Goal: Contribute content: Contribute content

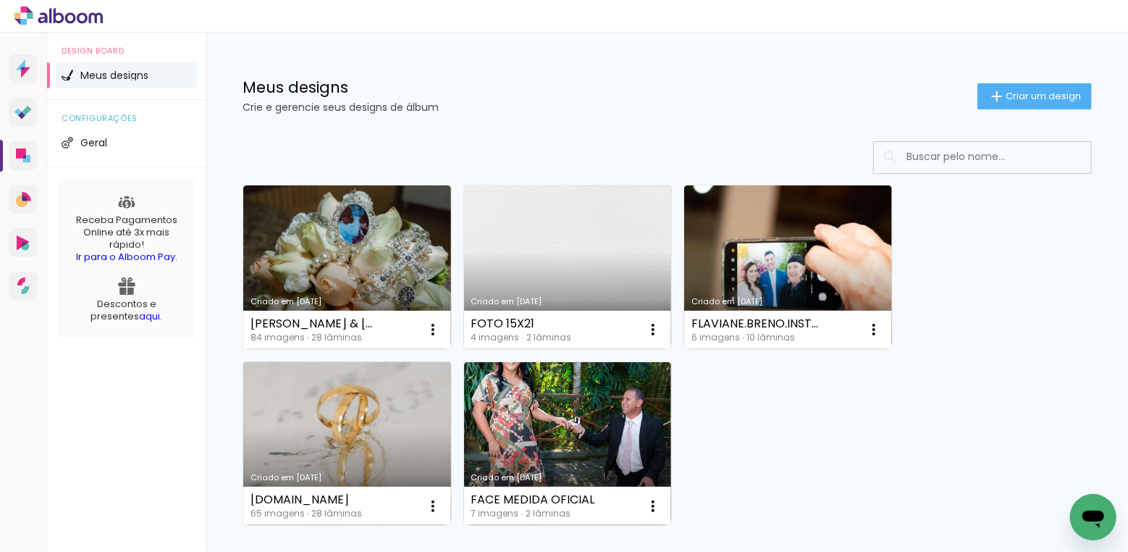
click at [340, 413] on link "Criado em [DATE]" at bounding box center [347, 444] width 208 height 164
click at [1031, 91] on span "Criar um design" at bounding box center [1043, 95] width 75 height 9
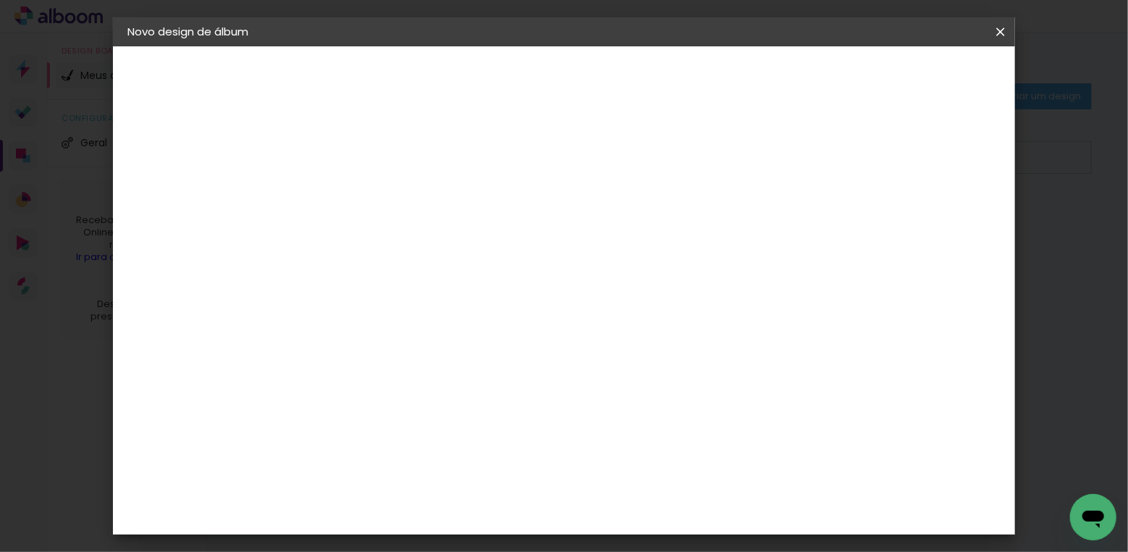
click at [364, 196] on input at bounding box center [364, 194] width 0 height 22
type input "ELOA 15 ANOS SITE"
type paper-input "ELOA 15 ANOS SITE"
click at [0, 0] on slot "Avançar" at bounding box center [0, 0] width 0 height 0
click at [0, 0] on slot "Tamanho Livre" at bounding box center [0, 0] width 0 height 0
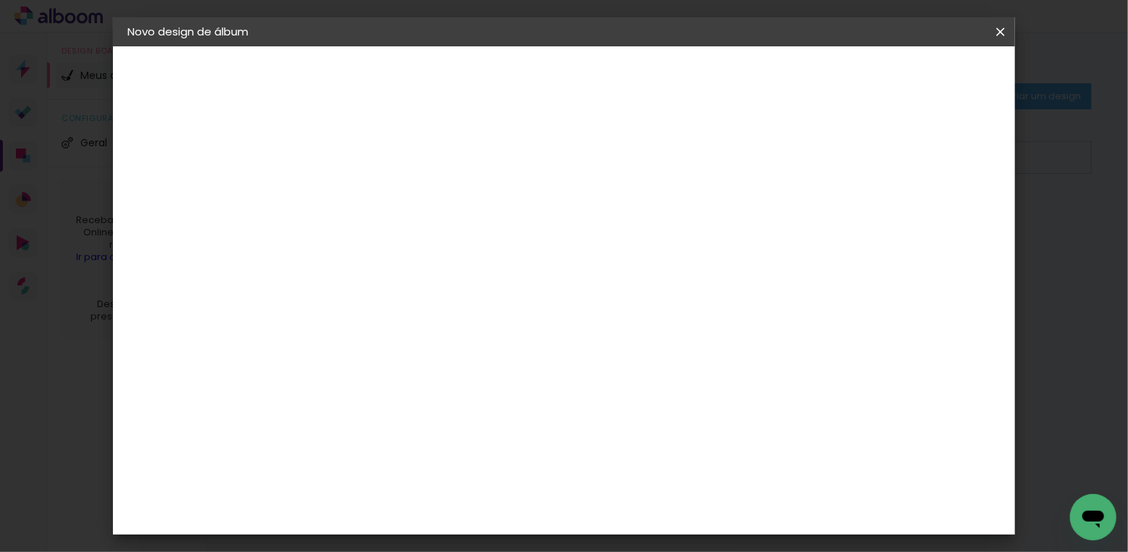
click at [0, 0] on slot "Avançar" at bounding box center [0, 0] width 0 height 0
click at [523, 176] on span "30" at bounding box center [514, 178] width 24 height 22
click at [521, 174] on span "30" at bounding box center [514, 178] width 24 height 22
click at [516, 179] on span "30" at bounding box center [514, 178] width 24 height 22
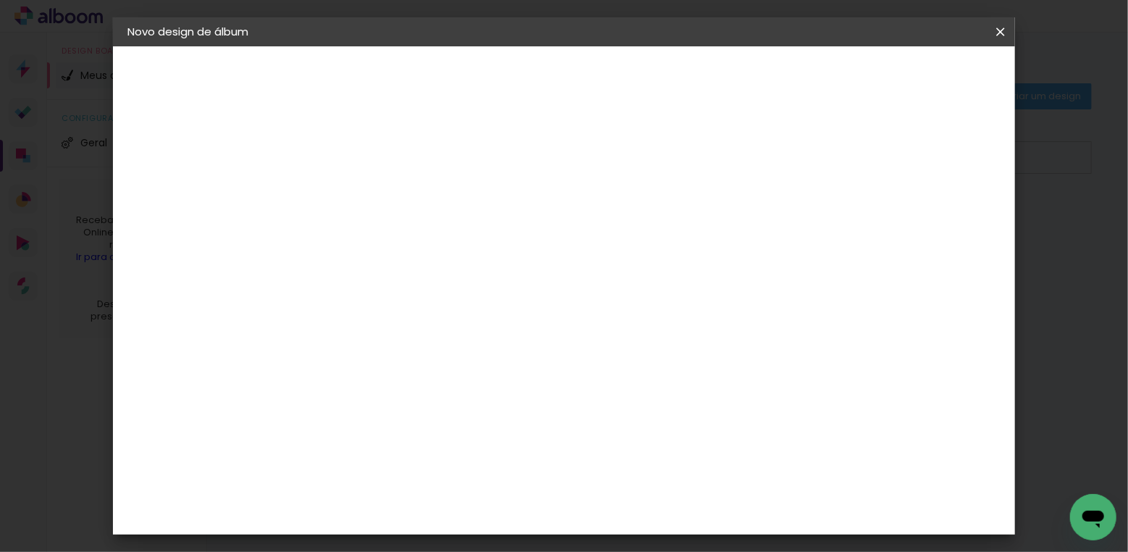
click at [521, 177] on span "30" at bounding box center [514, 178] width 24 height 22
click at [353, 358] on div "cm" at bounding box center [345, 356] width 17 height 22
type input "3"
type input "1"
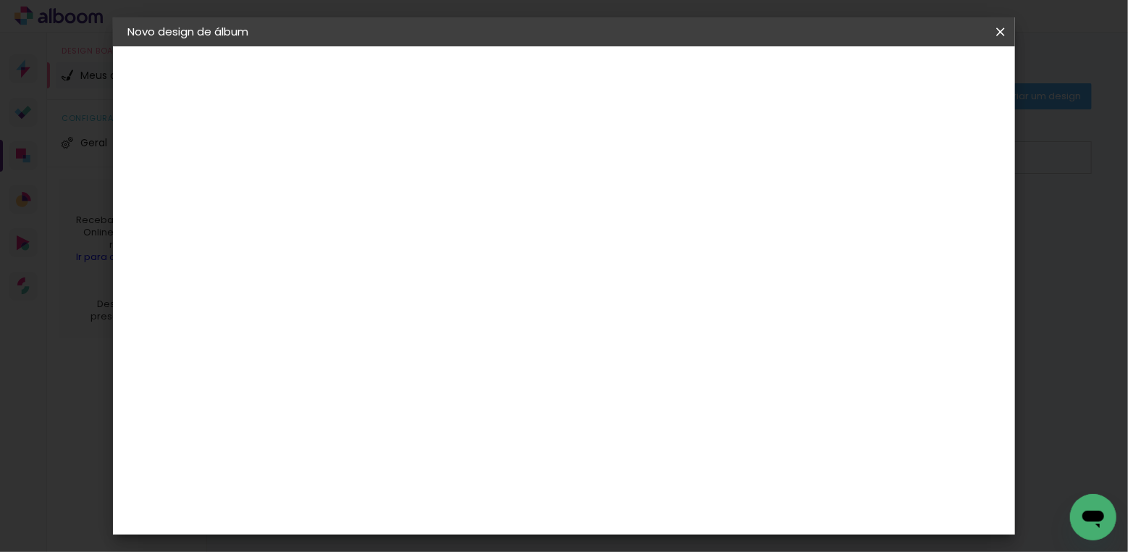
type input "9"
type paper-input "9"
click at [665, 403] on input "60" at bounding box center [650, 401] width 38 height 22
type input "6"
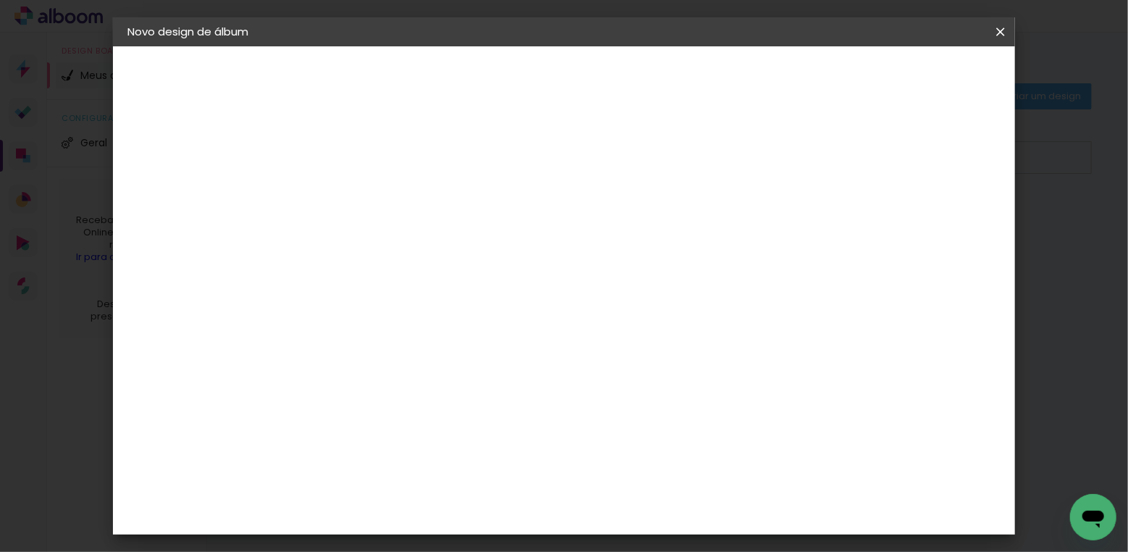
type input "16"
type paper-input "16"
click at [957, 120] on header "Tamanho livre Defina a largura, altura e sangria das lâminas. Voltar Iniciar de…" at bounding box center [629, 83] width 656 height 75
click at [935, 84] on paper-button "Iniciar design" at bounding box center [888, 76] width 95 height 25
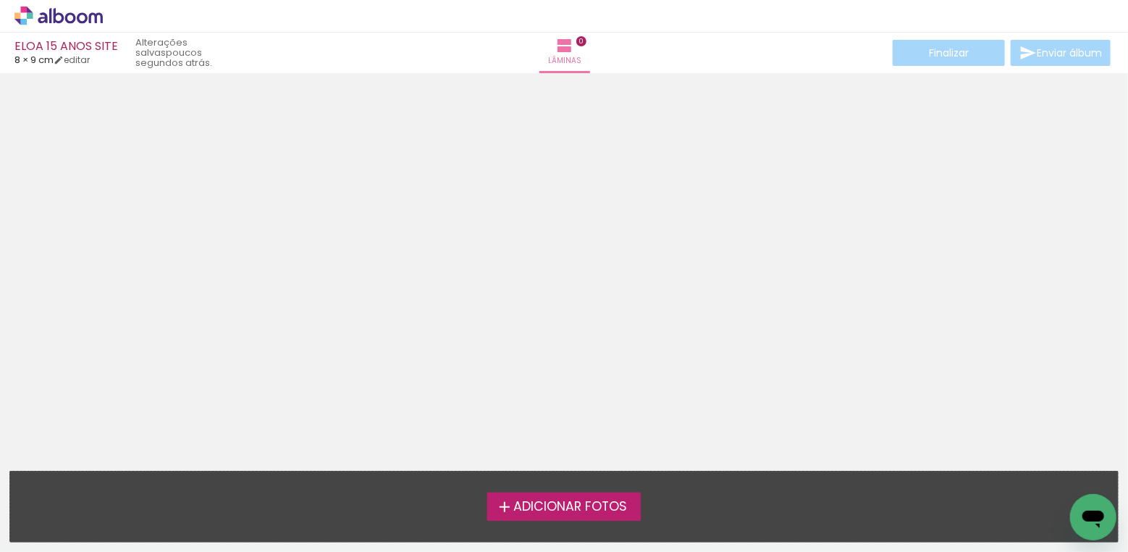
click at [550, 503] on span "Adicionar Fotos" at bounding box center [570, 506] width 114 height 13
click at [0, 0] on input "file" at bounding box center [0, 0] width 0 height 0
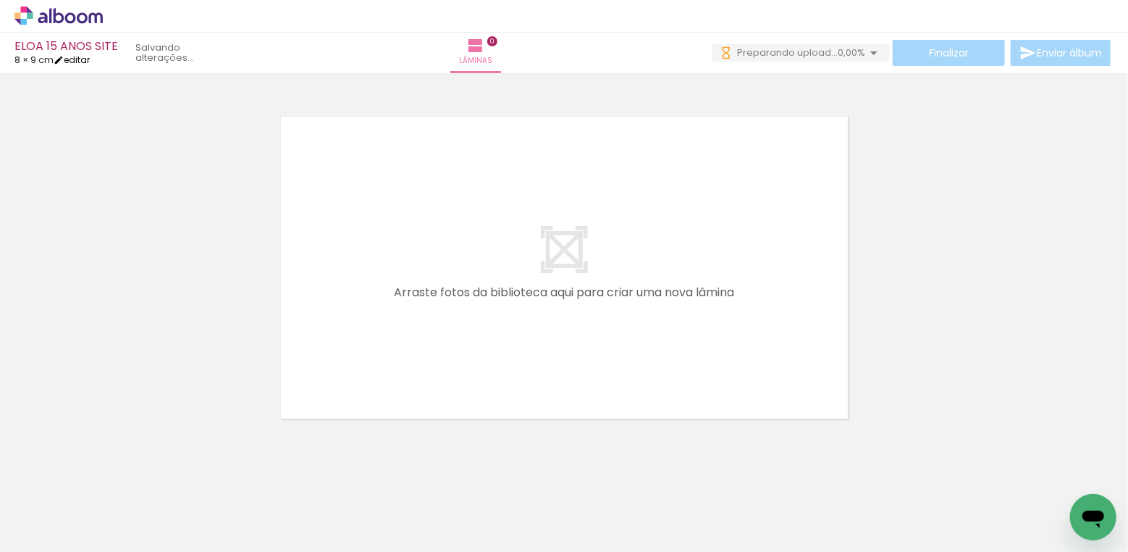
click at [90, 56] on link "editar" at bounding box center [72, 60] width 36 height 12
type input "9"
type input "16"
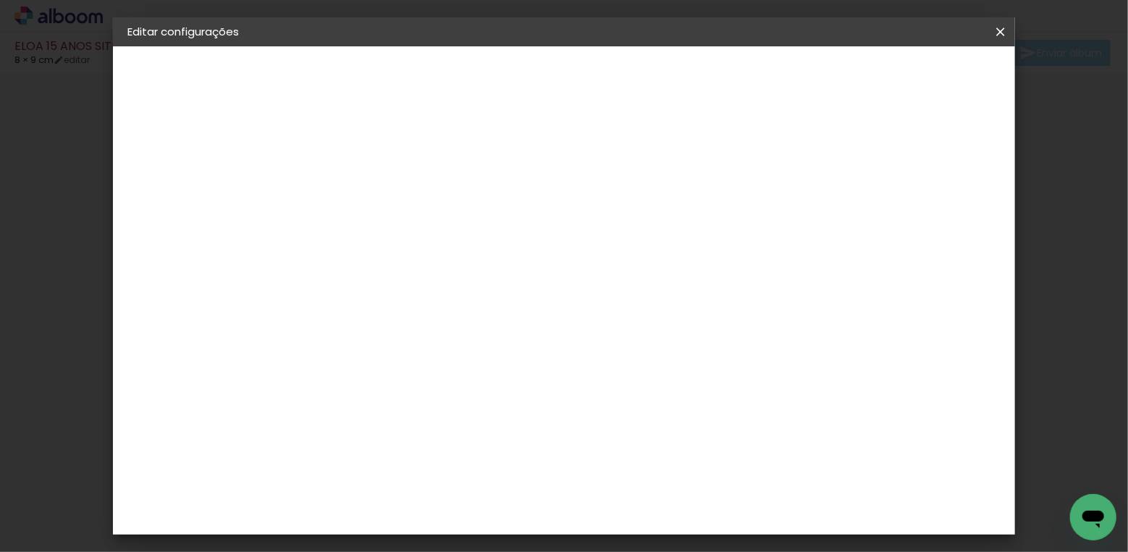
scroll to position [58, 0]
click at [567, 170] on span "cm" at bounding box center [575, 169] width 17 height 22
click at [574, 170] on span "cm" at bounding box center [575, 169] width 17 height 22
click at [0, 0] on slot "Voltar" at bounding box center [0, 0] width 0 height 0
click at [0, 0] on slot "Tamanho Livre" at bounding box center [0, 0] width 0 height 0
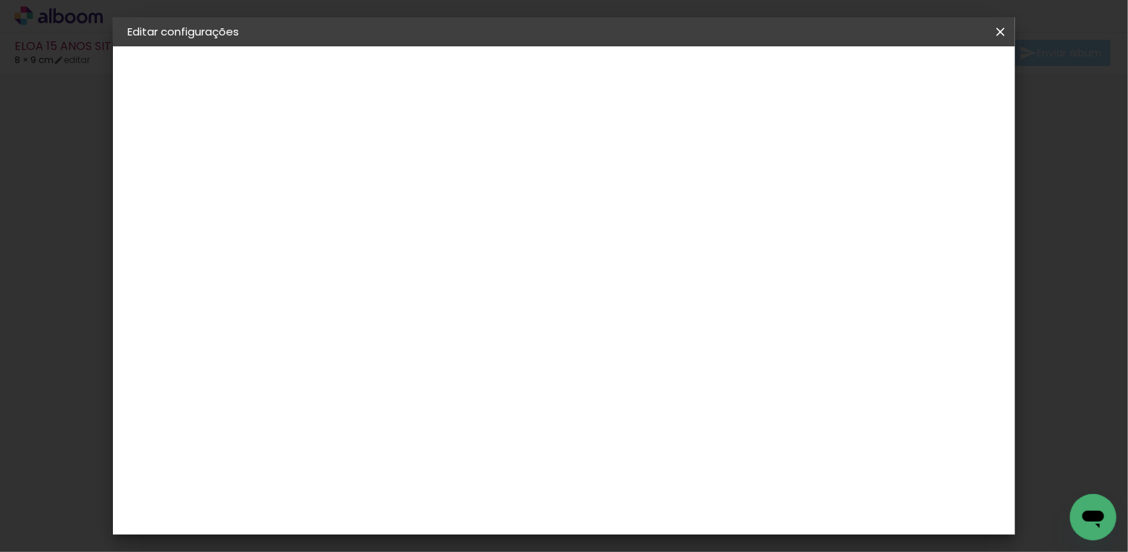
click at [0, 0] on slot "Avançar" at bounding box center [0, 0] width 0 height 0
click at [424, 374] on input "9" at bounding box center [408, 372] width 38 height 22
click at [780, 241] on div "8 cm cm cm mm A maioria das encadernadoras sugere 5mm de sangria." at bounding box center [540, 183] width 479 height 116
click at [743, 72] on span "Salvar configurações" at bounding box center [696, 82] width 93 height 20
click at [743, 82] on span "Salvar configurações" at bounding box center [696, 82] width 93 height 20
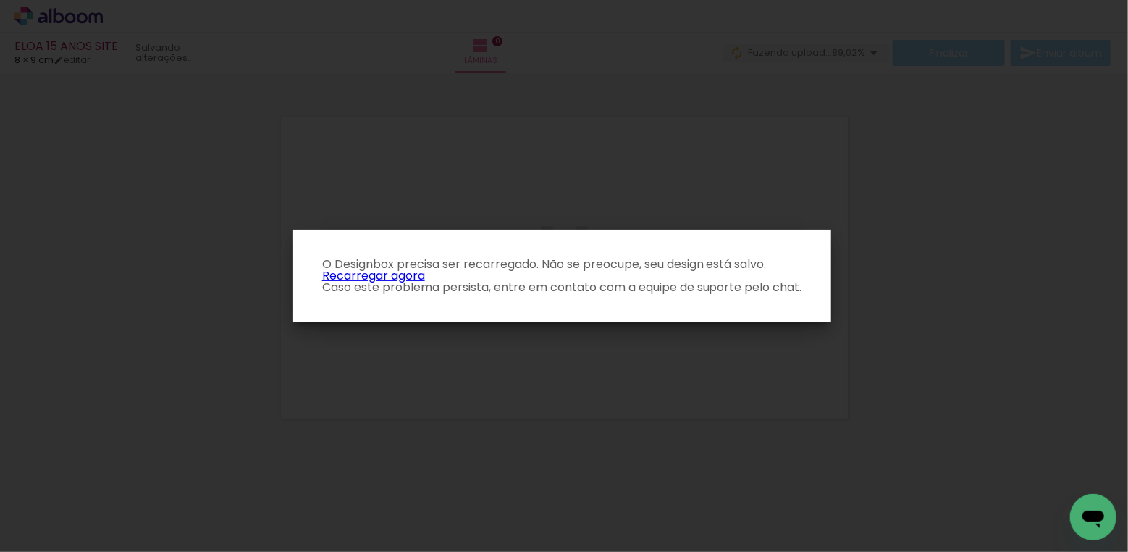
click at [377, 274] on link "Recarregar agora" at bounding box center [373, 275] width 103 height 17
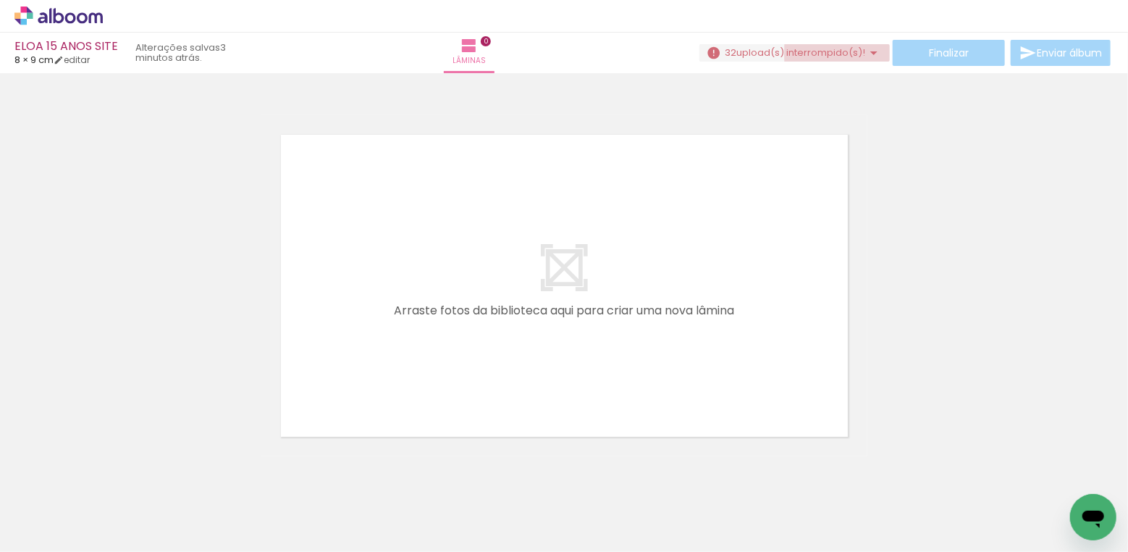
click at [867, 54] on iron-icon at bounding box center [873, 52] width 17 height 17
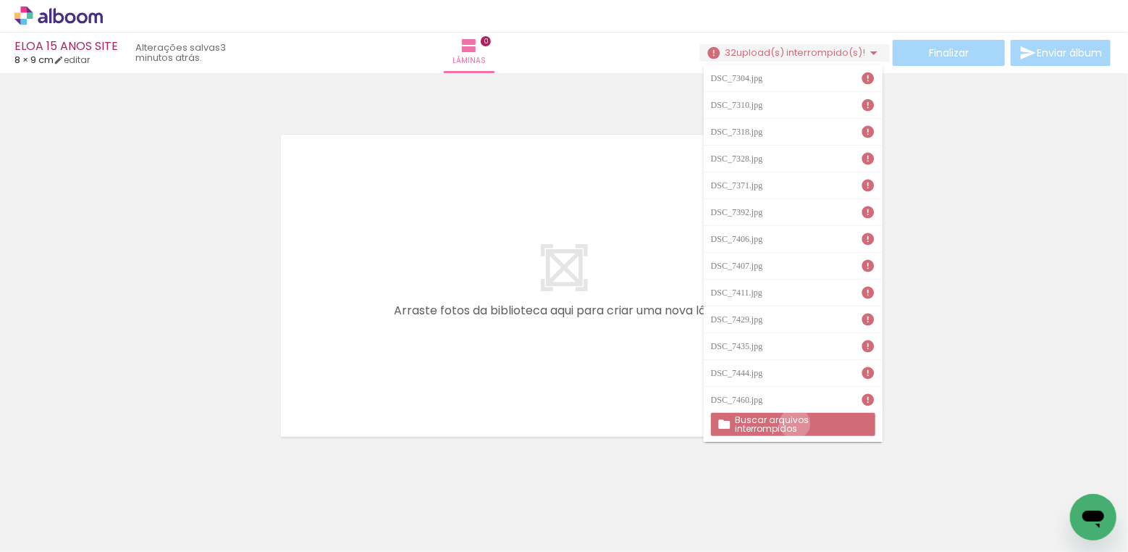
click at [0, 0] on slot "Buscar arquivos interrompidos" at bounding box center [0, 0] width 0 height 0
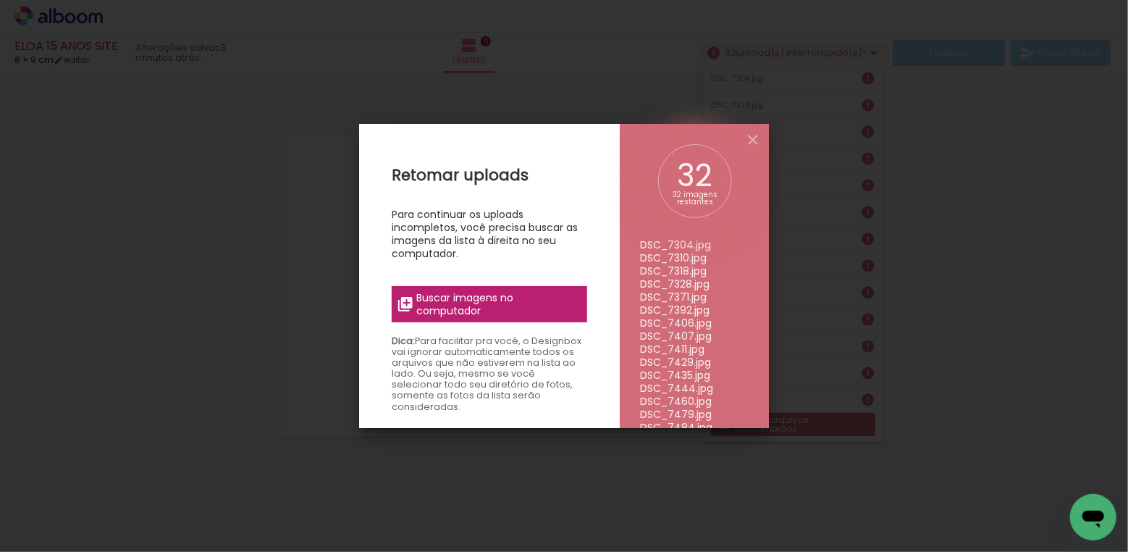
click at [463, 305] on span "Buscar imagens no computador" at bounding box center [497, 304] width 161 height 26
click at [0, 0] on input "file" at bounding box center [0, 0] width 0 height 0
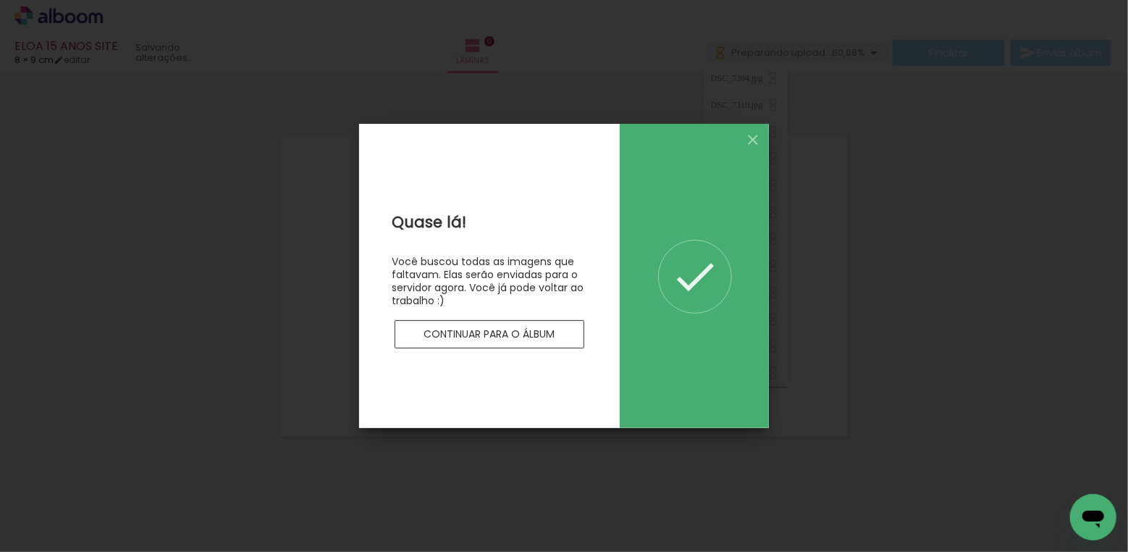
click at [0, 0] on slot "Continuar para o álbum" at bounding box center [0, 0] width 0 height 0
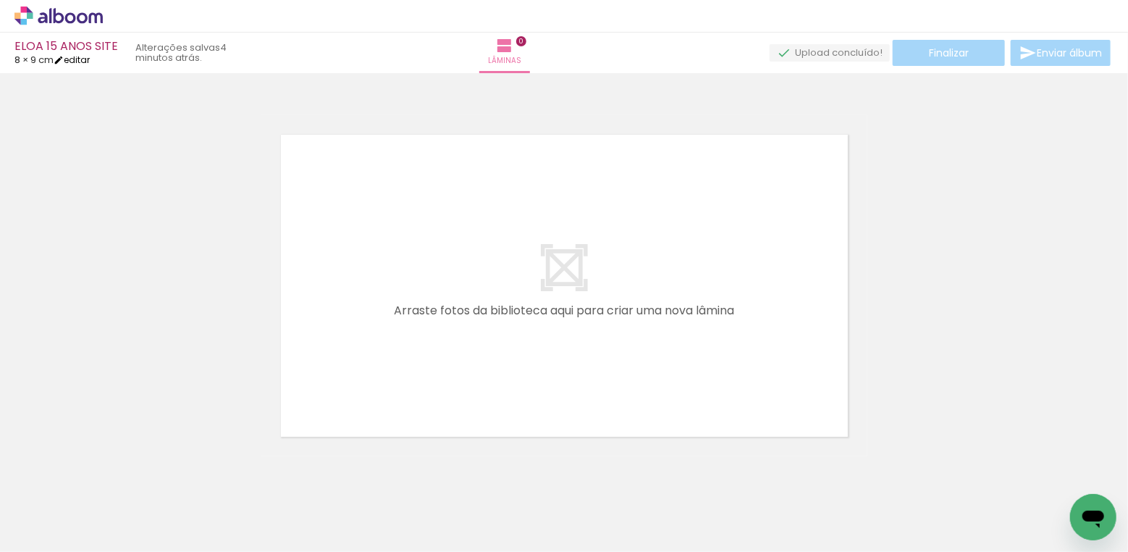
click at [80, 57] on link "editar" at bounding box center [72, 60] width 36 height 12
type input "9"
type input "16"
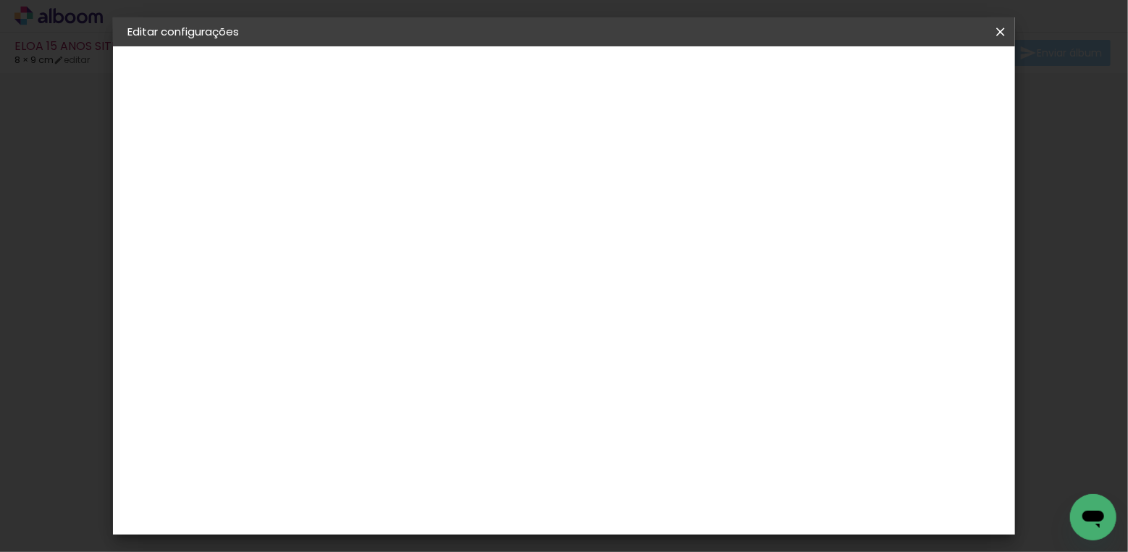
scroll to position [2, 0]
click at [436, 371] on div "cm" at bounding box center [434, 369] width 17 height 22
click at [164, 181] on div "Tamanho livre" at bounding box center [183, 179] width 50 height 20
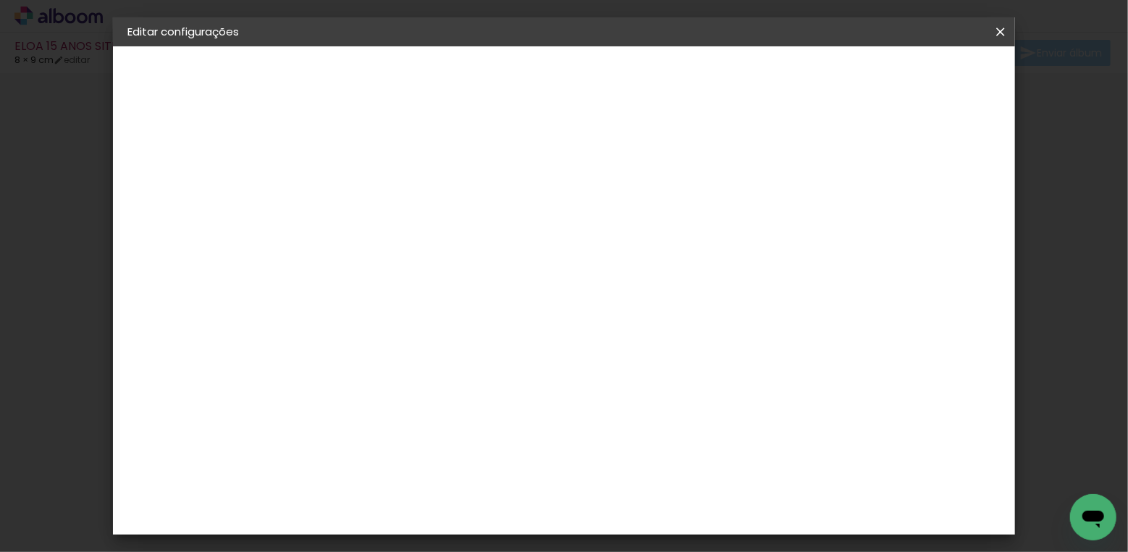
click at [635, 224] on paper-item "Tamanho Livre" at bounding box center [565, 218] width 139 height 32
click at [0, 0] on slot "Avançar" at bounding box center [0, 0] width 0 height 0
click at [209, 148] on div "2. Especificações" at bounding box center [206, 148] width 159 height 17
click at [437, 369] on div "cm" at bounding box center [434, 372] width 17 height 22
type input "1"
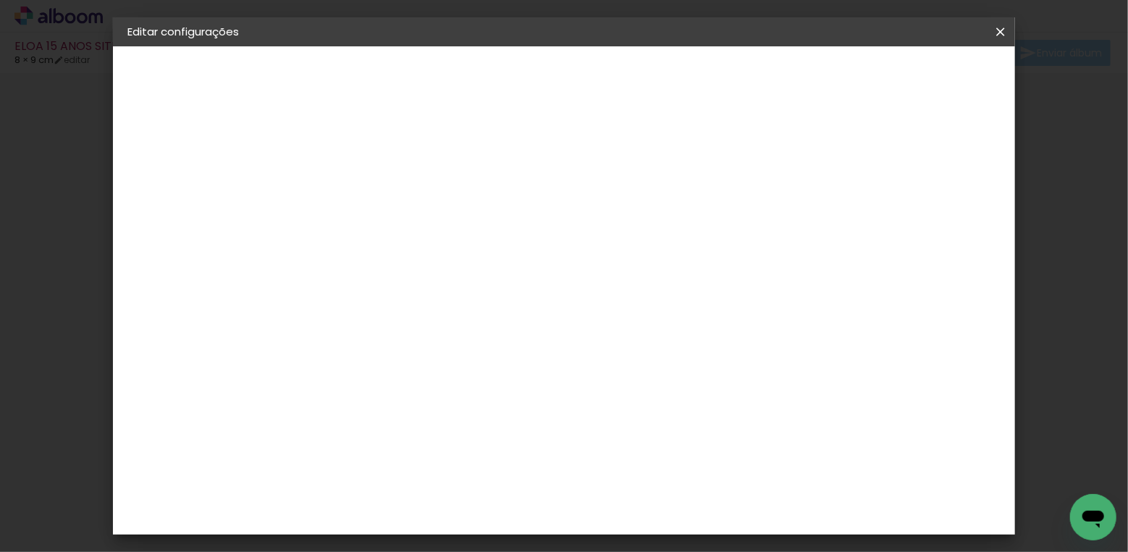
scroll to position [135, 0]
type input "6,4"
type paper-input "6,4"
click at [666, 440] on input "16" at bounding box center [650, 443] width 38 height 22
type input "1"
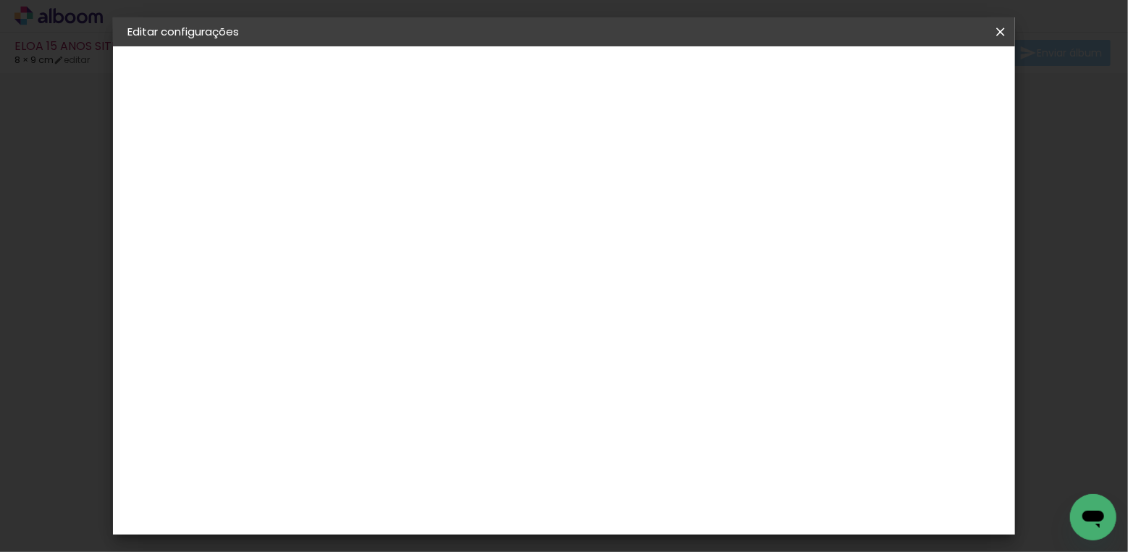
type input "10,8"
type paper-input "10,8"
click at [761, 164] on div "5.4 cm cm cm mm A maioria das encadernadoras sugere 5mm de sangria." at bounding box center [531, 106] width 460 height 116
click at [725, 76] on span "Salvar configurações" at bounding box center [682, 82] width 85 height 20
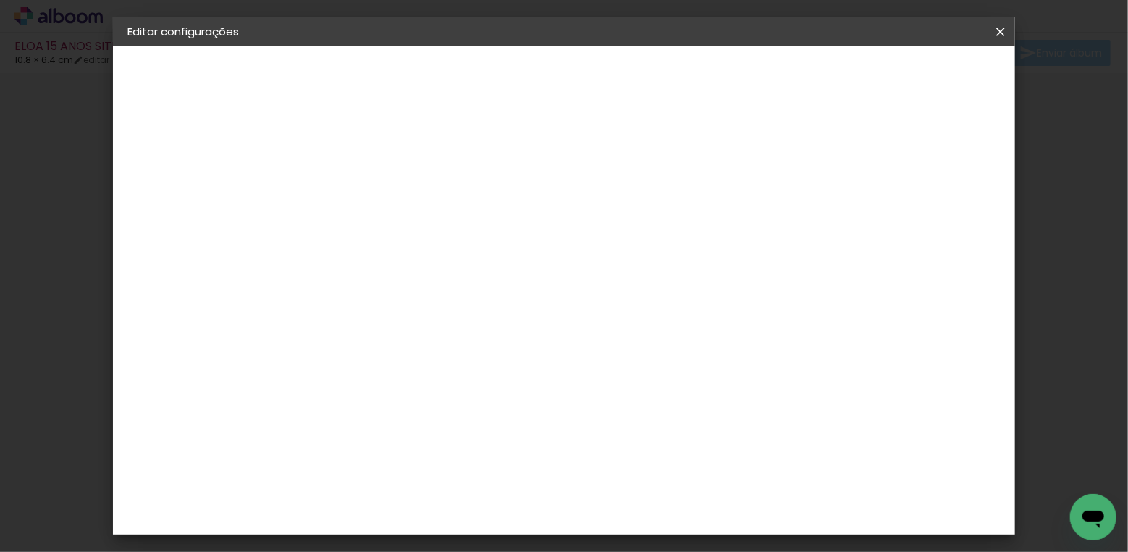
click at [0, 0] on slot "Voltar" at bounding box center [0, 0] width 0 height 0
click at [635, 221] on paper-item "Tamanho Livre" at bounding box center [565, 218] width 139 height 32
click at [0, 0] on slot "Avançar" at bounding box center [0, 0] width 0 height 0
click at [725, 78] on span "Salvar configurações" at bounding box center [682, 82] width 85 height 20
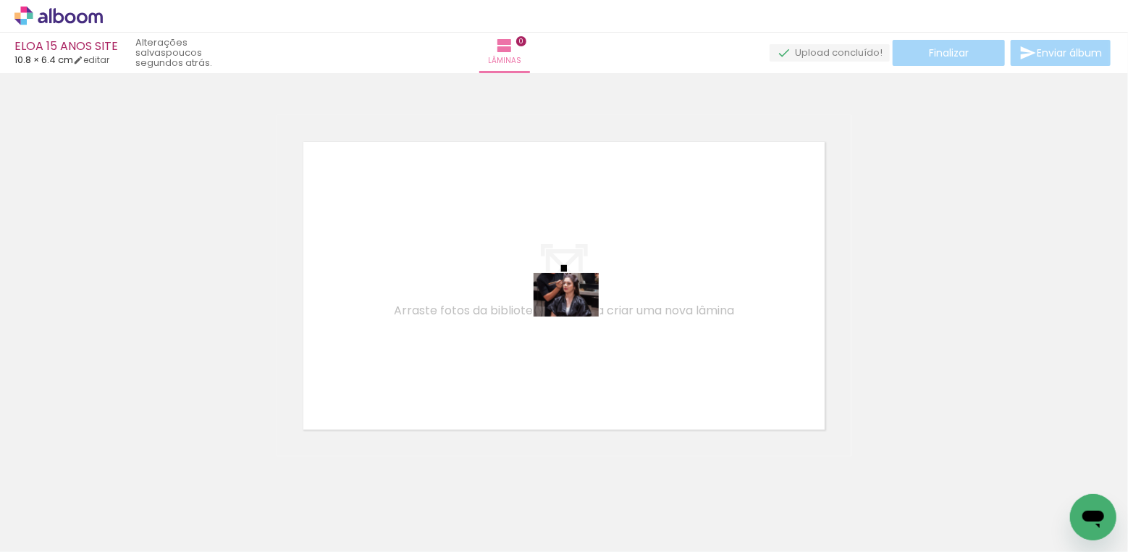
drag, startPoint x: 156, startPoint y: 505, endPoint x: 577, endPoint y: 316, distance: 460.9
click at [577, 316] on quentale-workspace at bounding box center [564, 276] width 1128 height 552
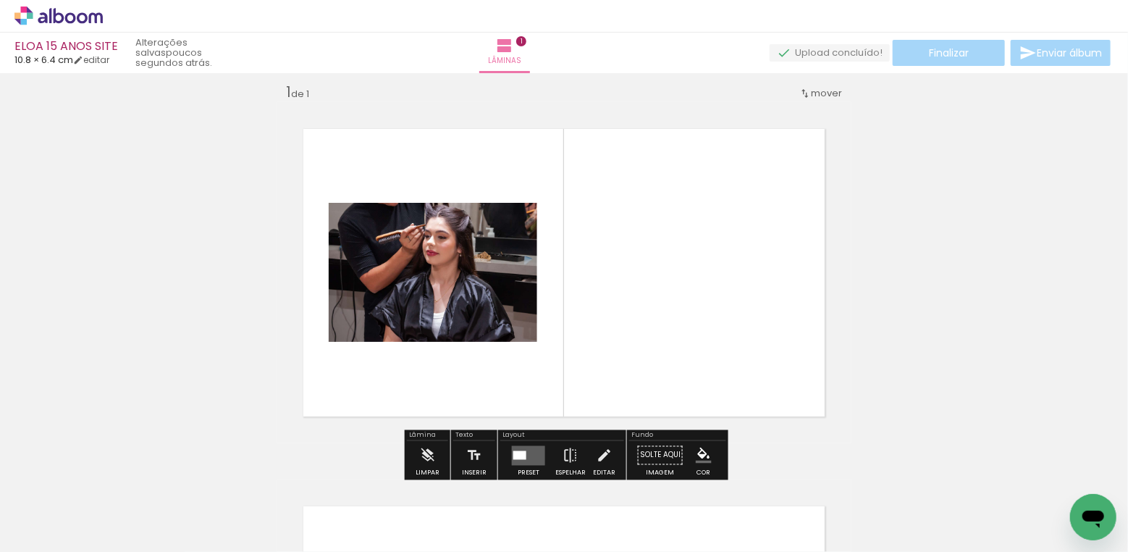
scroll to position [18, 0]
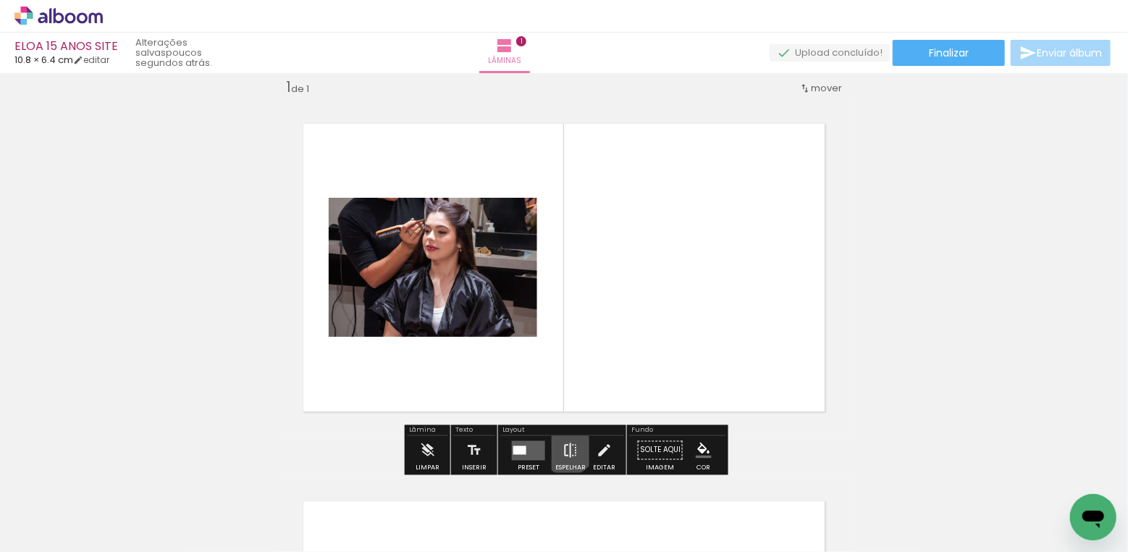
click at [565, 447] on iron-icon at bounding box center [571, 450] width 16 height 29
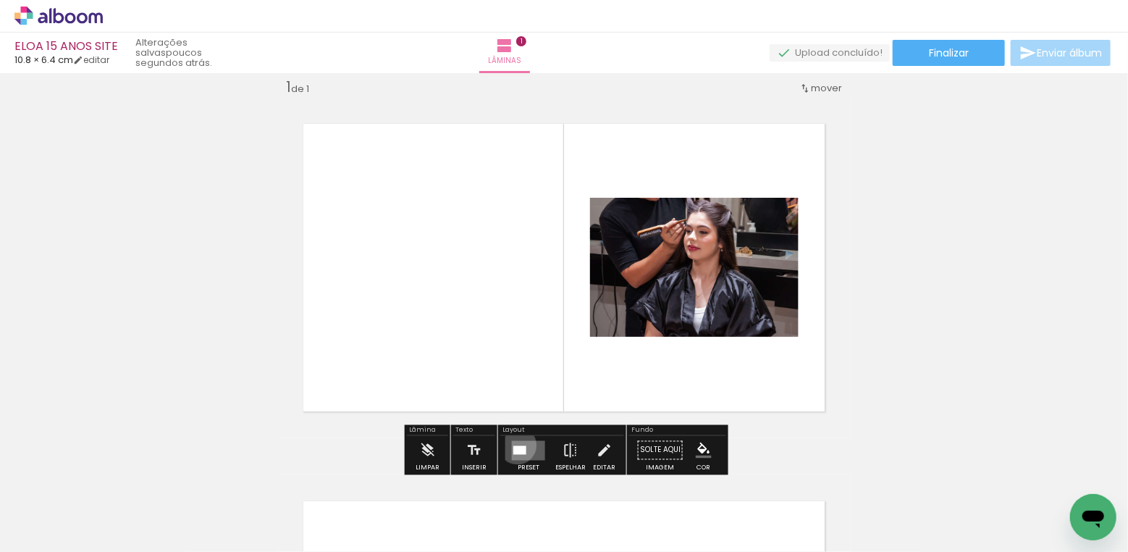
click at [514, 445] on div at bounding box center [519, 449] width 13 height 9
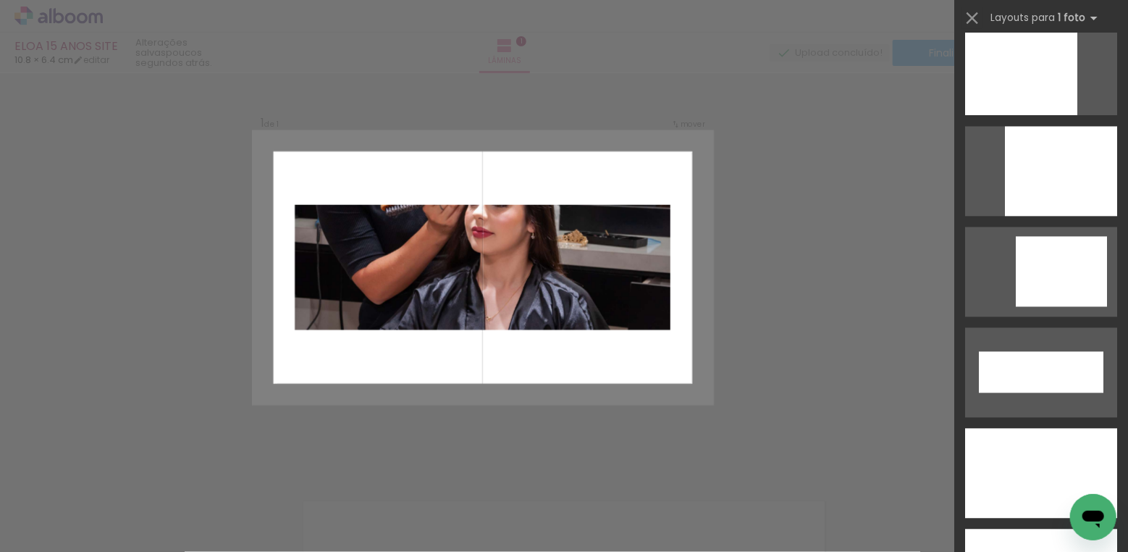
scroll to position [4847, 0]
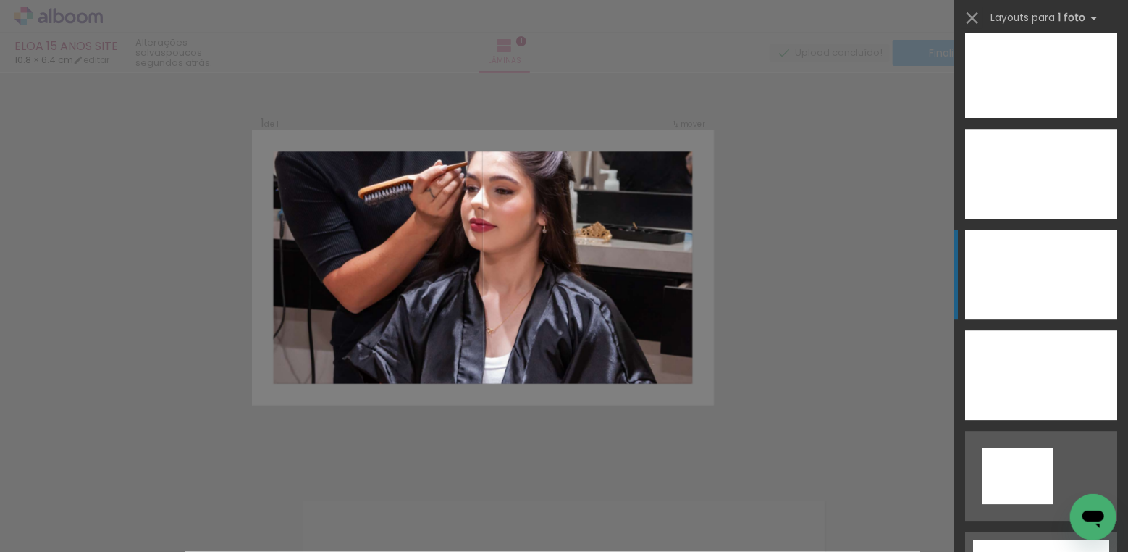
click at [1038, 276] on div at bounding box center [1041, 275] width 152 height 90
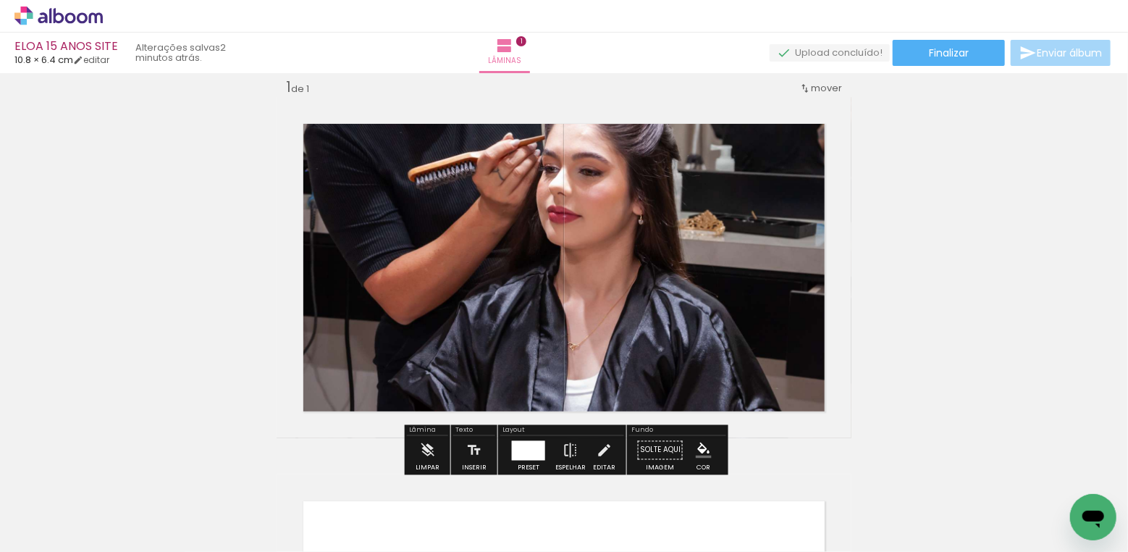
click at [626, 265] on quentale-photo at bounding box center [564, 267] width 575 height 341
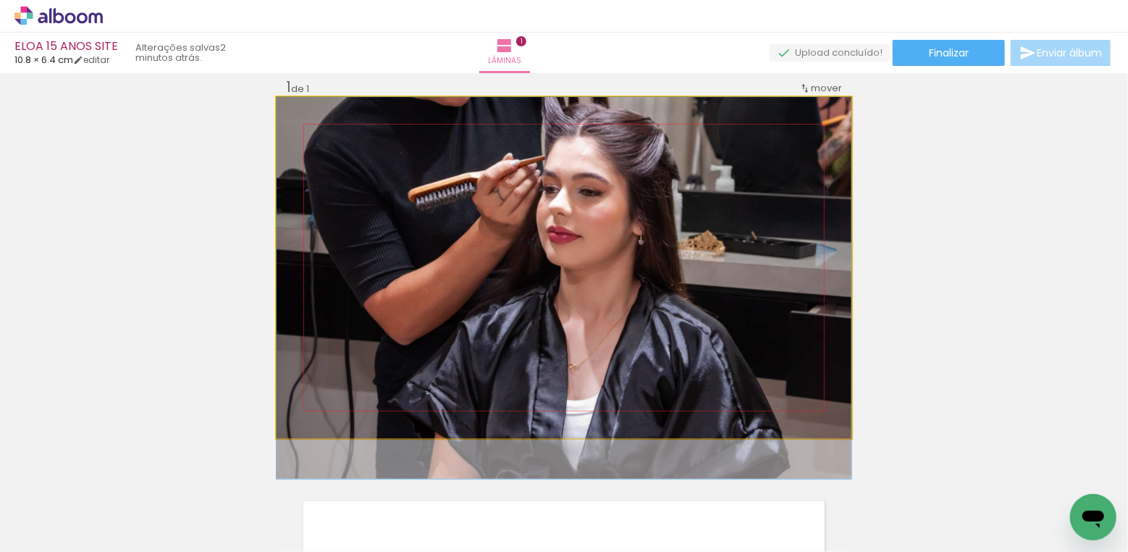
drag, startPoint x: 626, startPoint y: 265, endPoint x: 629, endPoint y: 332, distance: 67.4
click at [621, 257] on quentale-photo at bounding box center [564, 267] width 575 height 341
drag, startPoint x: 621, startPoint y: 257, endPoint x: 617, endPoint y: 357, distance: 100.0
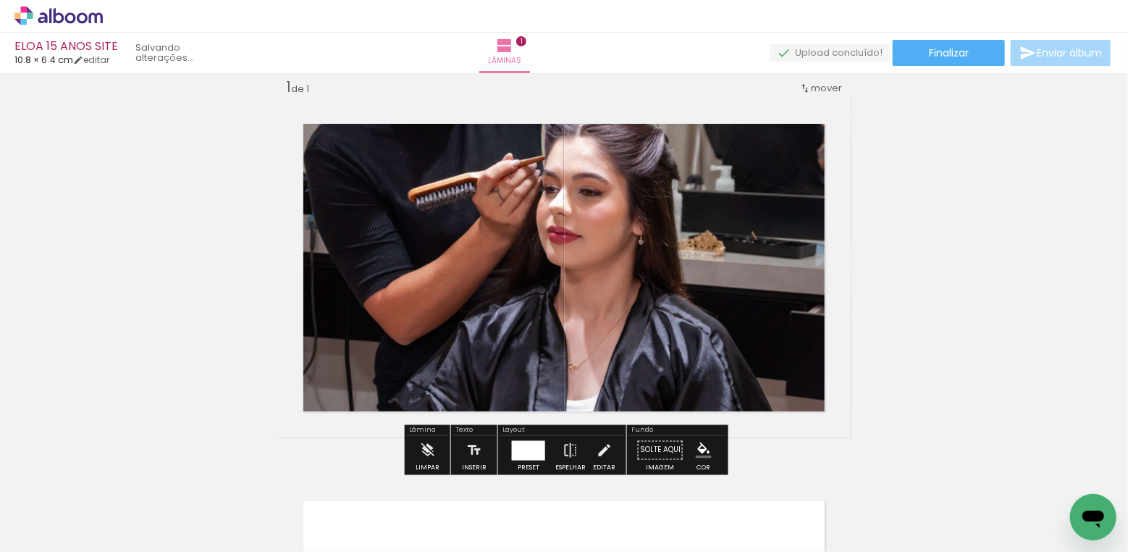
click at [909, 237] on div "Inserir lâmina 1 de 1" at bounding box center [564, 437] width 1128 height 755
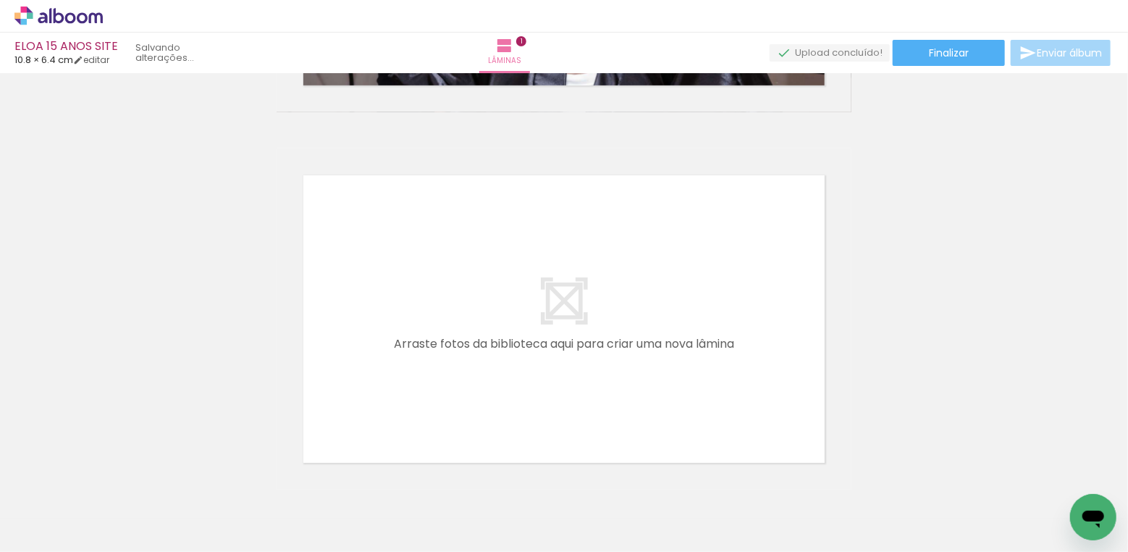
scroll to position [422, 0]
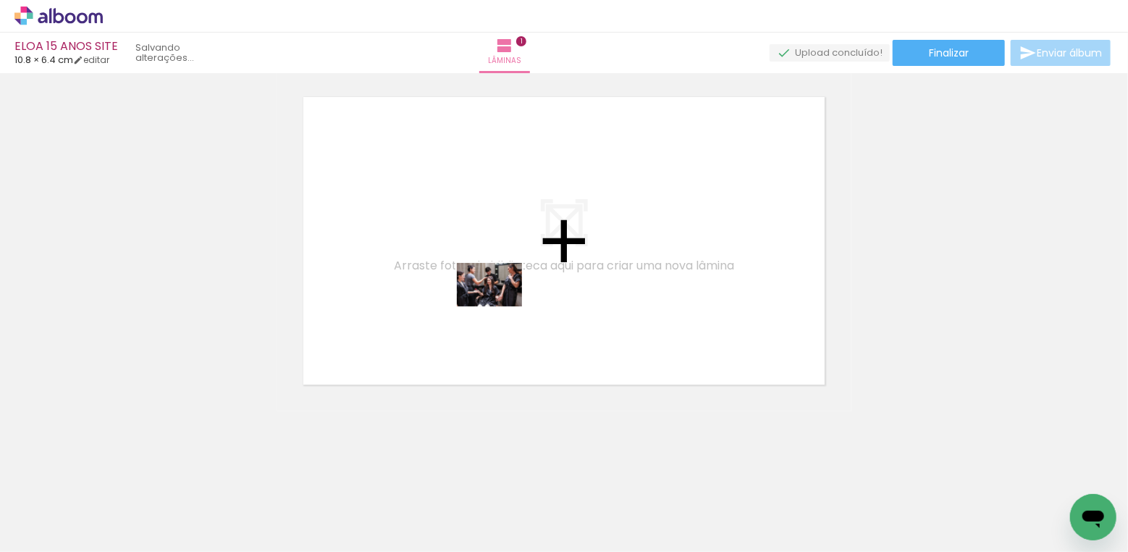
drag, startPoint x: 217, startPoint y: 498, endPoint x: 500, endPoint y: 306, distance: 342.0
click at [500, 306] on quentale-workspace at bounding box center [564, 276] width 1128 height 552
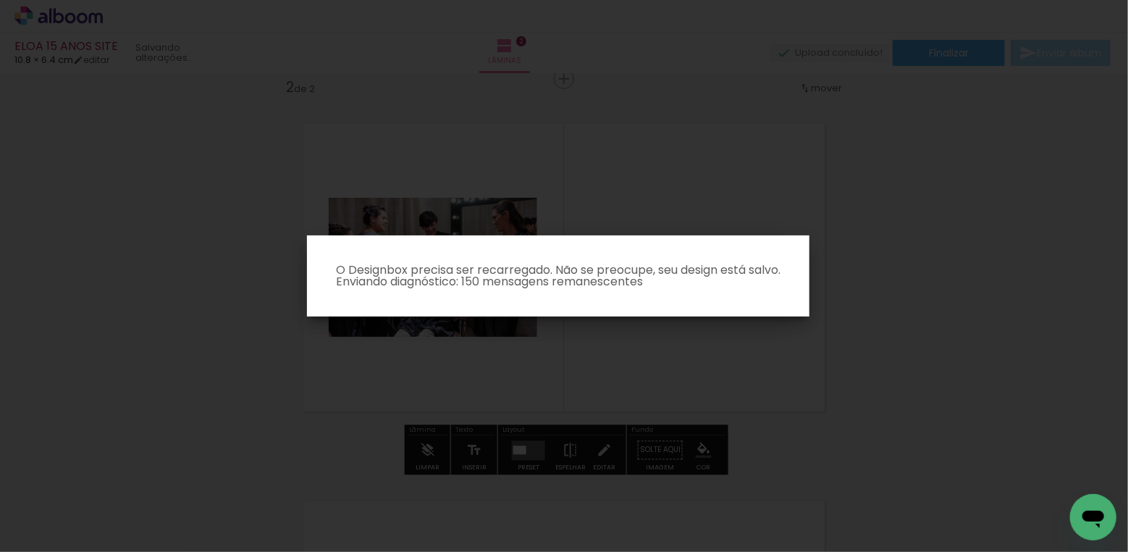
scroll to position [0, 0]
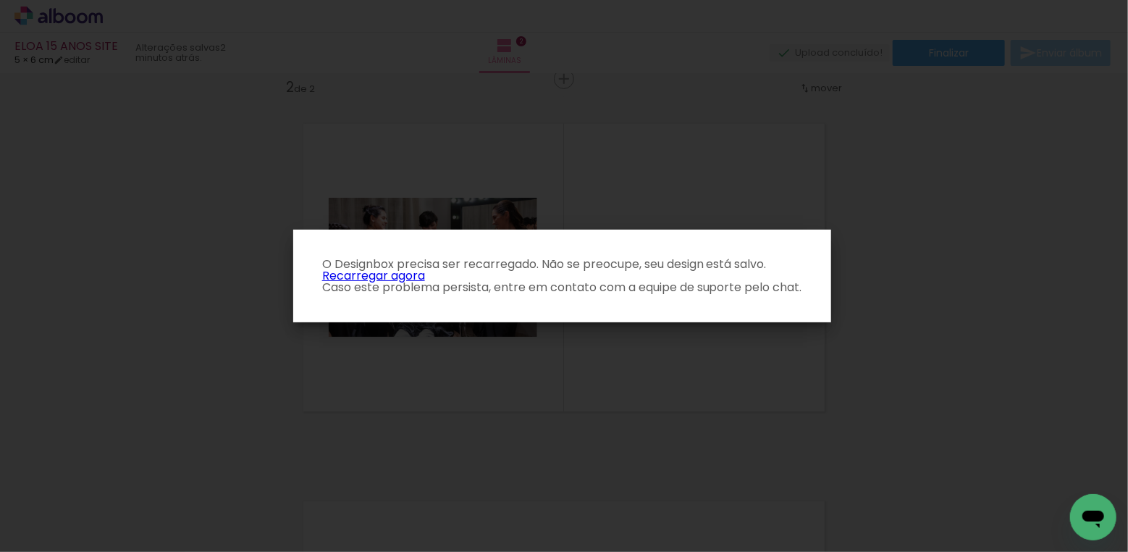
click at [398, 277] on link "Recarregar agora" at bounding box center [373, 275] width 103 height 17
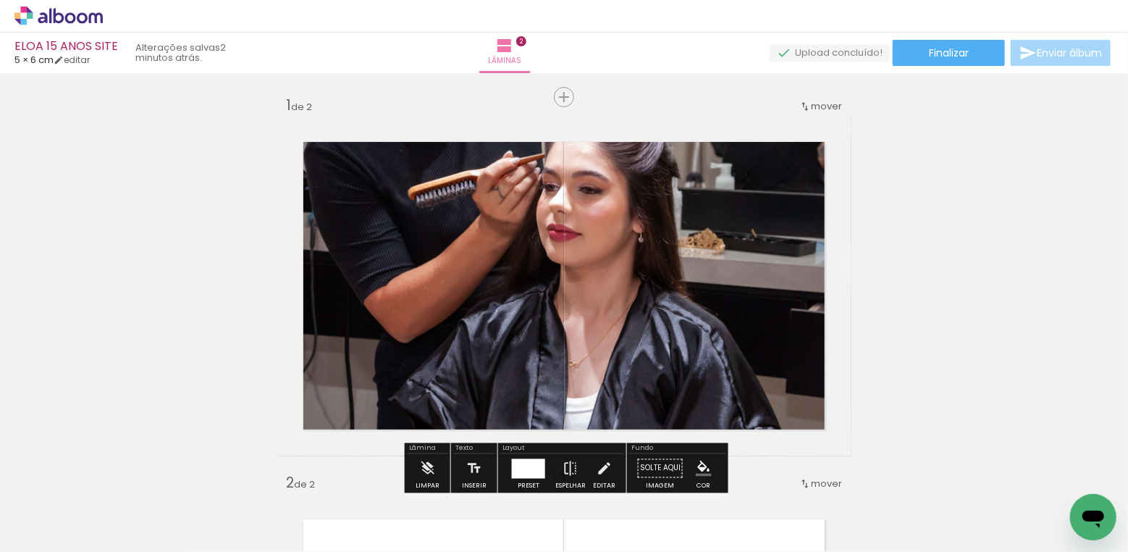
click at [600, 272] on quentale-photo at bounding box center [564, 285] width 575 height 341
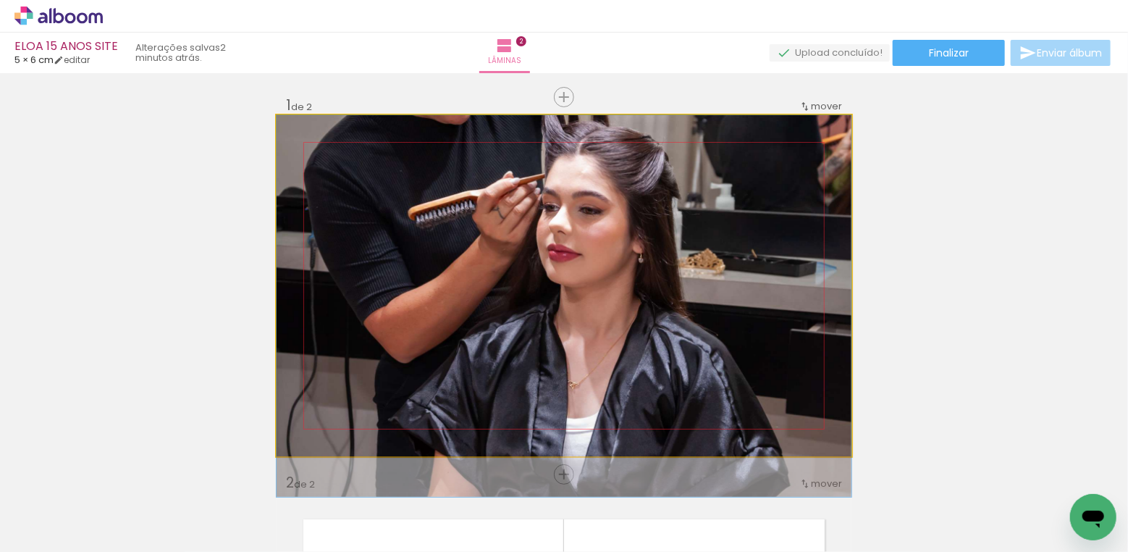
drag, startPoint x: 600, startPoint y: 272, endPoint x: 597, endPoint y: 362, distance: 89.8
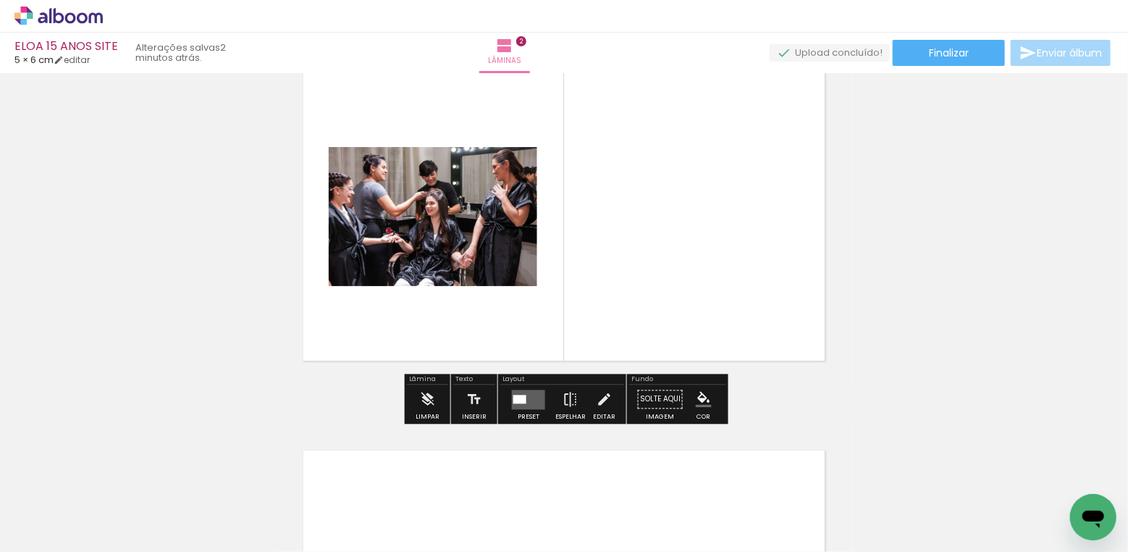
scroll to position [449, 0]
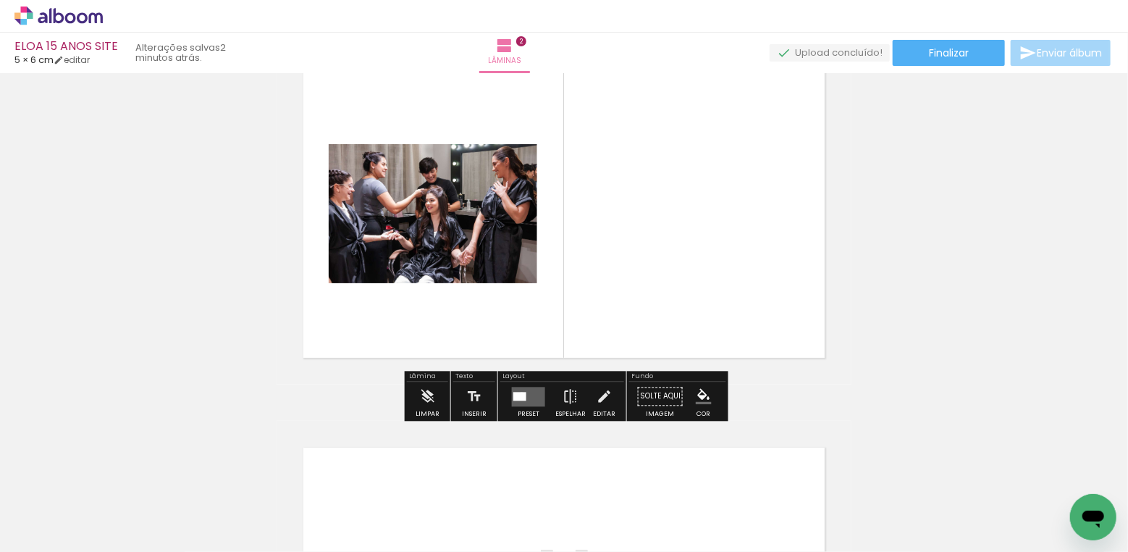
click at [518, 393] on div at bounding box center [519, 396] width 13 height 9
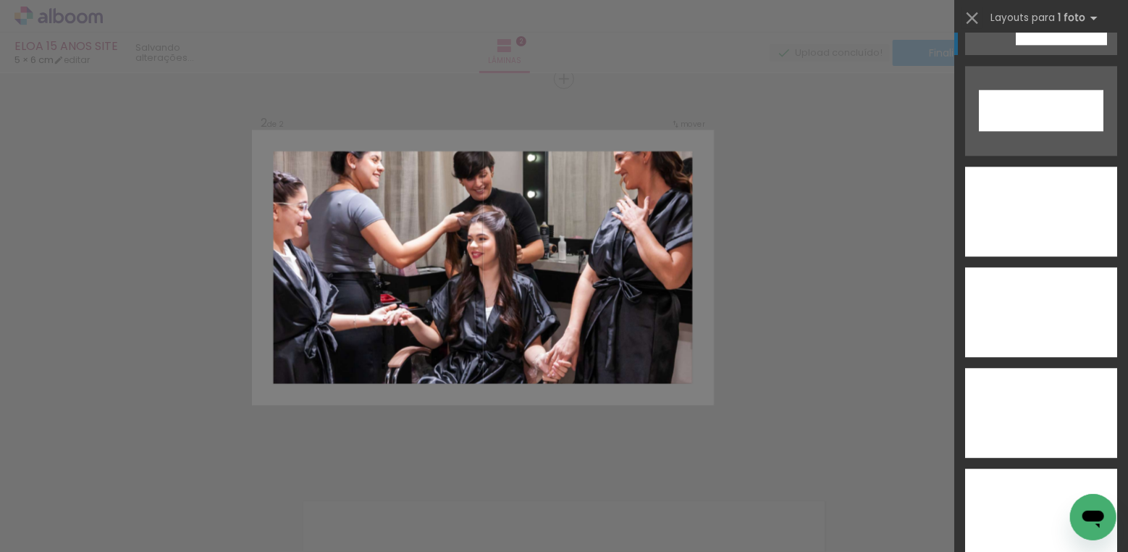
scroll to position [4848, 0]
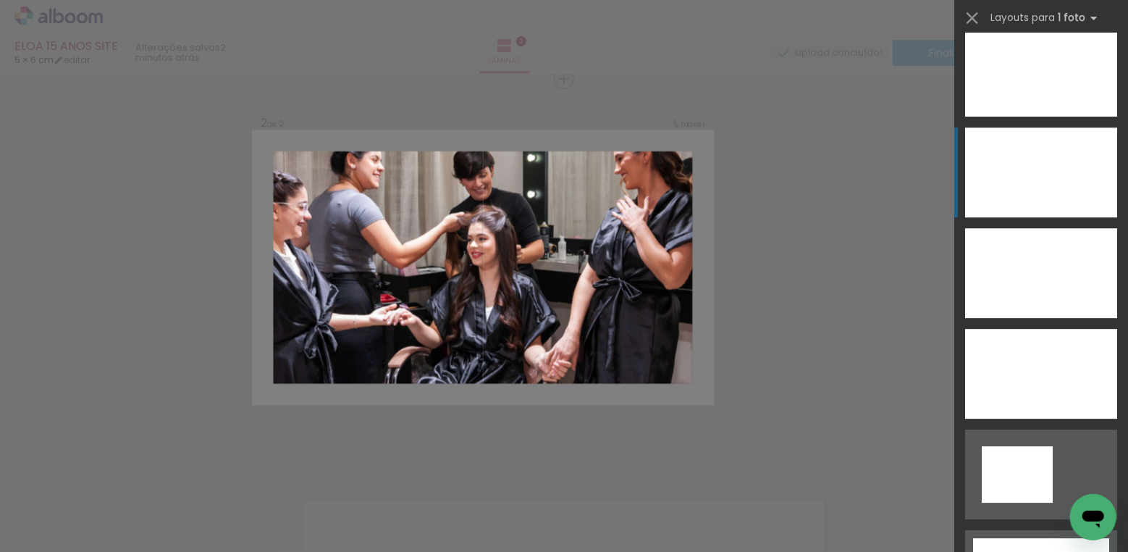
click at [1020, 171] on div at bounding box center [1041, 172] width 152 height 90
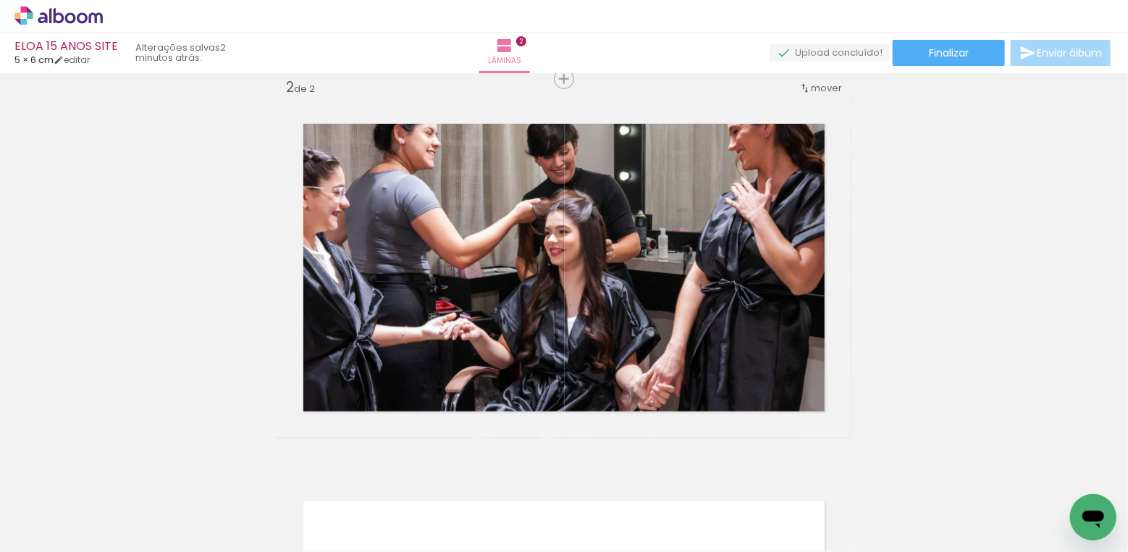
click at [280, 474] on iron-icon at bounding box center [275, 473] width 15 height 15
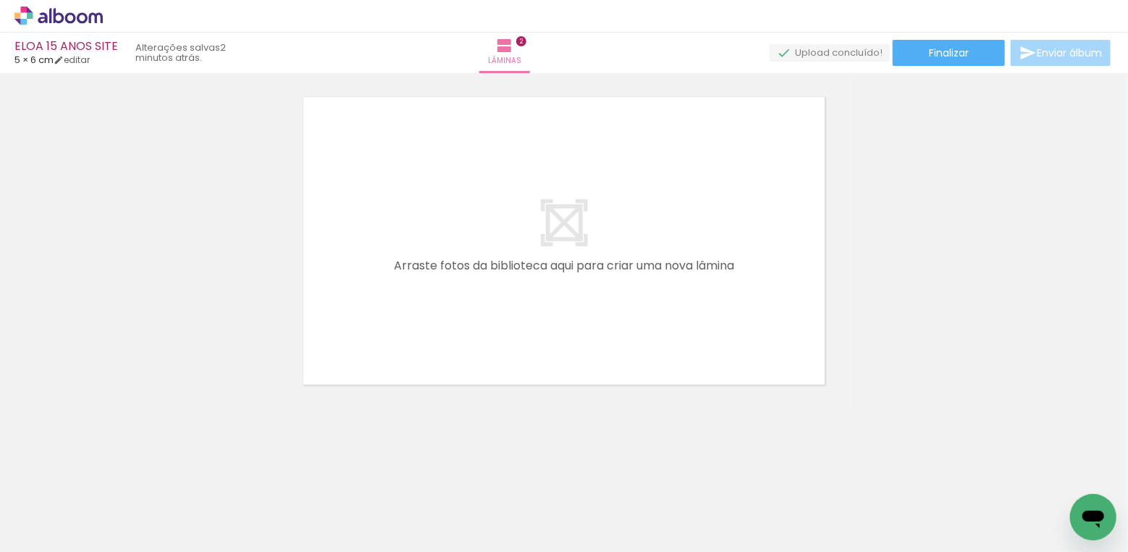
scroll to position [797, 0]
drag, startPoint x: 306, startPoint y: 495, endPoint x: 568, endPoint y: 262, distance: 350.3
click at [568, 262] on quentale-workspace at bounding box center [564, 276] width 1128 height 552
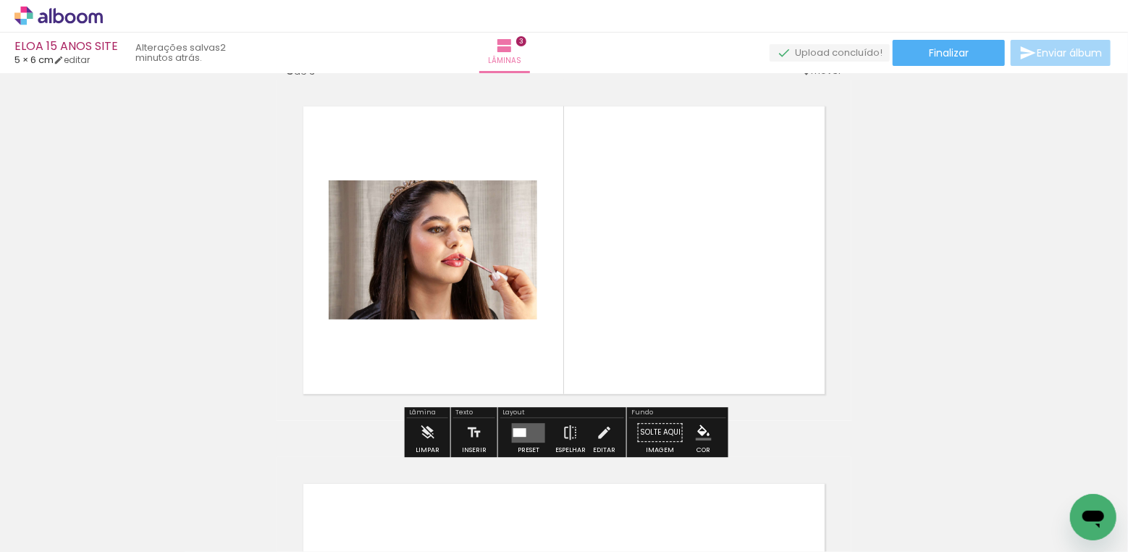
scroll to position [791, 0]
click at [514, 432] on div at bounding box center [519, 431] width 13 height 9
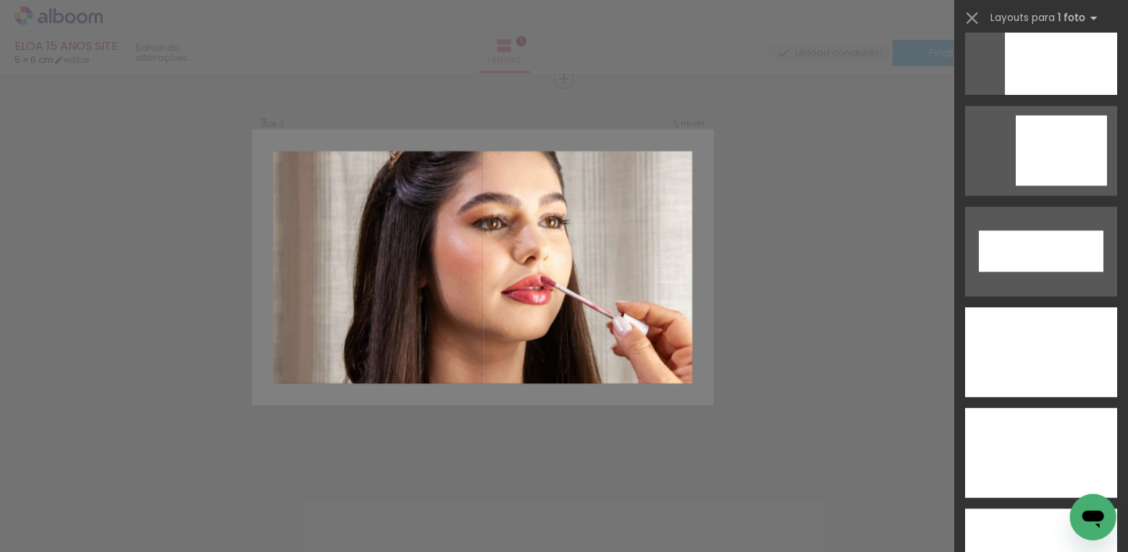
scroll to position [4635, 0]
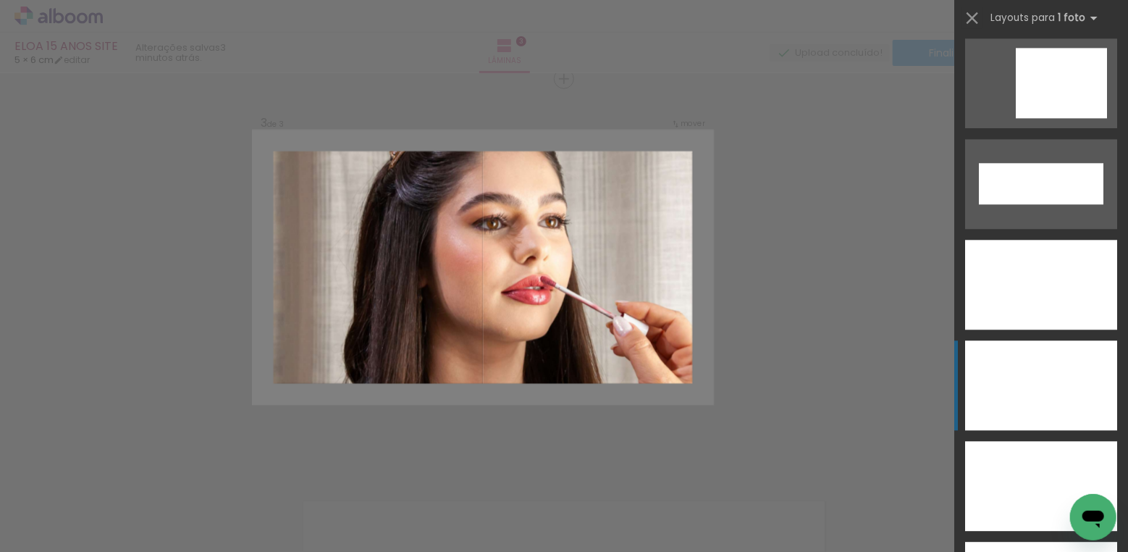
click at [1012, 360] on div at bounding box center [1041, 385] width 152 height 90
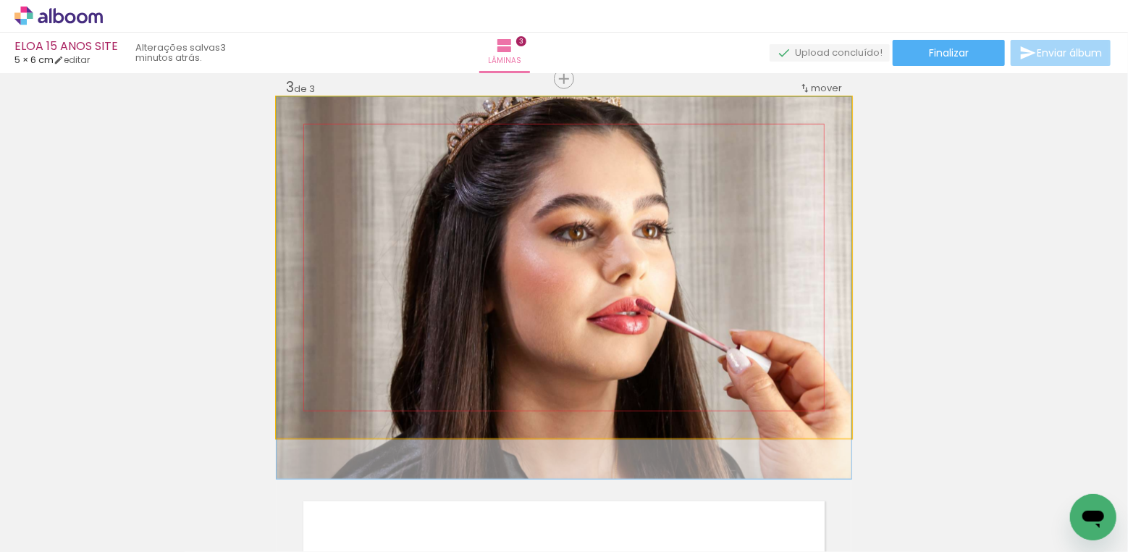
drag, startPoint x: 670, startPoint y: 306, endPoint x: 670, endPoint y: 346, distance: 39.8
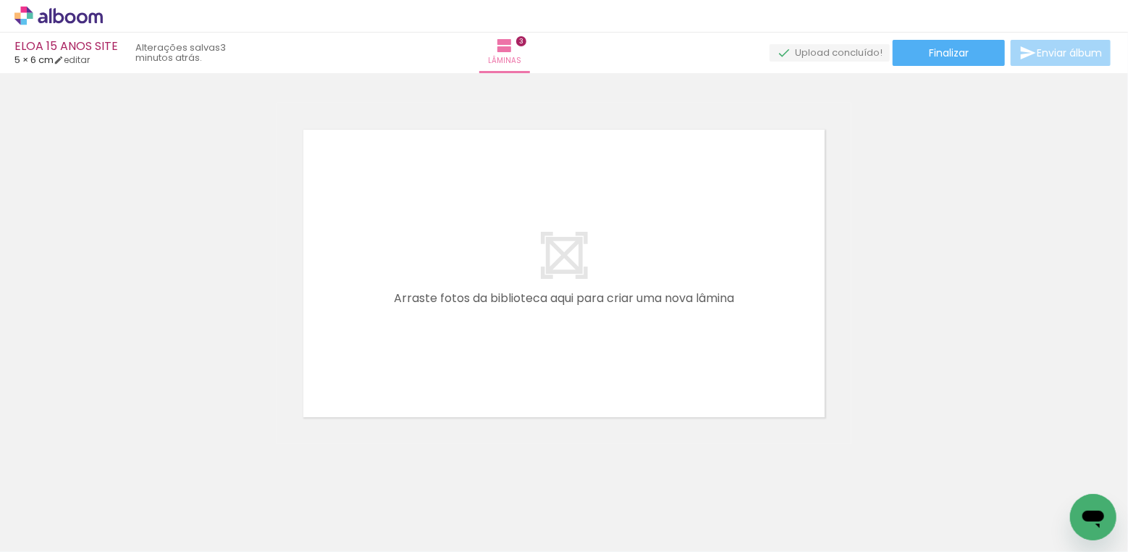
scroll to position [1086, 0]
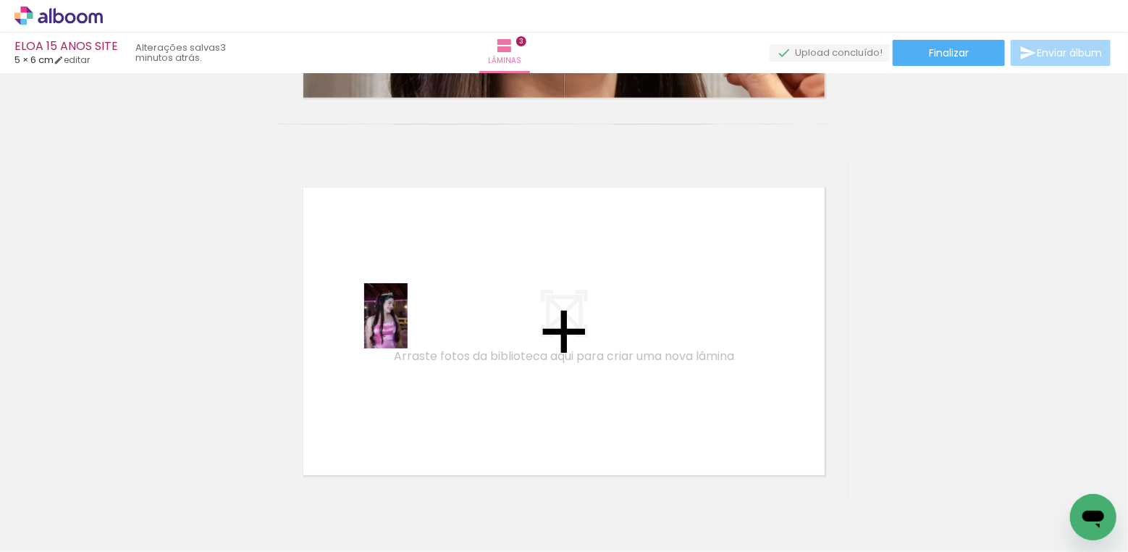
drag, startPoint x: 380, startPoint y: 490, endPoint x: 408, endPoint y: 327, distance: 165.9
click at [408, 327] on quentale-workspace at bounding box center [564, 276] width 1128 height 552
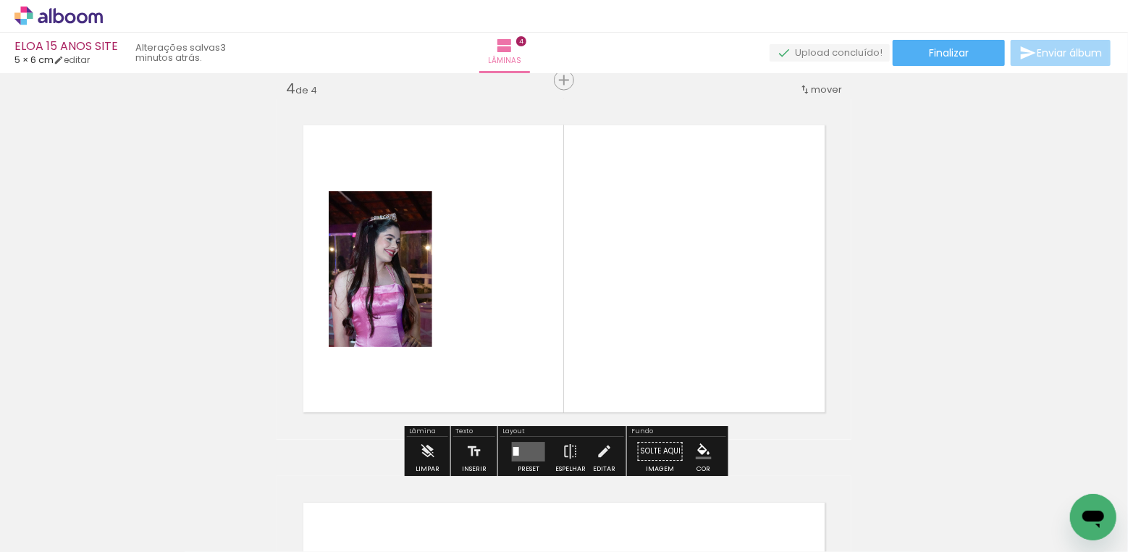
scroll to position [1150, 0]
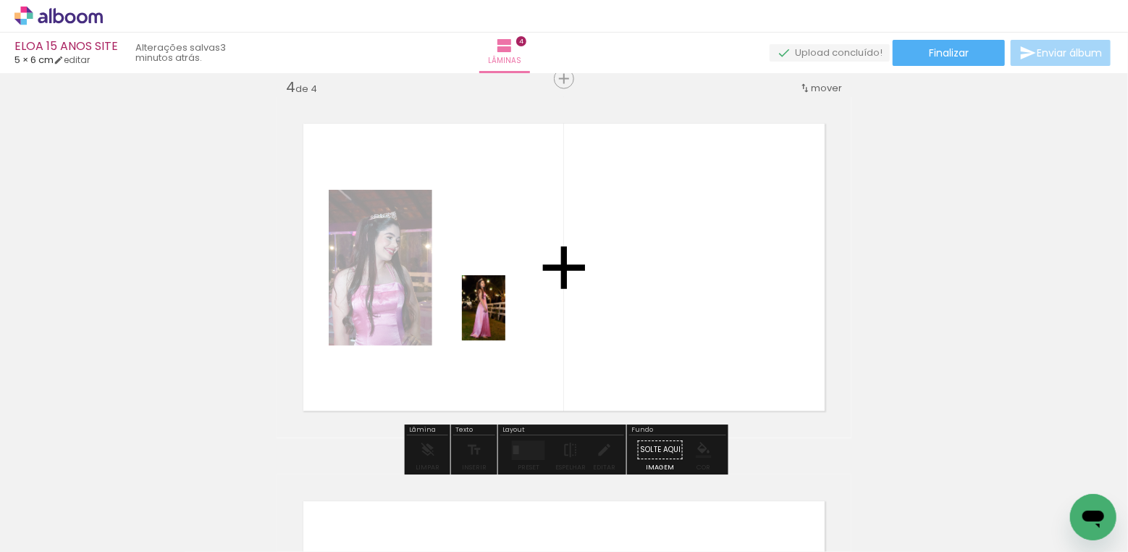
drag, startPoint x: 460, startPoint y: 488, endPoint x: 505, endPoint y: 319, distance: 175.3
click at [505, 319] on quentale-workspace at bounding box center [564, 276] width 1128 height 552
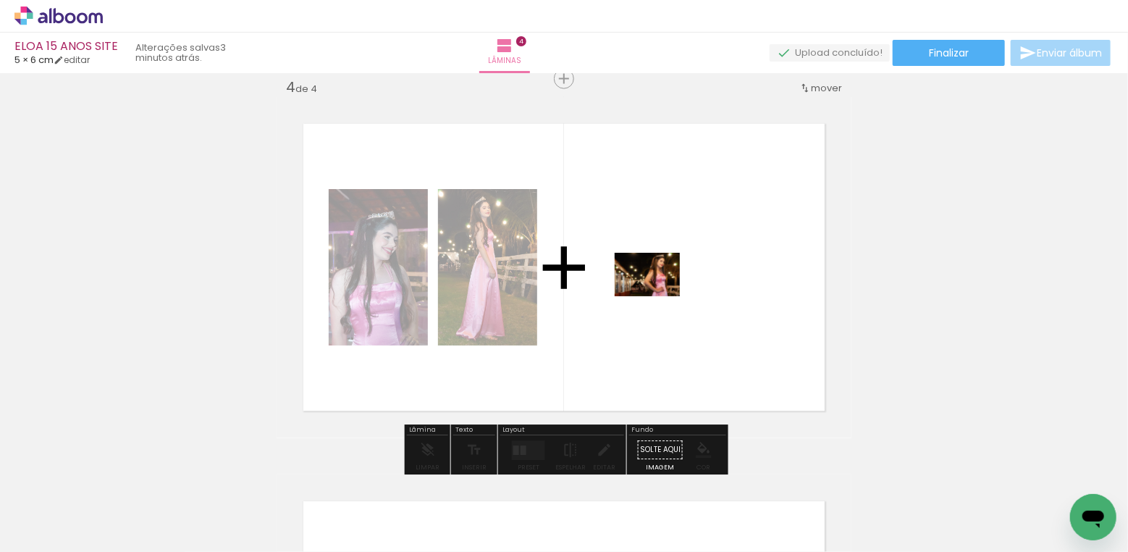
drag, startPoint x: 546, startPoint y: 501, endPoint x: 658, endPoint y: 296, distance: 233.6
click at [658, 296] on quentale-workspace at bounding box center [564, 276] width 1128 height 552
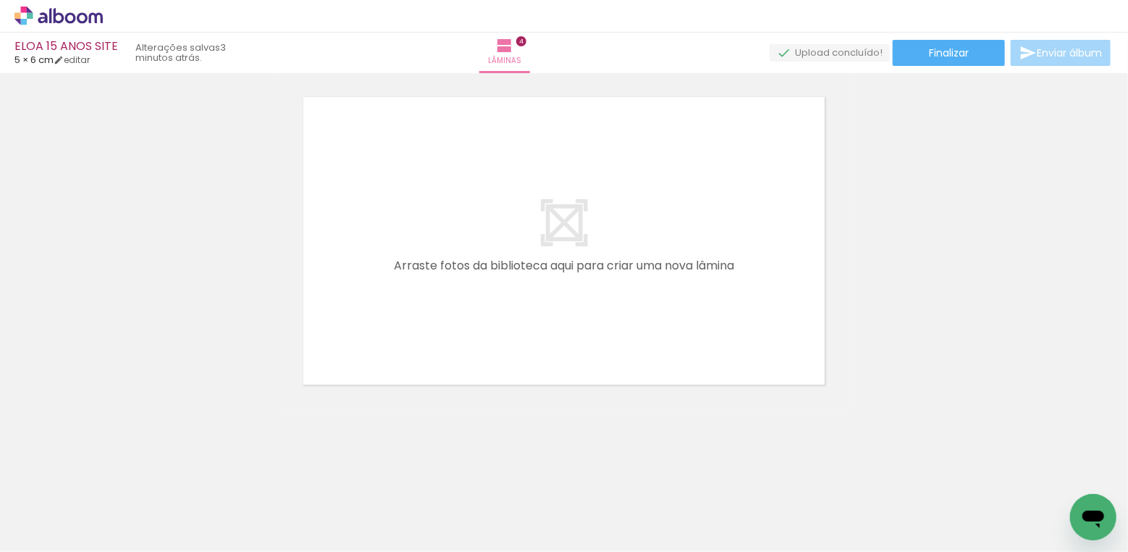
scroll to position [1554, 0]
drag, startPoint x: 647, startPoint y: 474, endPoint x: 602, endPoint y: 285, distance: 194.9
click at [602, 285] on quentale-workspace at bounding box center [564, 276] width 1128 height 552
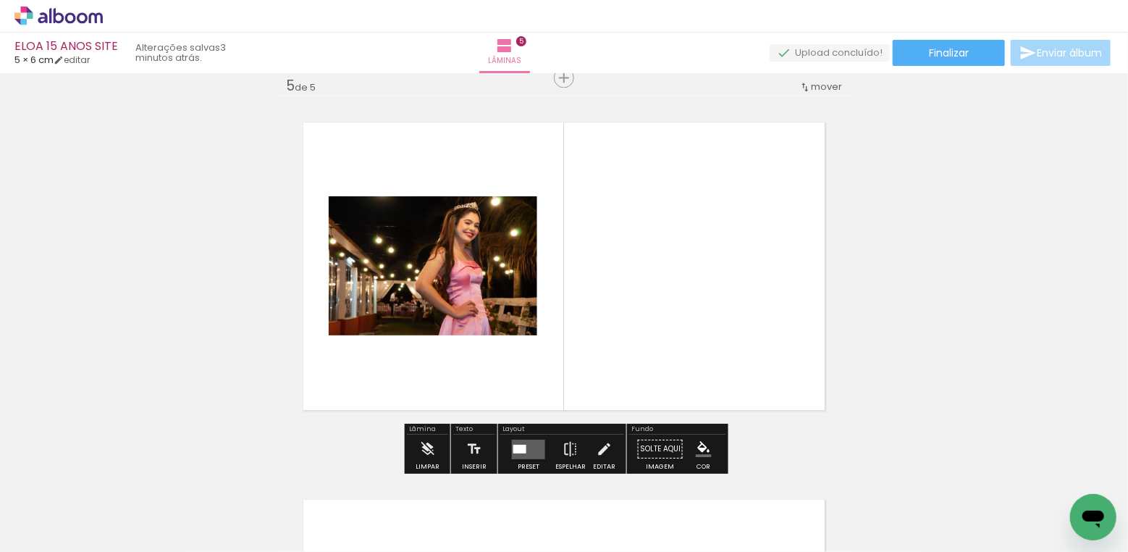
scroll to position [1527, 0]
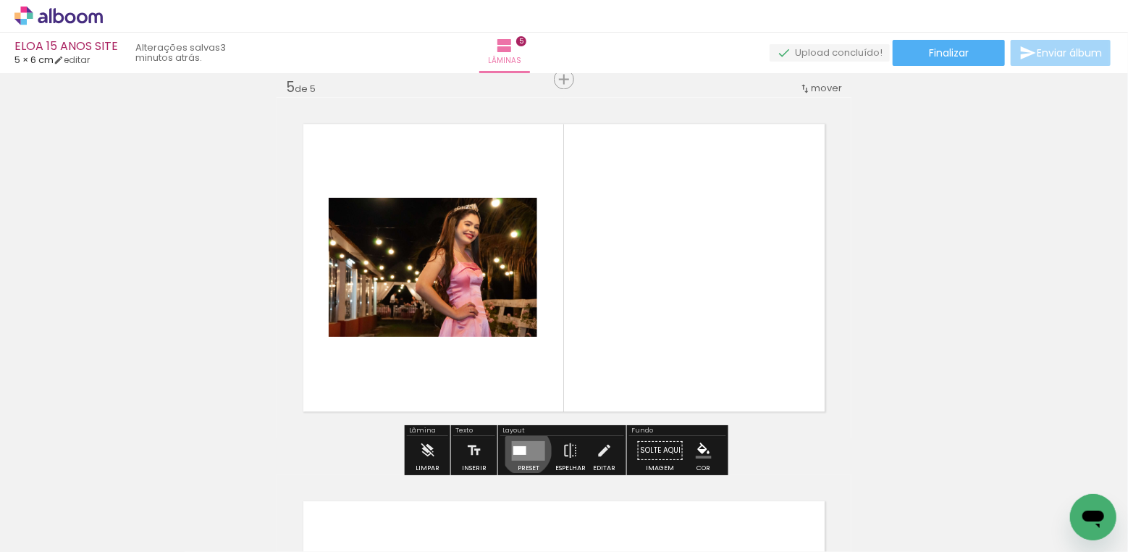
click at [523, 450] on quentale-layouter at bounding box center [528, 450] width 33 height 20
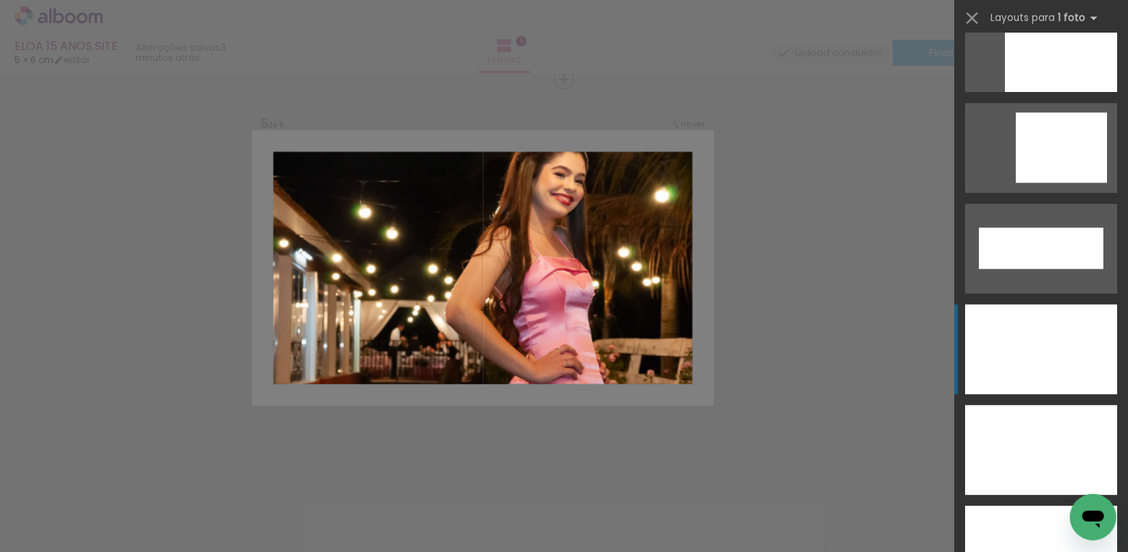
scroll to position [4572, 0]
click at [1012, 438] on div at bounding box center [1041, 449] width 152 height 90
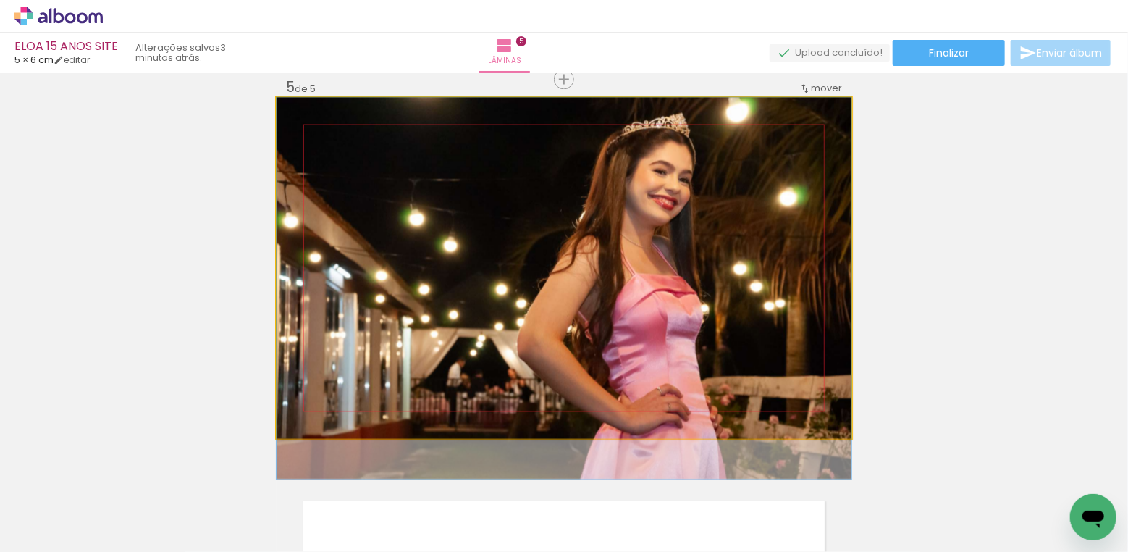
drag, startPoint x: 739, startPoint y: 309, endPoint x: 735, endPoint y: 350, distance: 40.7
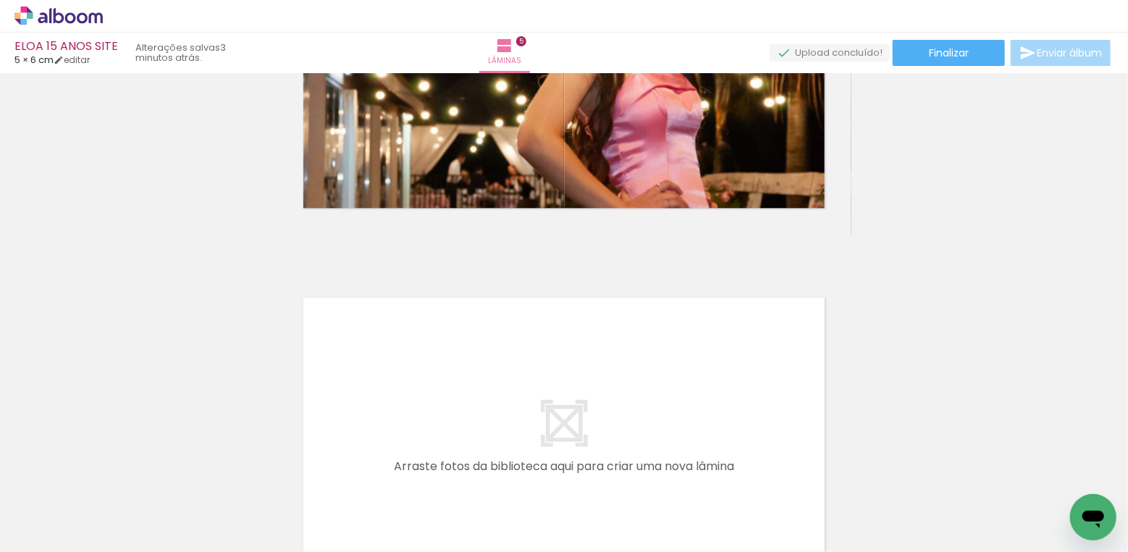
scroll to position [1931, 0]
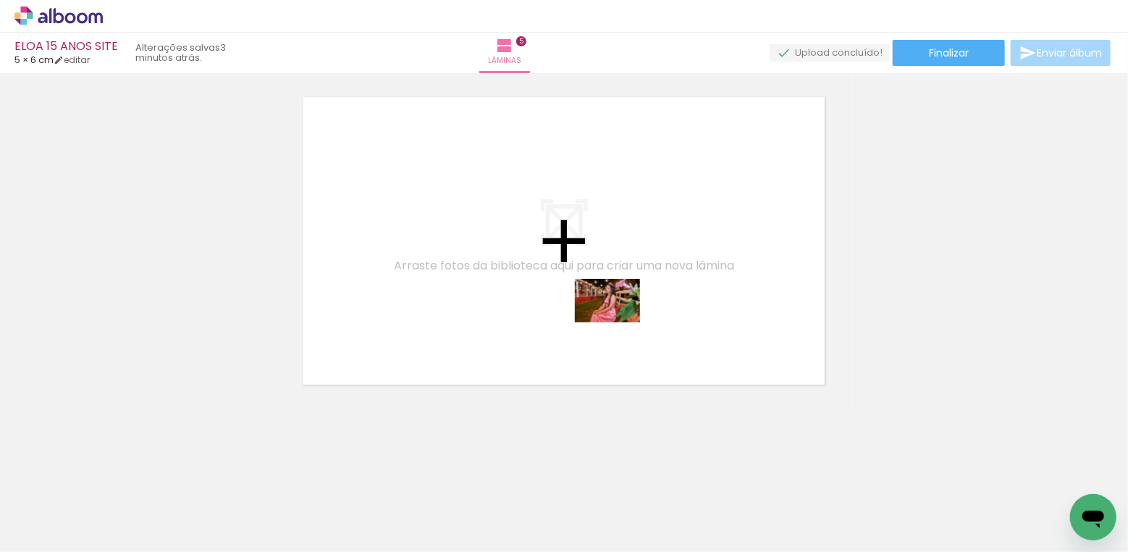
drag, startPoint x: 710, startPoint y: 494, endPoint x: 618, endPoint y: 322, distance: 194.3
click at [618, 322] on quentale-workspace at bounding box center [564, 276] width 1128 height 552
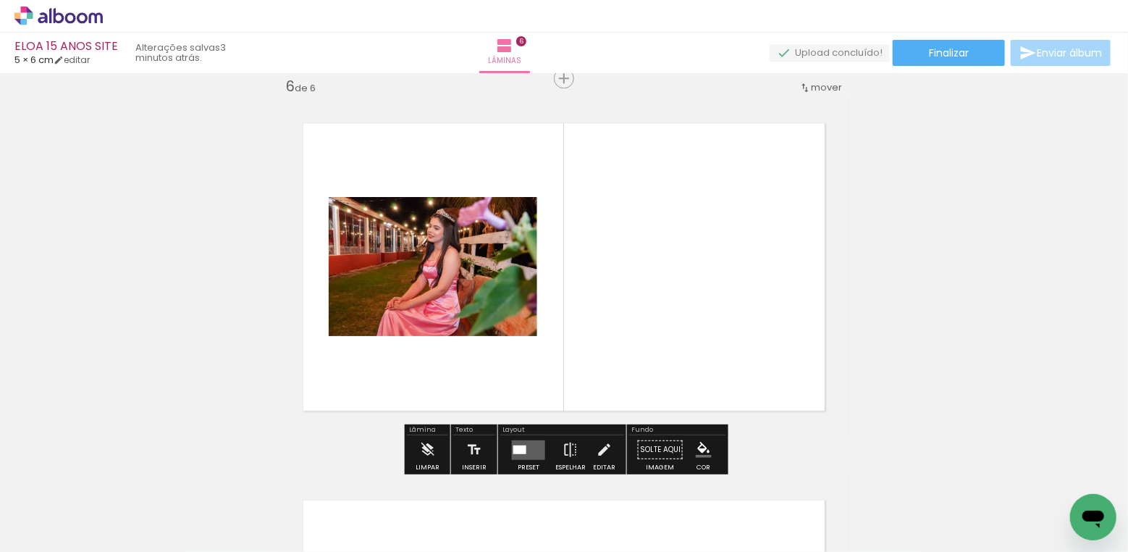
scroll to position [1904, 0]
click at [519, 449] on div at bounding box center [519, 449] width 13 height 9
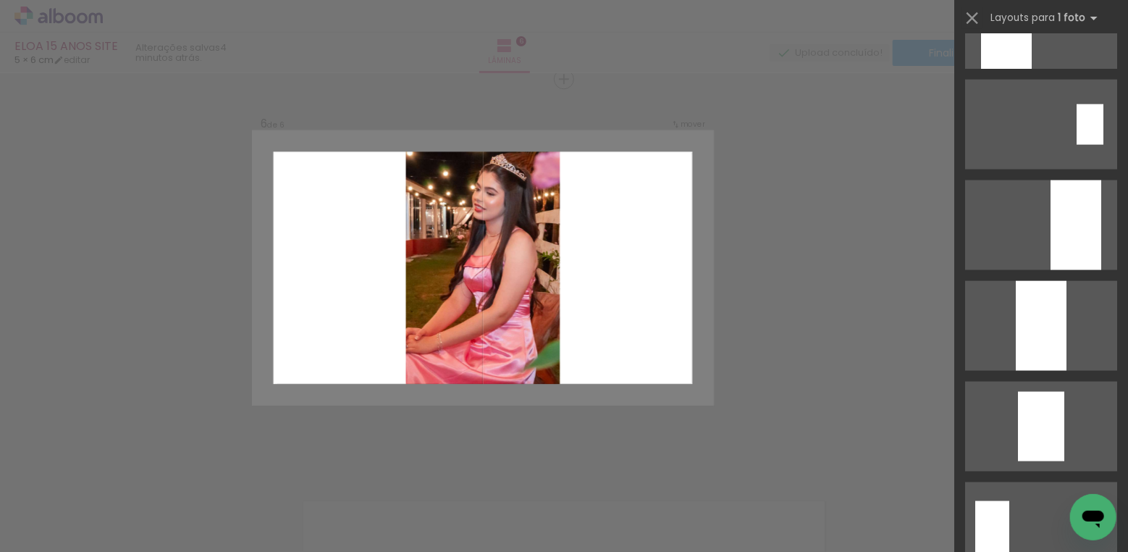
scroll to position [4611, 0]
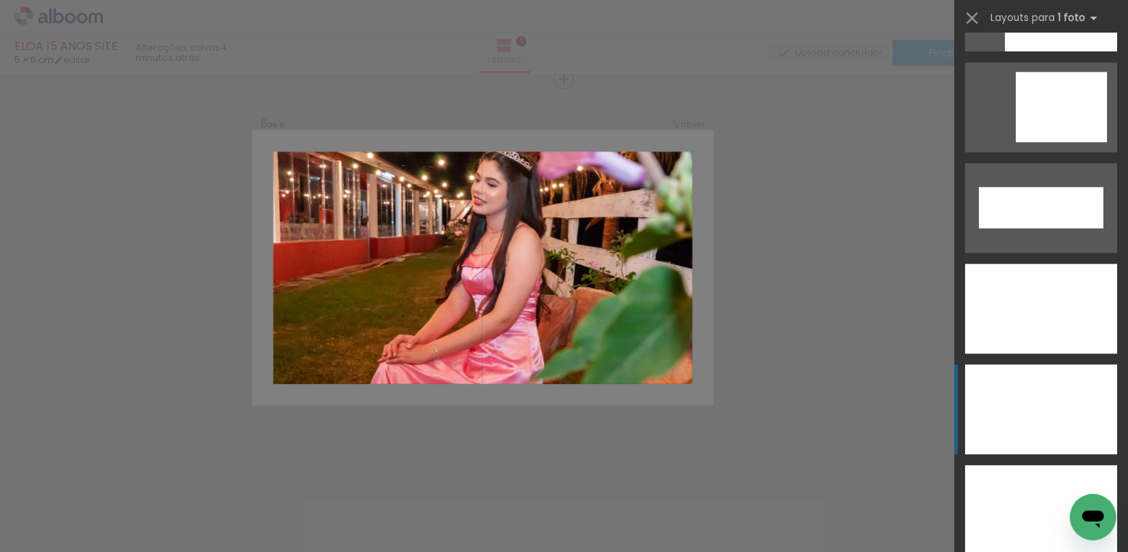
click at [1022, 396] on div at bounding box center [1041, 409] width 152 height 90
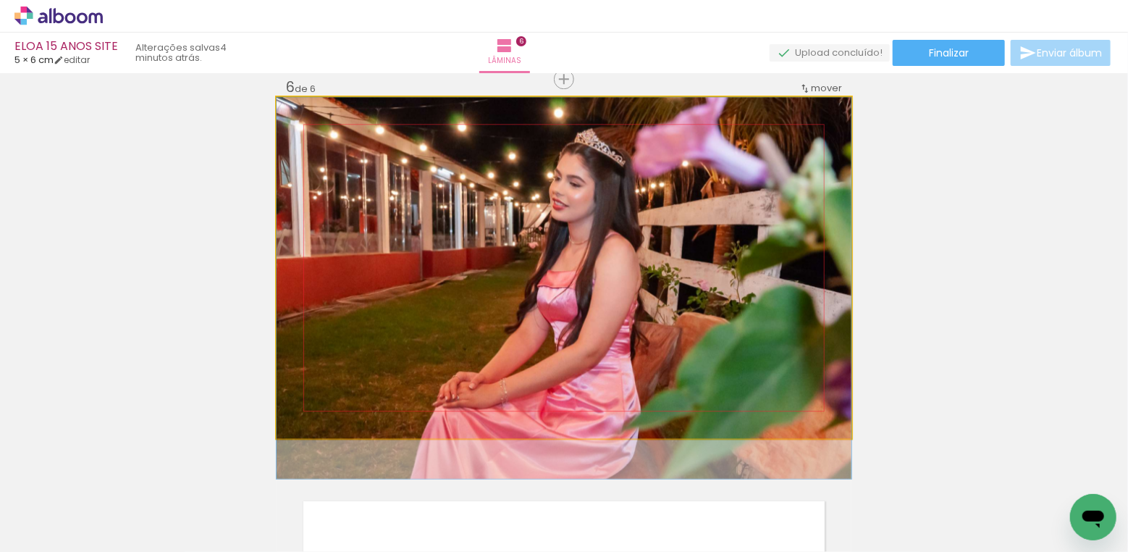
drag, startPoint x: 719, startPoint y: 261, endPoint x: 712, endPoint y: 312, distance: 51.1
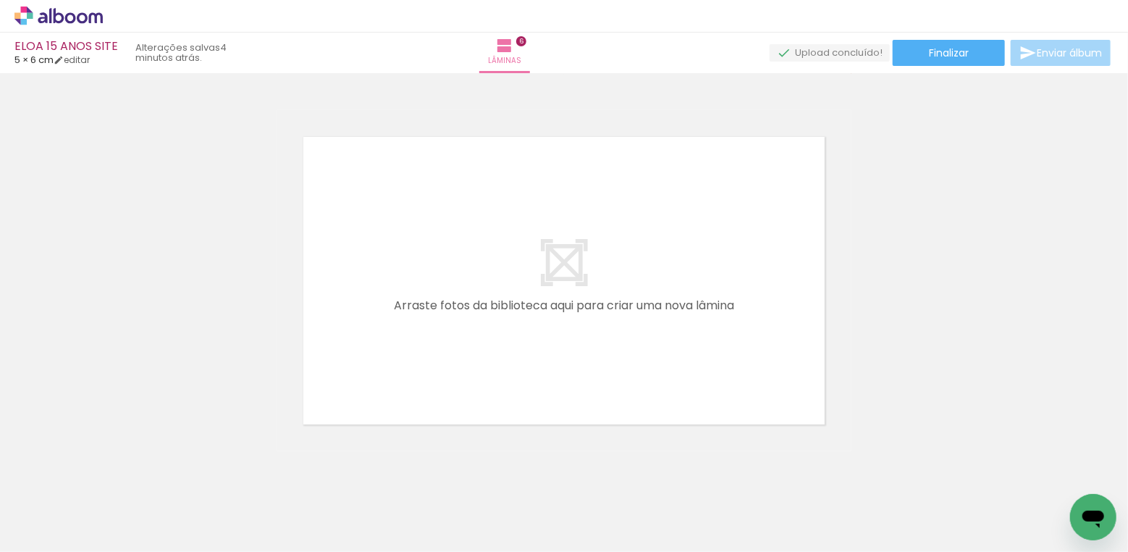
scroll to position [2202, 0]
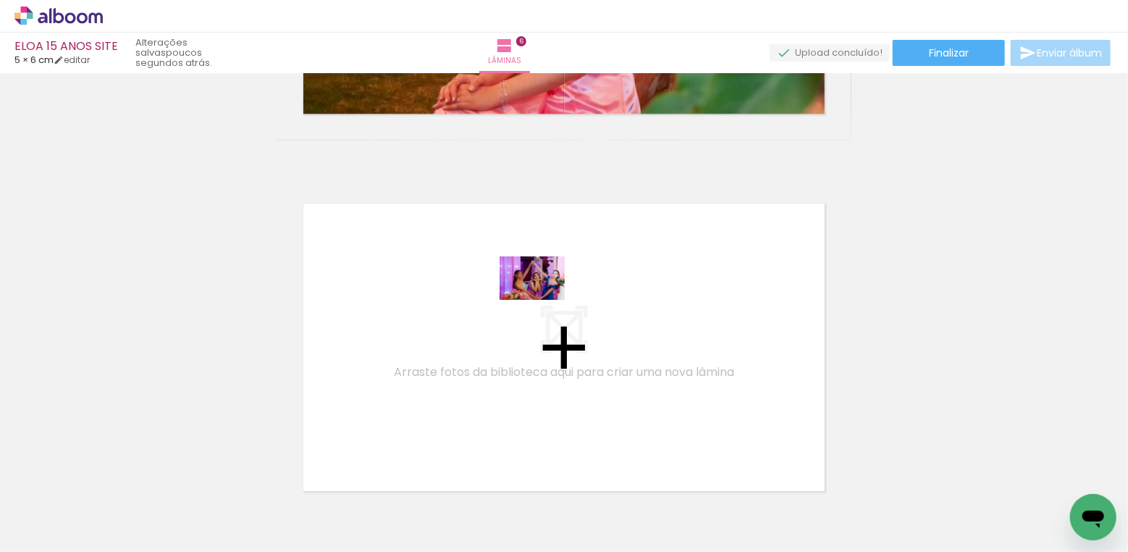
drag, startPoint x: 897, startPoint y: 505, endPoint x: 543, endPoint y: 300, distance: 409.4
click at [543, 300] on quentale-workspace at bounding box center [564, 276] width 1128 height 552
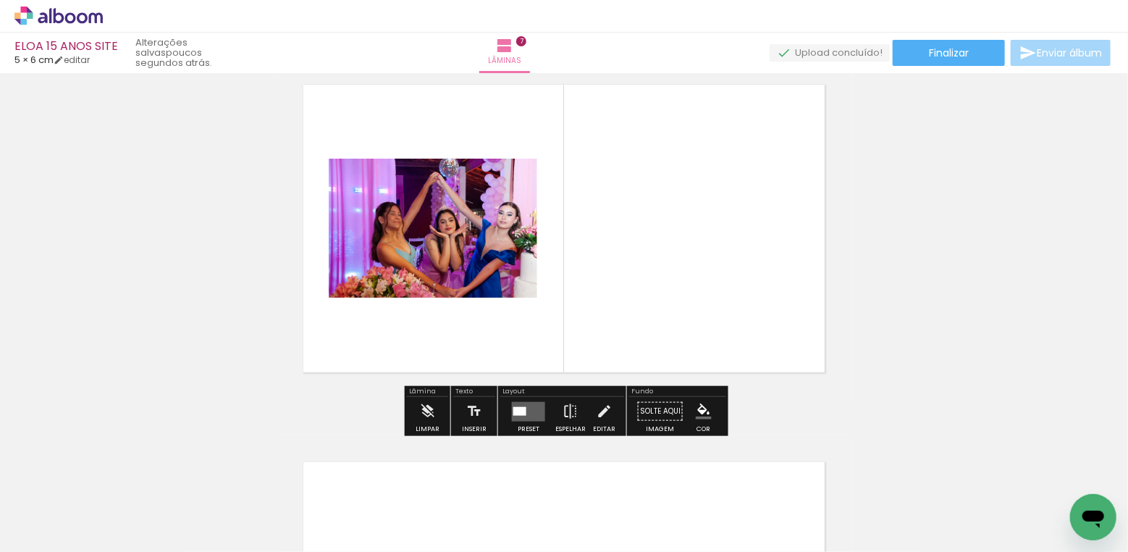
scroll to position [2350, 0]
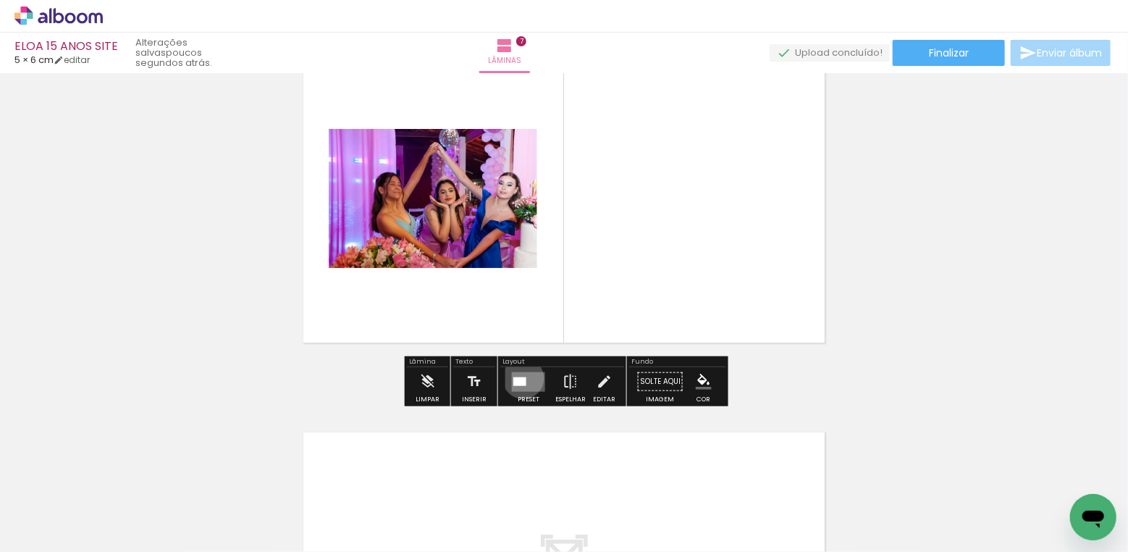
click at [520, 377] on div at bounding box center [519, 381] width 13 height 9
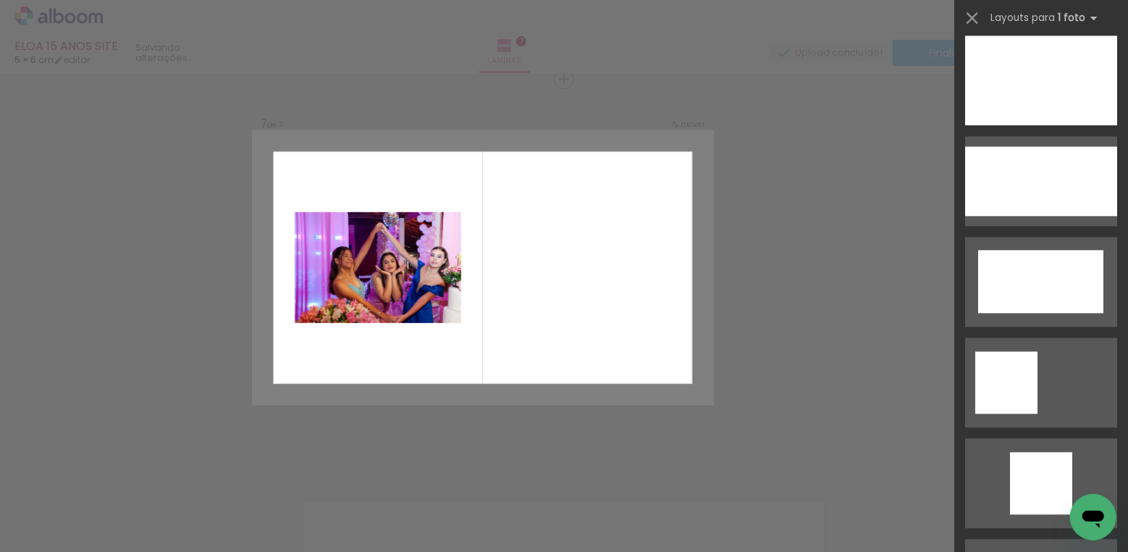
scroll to position [1364, 0]
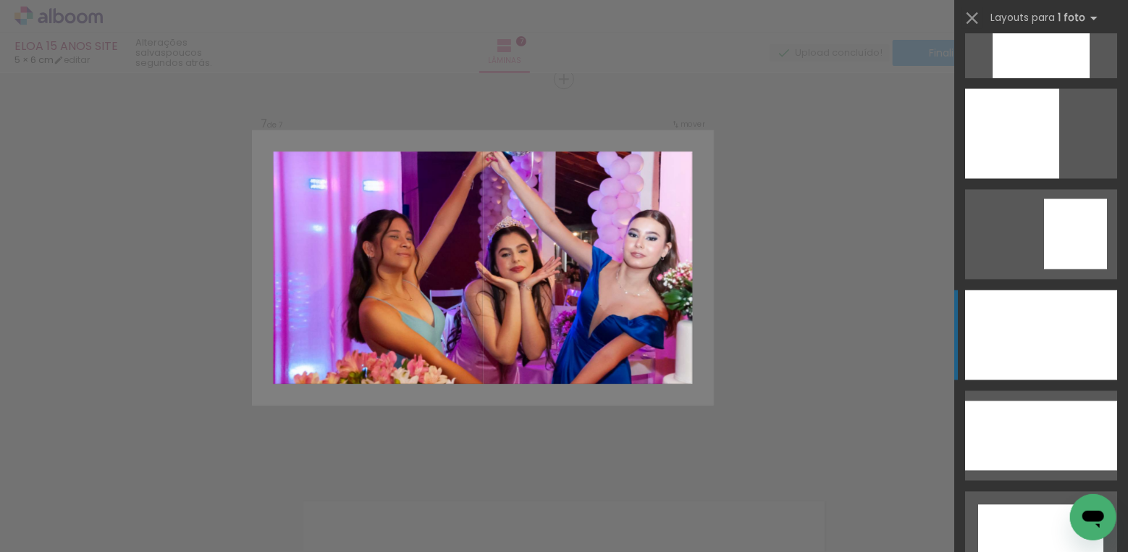
click at [1040, 324] on div at bounding box center [1041, 335] width 152 height 90
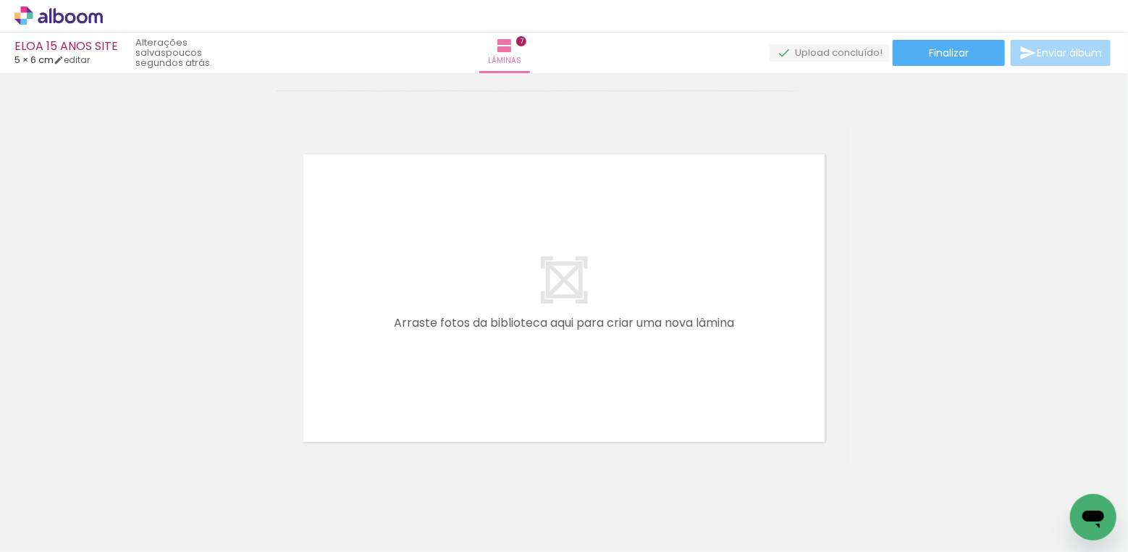
scroll to position [2686, 0]
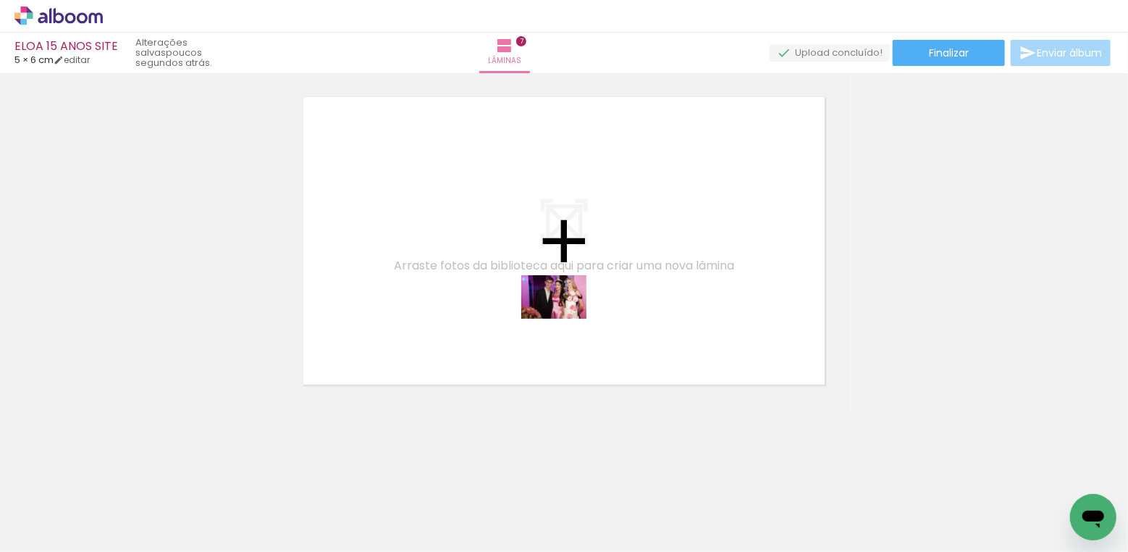
drag, startPoint x: 796, startPoint y: 512, endPoint x: 565, endPoint y: 319, distance: 301.2
click at [565, 319] on quentale-workspace at bounding box center [564, 276] width 1128 height 552
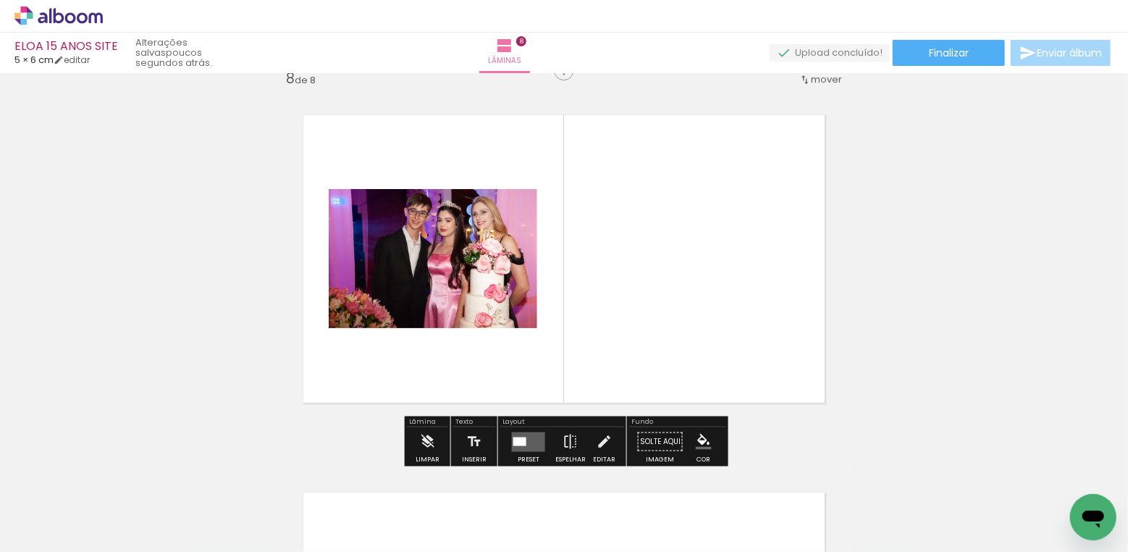
scroll to position [2659, 0]
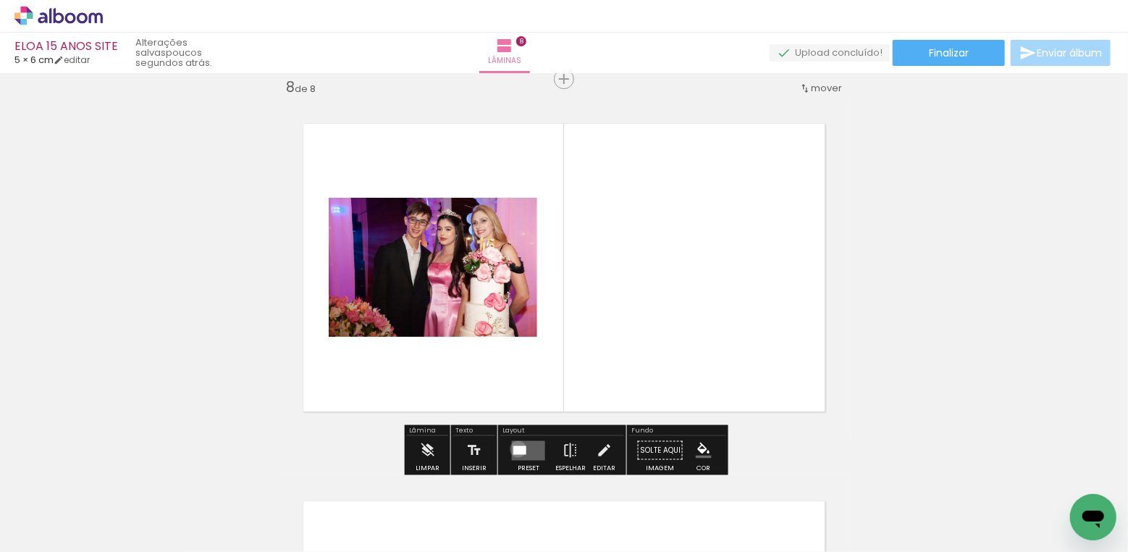
click at [515, 448] on div at bounding box center [519, 449] width 13 height 9
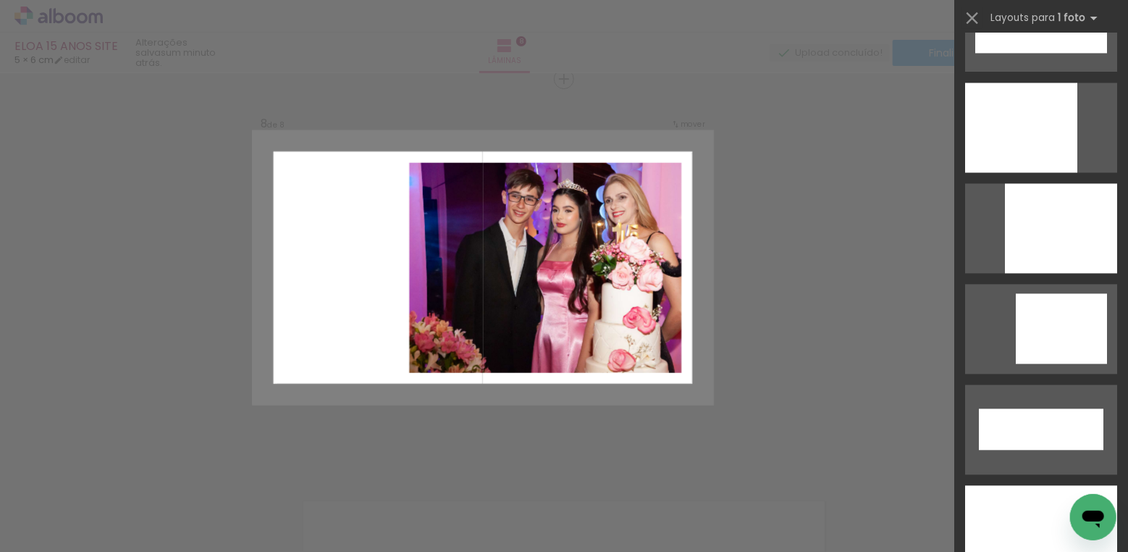
scroll to position [4632, 0]
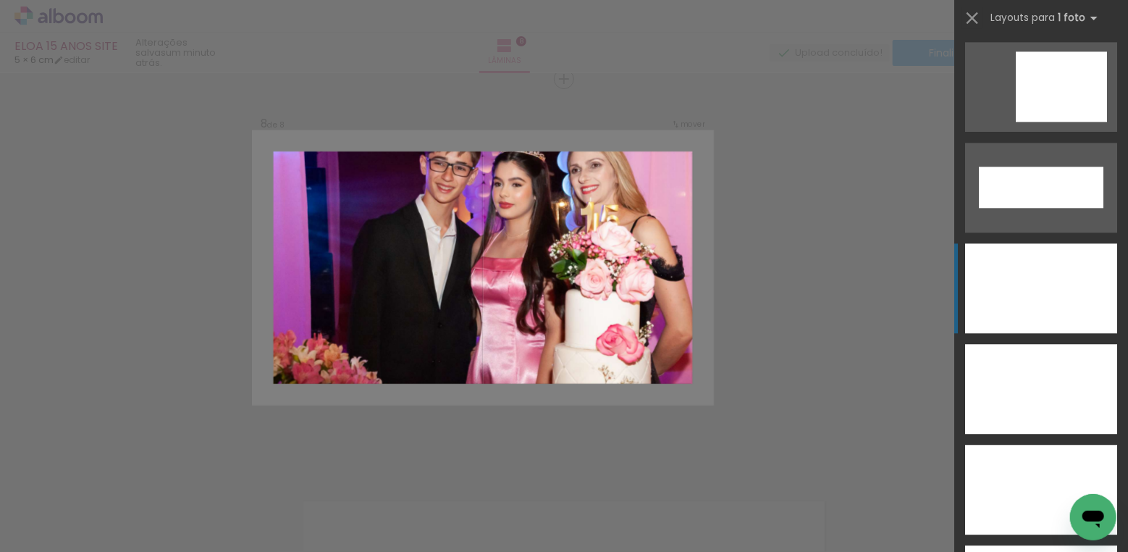
click at [998, 294] on div at bounding box center [1041, 288] width 152 height 90
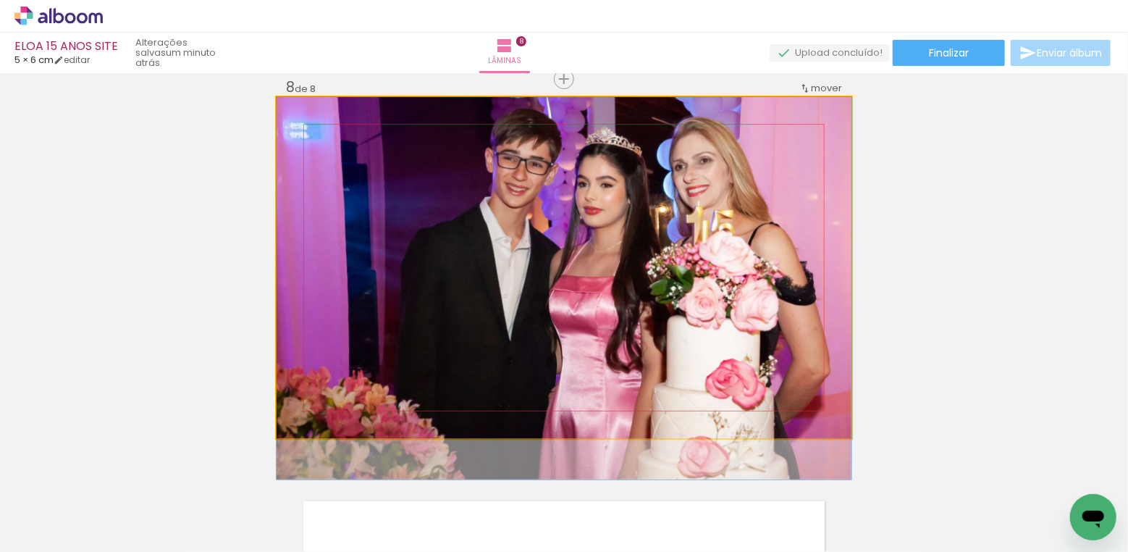
drag, startPoint x: 689, startPoint y: 285, endPoint x: 681, endPoint y: 345, distance: 61.2
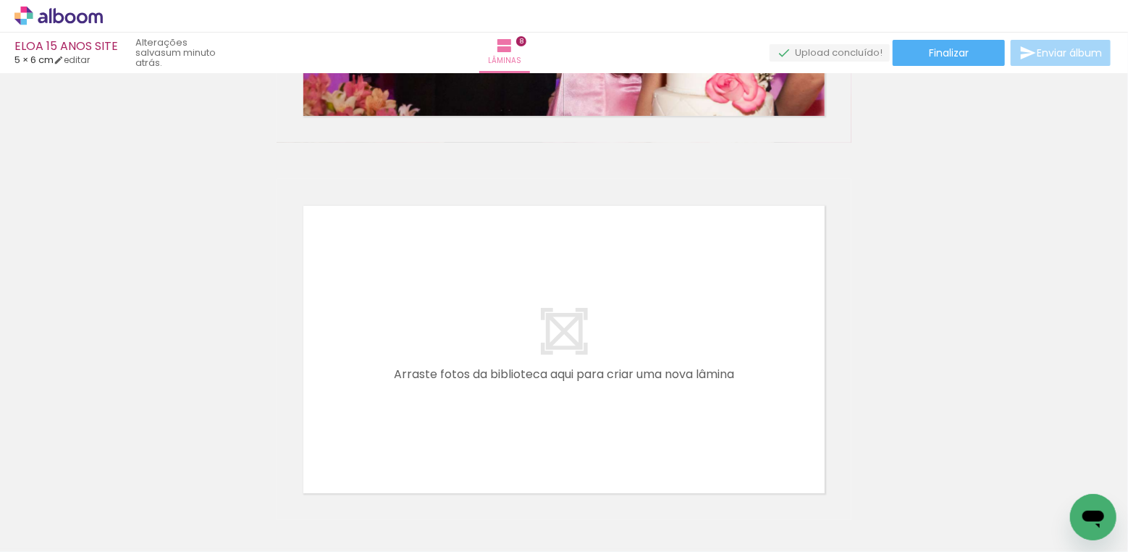
scroll to position [3020, 0]
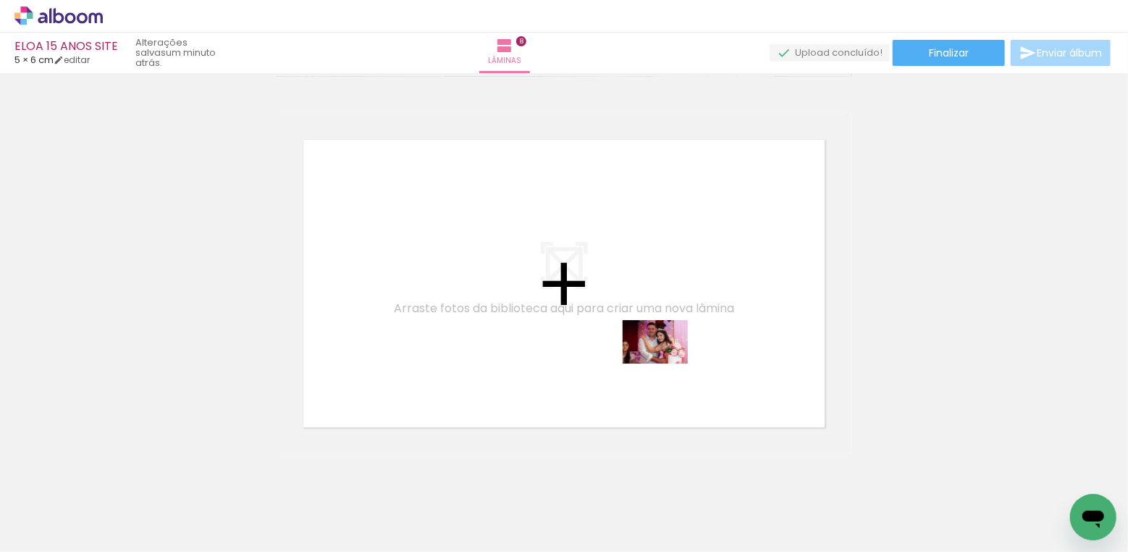
drag, startPoint x: 968, startPoint y: 495, endPoint x: 666, endPoint y: 363, distance: 329.7
click at [666, 363] on quentale-workspace at bounding box center [564, 276] width 1128 height 552
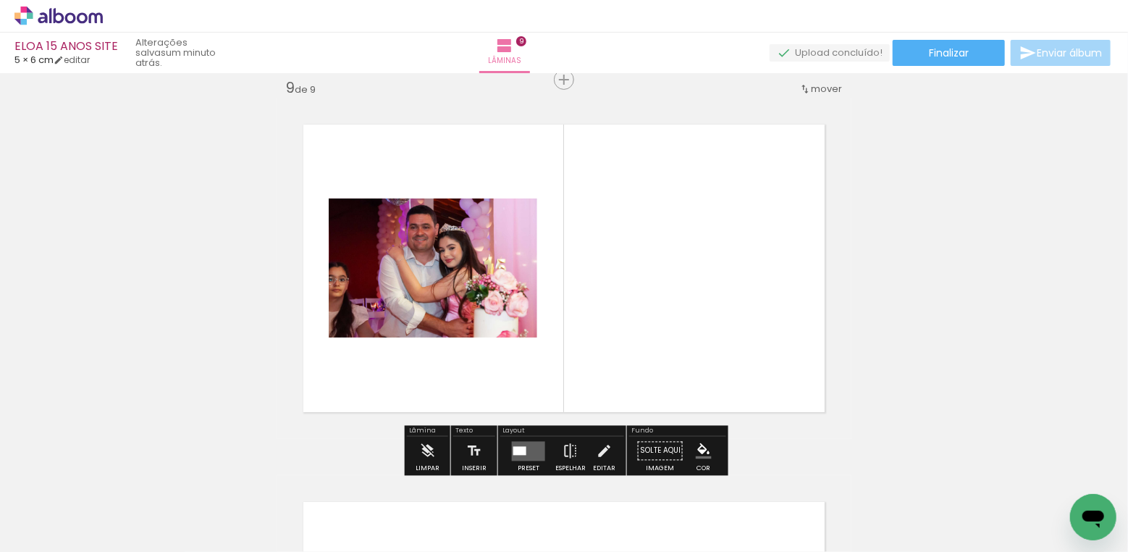
scroll to position [3036, 0]
click at [530, 447] on quentale-layouter at bounding box center [528, 450] width 33 height 20
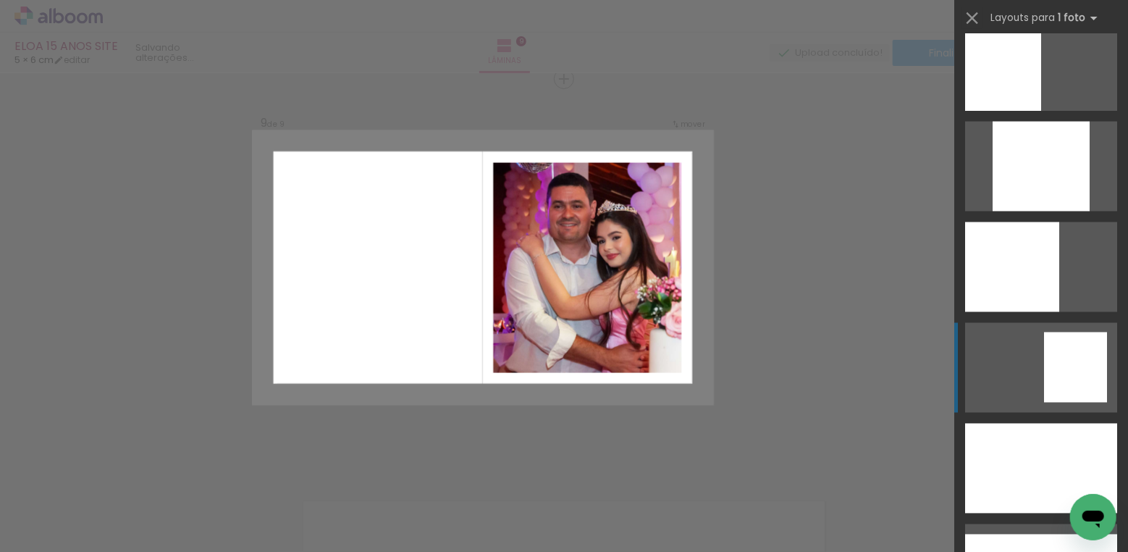
scroll to position [1338, 0]
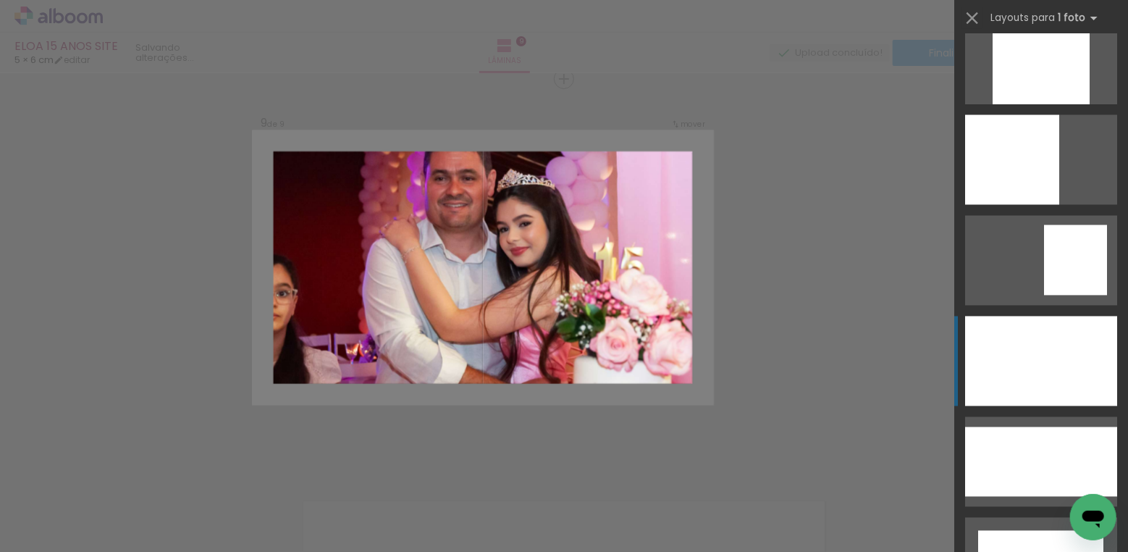
click at [1058, 350] on div at bounding box center [1041, 361] width 152 height 90
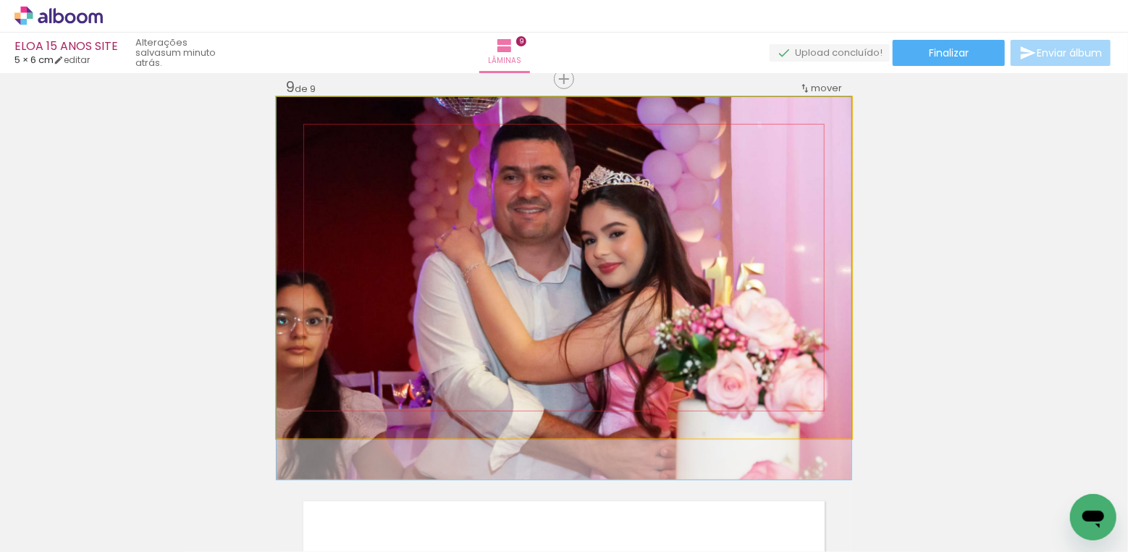
drag, startPoint x: 705, startPoint y: 286, endPoint x: 699, endPoint y: 335, distance: 49.5
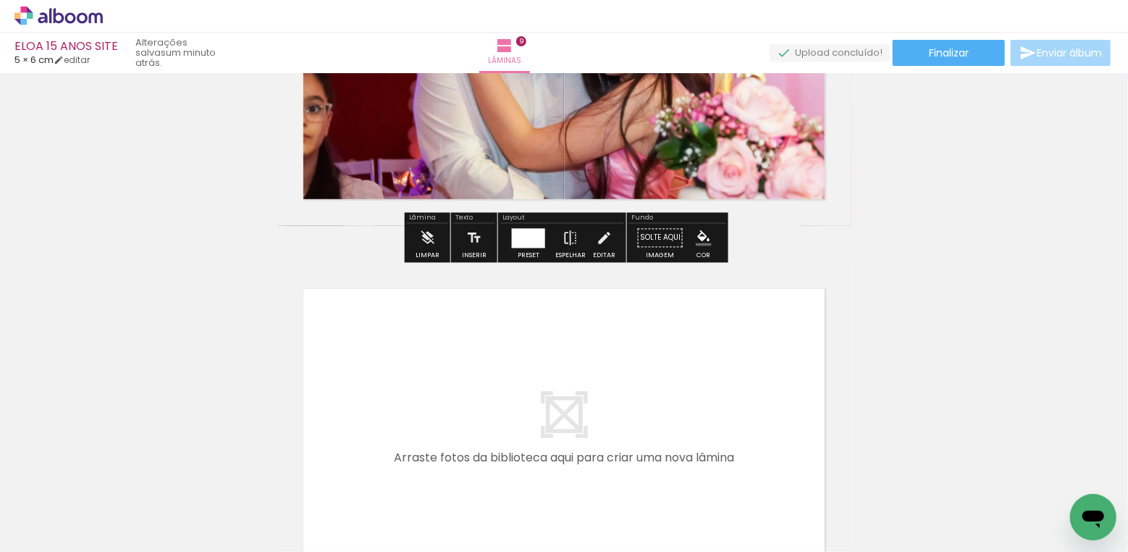
scroll to position [3440, 0]
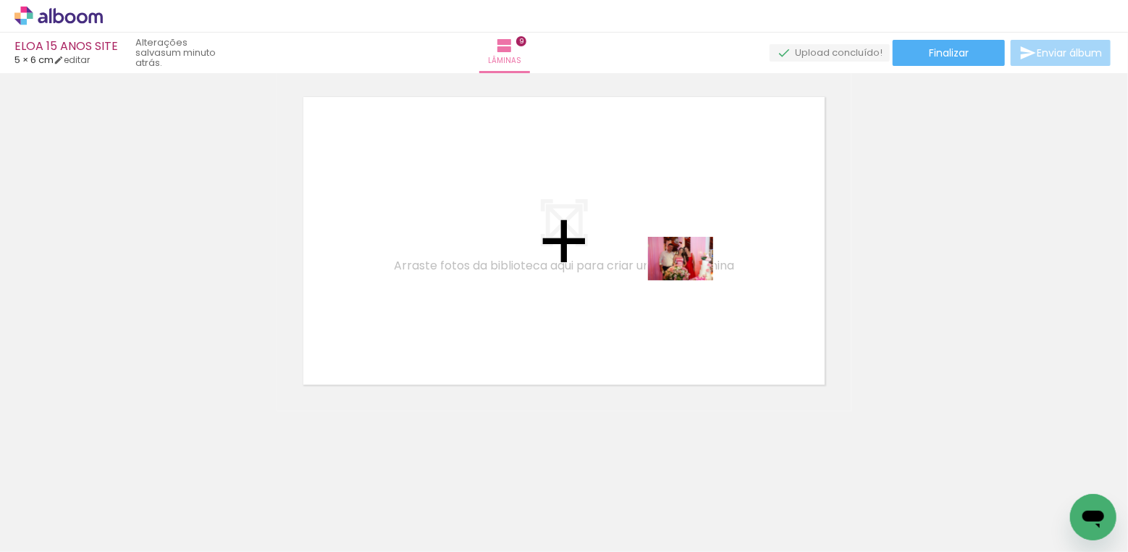
drag, startPoint x: 1061, startPoint y: 496, endPoint x: 691, endPoint y: 280, distance: 428.3
click at [691, 280] on quentale-workspace at bounding box center [564, 276] width 1128 height 552
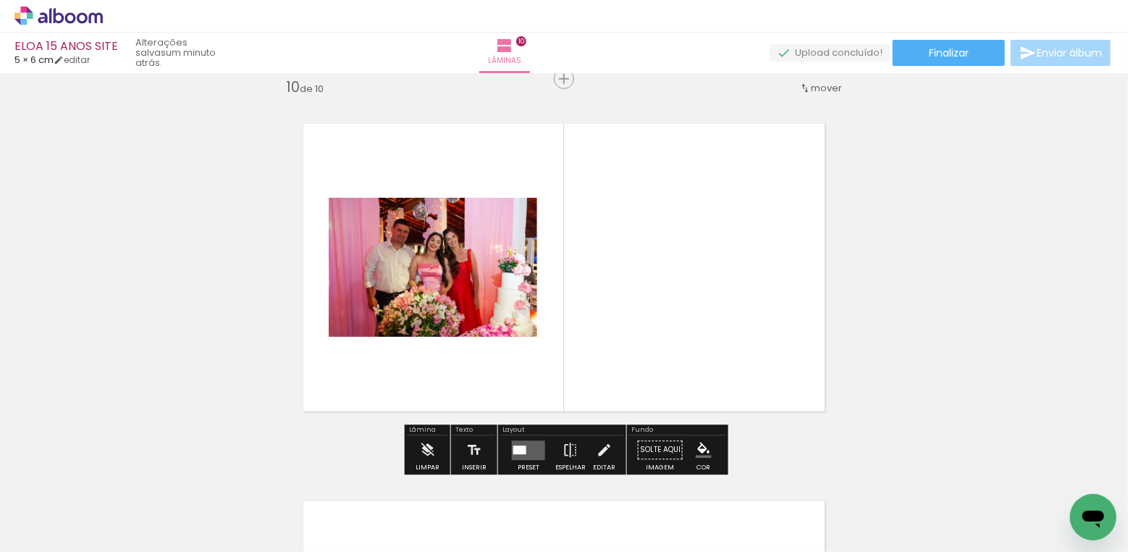
scroll to position [3413, 0]
click at [515, 443] on quentale-layouter at bounding box center [528, 450] width 33 height 20
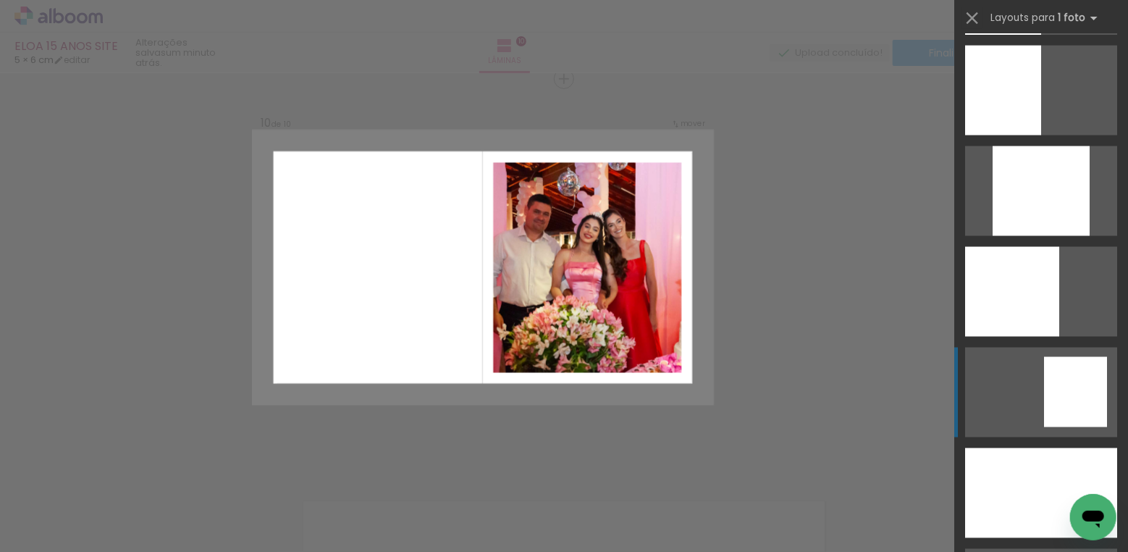
scroll to position [1439, 0]
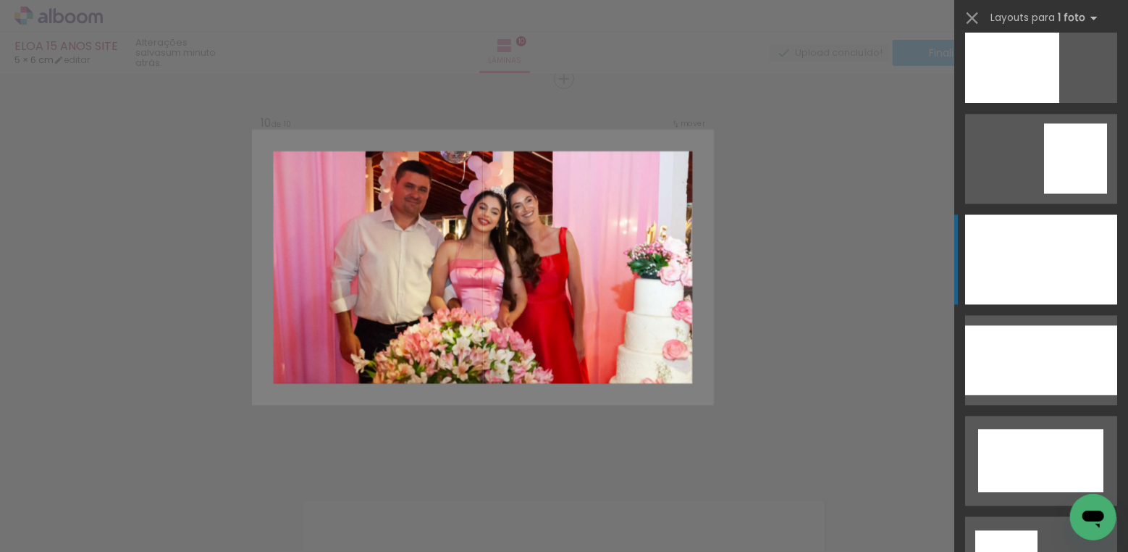
click at [1061, 266] on div at bounding box center [1041, 260] width 152 height 90
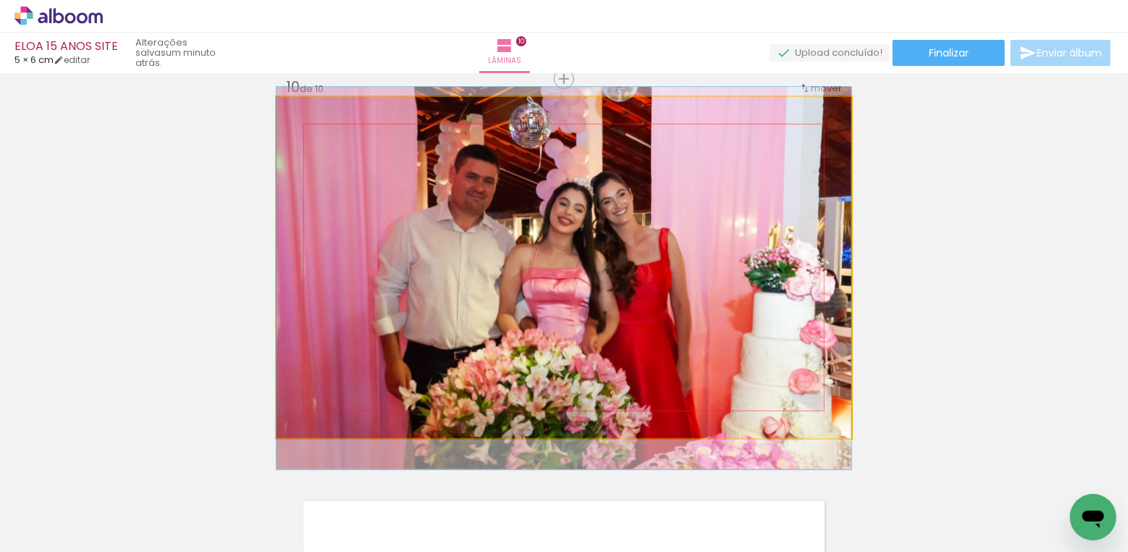
drag, startPoint x: 713, startPoint y: 311, endPoint x: 712, endPoint y: 322, distance: 11.0
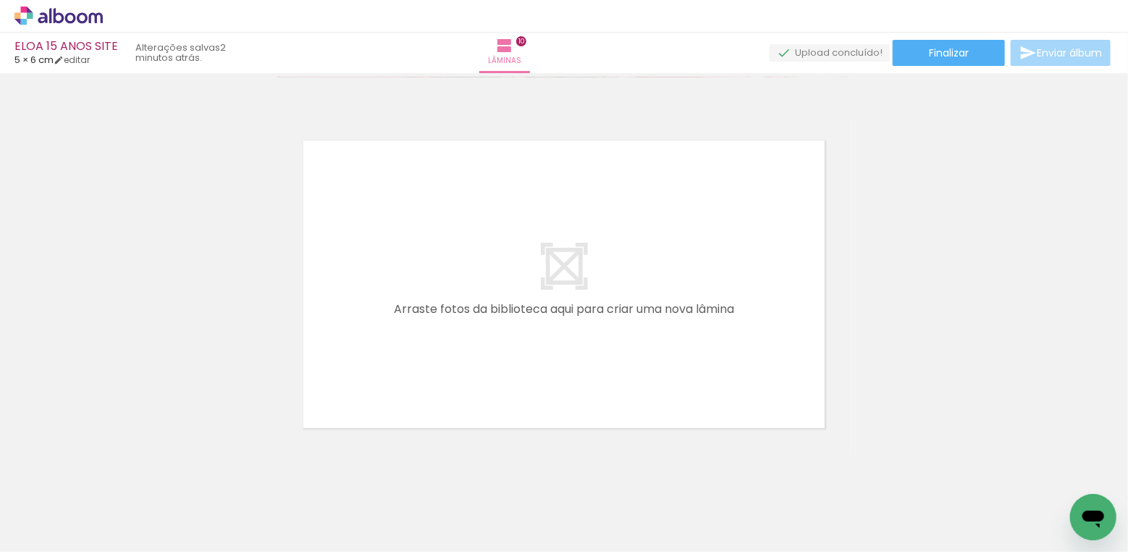
scroll to position [0, 961]
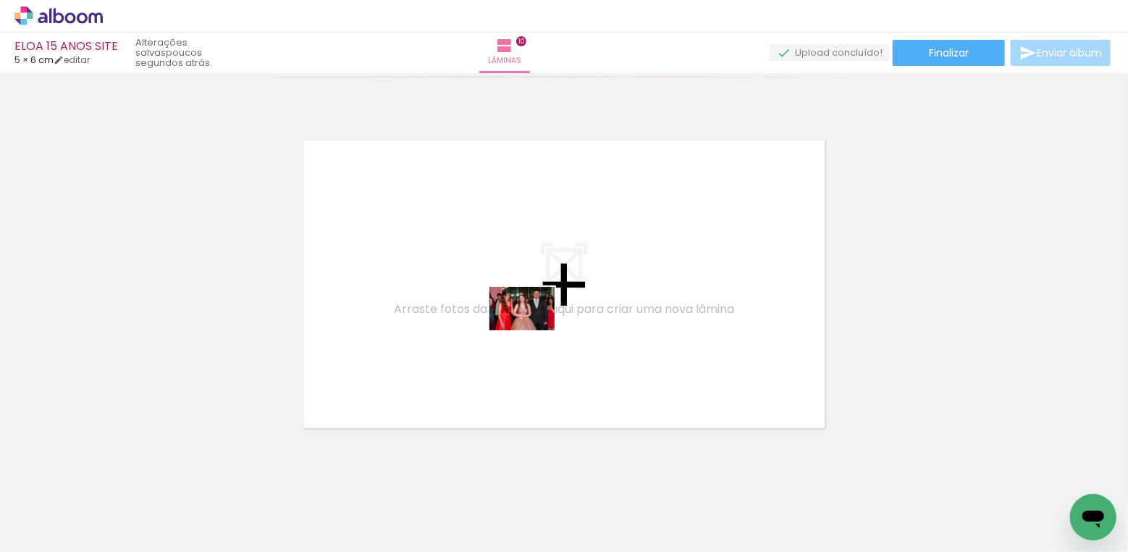
drag, startPoint x: 403, startPoint y: 513, endPoint x: 533, endPoint y: 330, distance: 224.8
click at [533, 330] on quentale-workspace at bounding box center [564, 276] width 1128 height 552
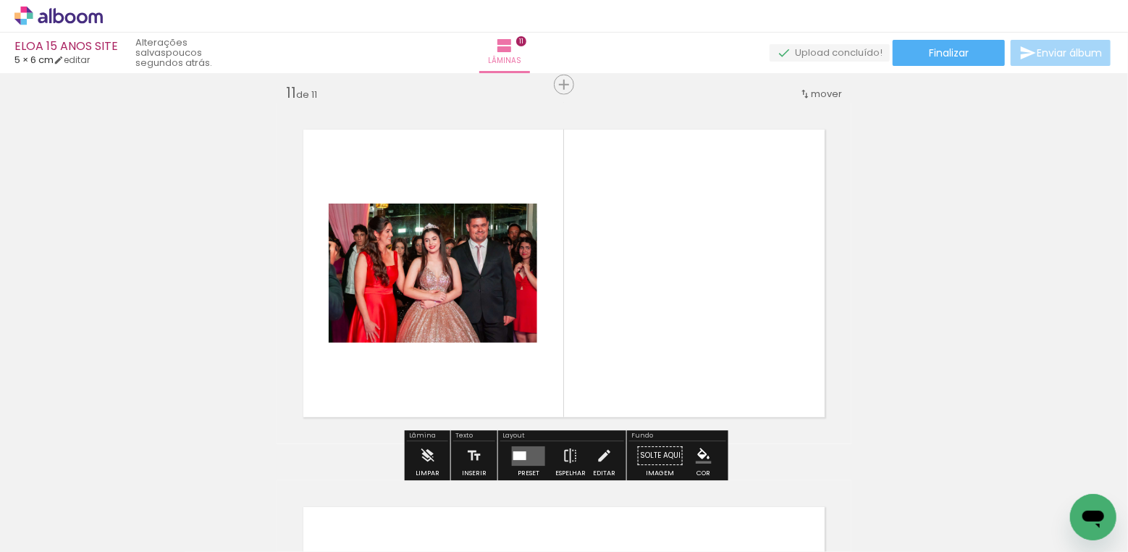
scroll to position [3790, 0]
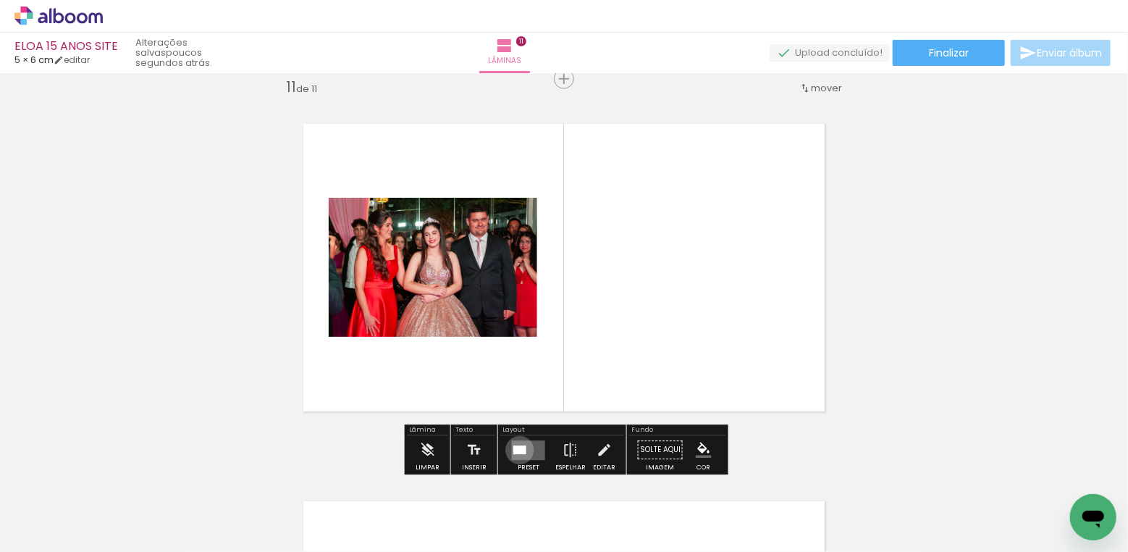
click at [516, 450] on div at bounding box center [519, 449] width 13 height 9
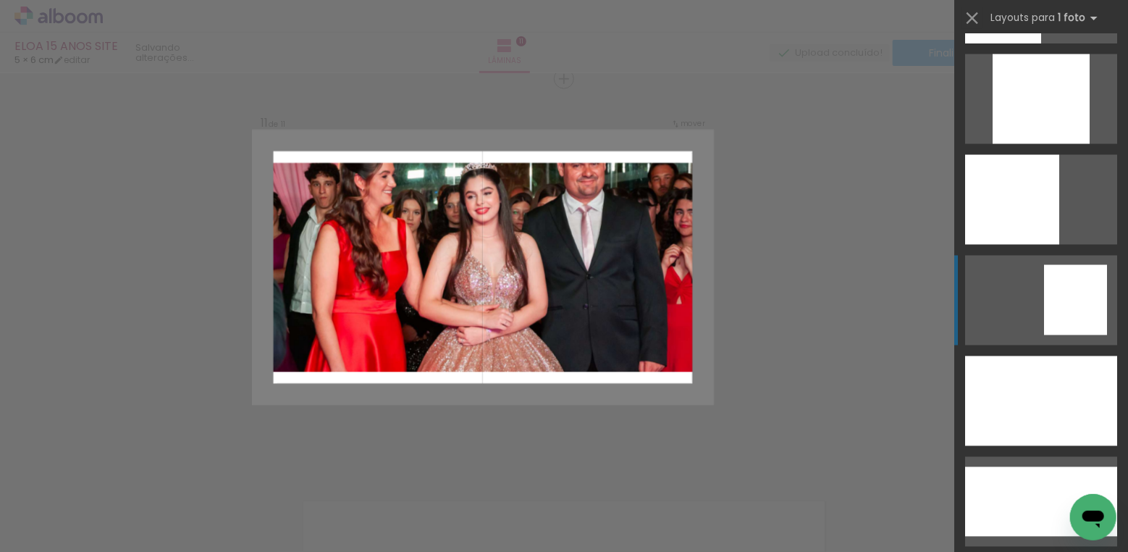
scroll to position [1435, 0]
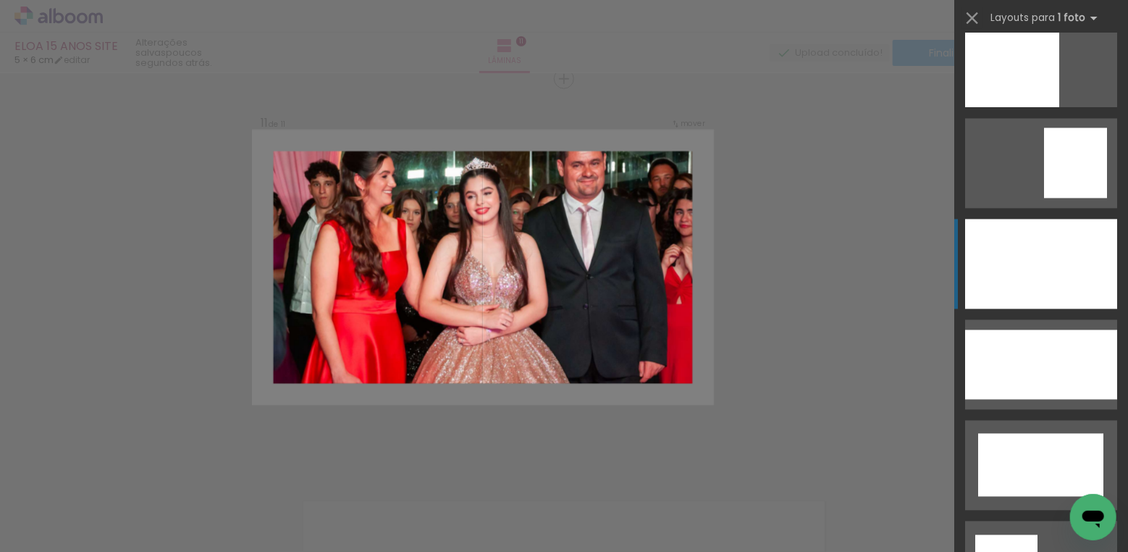
click at [1035, 251] on div at bounding box center [1041, 264] width 152 height 90
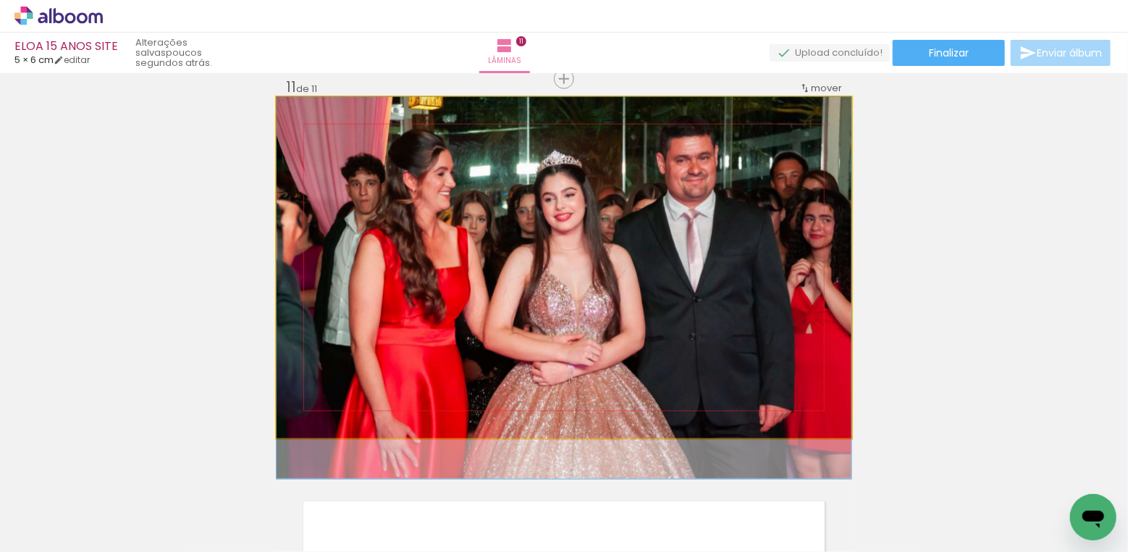
drag, startPoint x: 686, startPoint y: 285, endPoint x: 680, endPoint y: 324, distance: 39.5
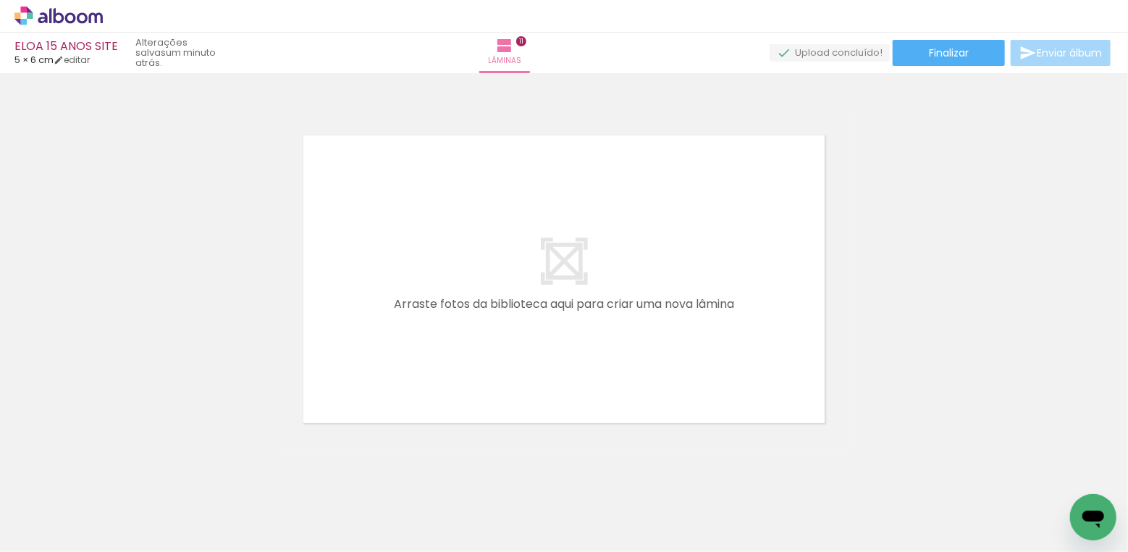
scroll to position [4164, 0]
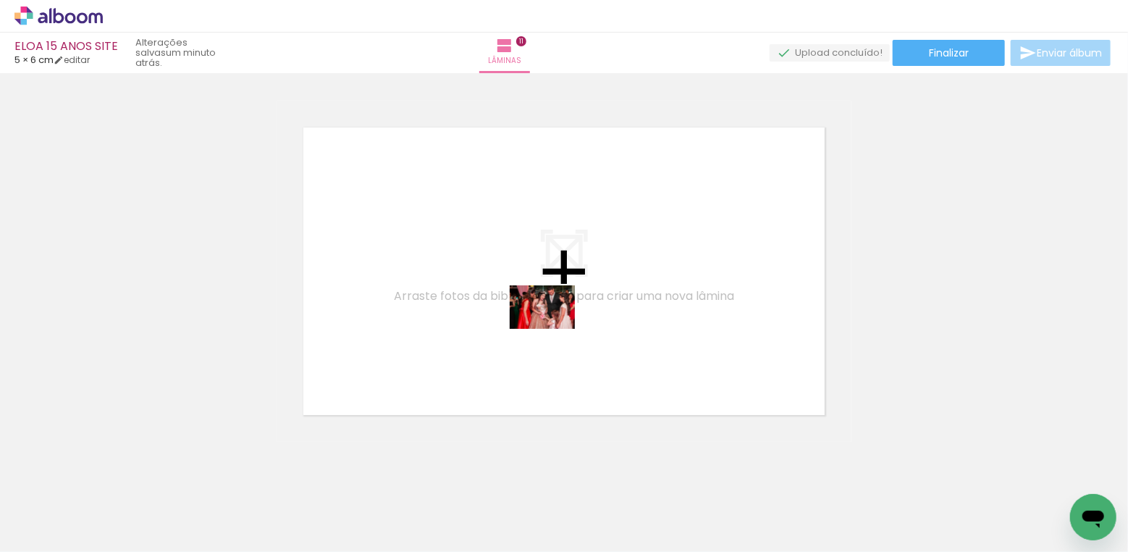
drag, startPoint x: 486, startPoint y: 504, endPoint x: 553, endPoint y: 329, distance: 187.7
click at [553, 329] on quentale-workspace at bounding box center [564, 276] width 1128 height 552
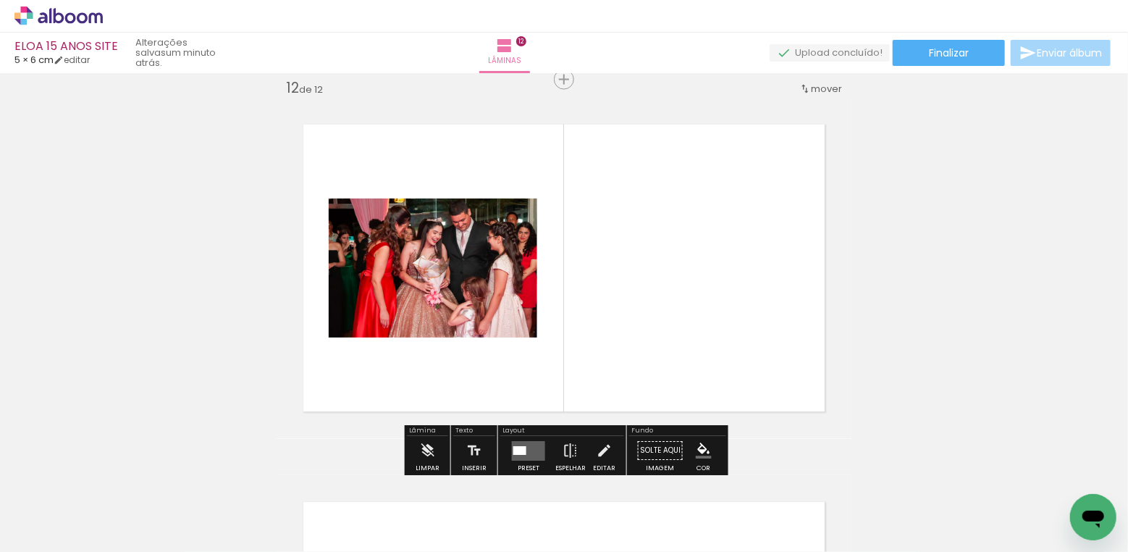
scroll to position [4168, 0]
click at [516, 448] on div at bounding box center [519, 449] width 13 height 9
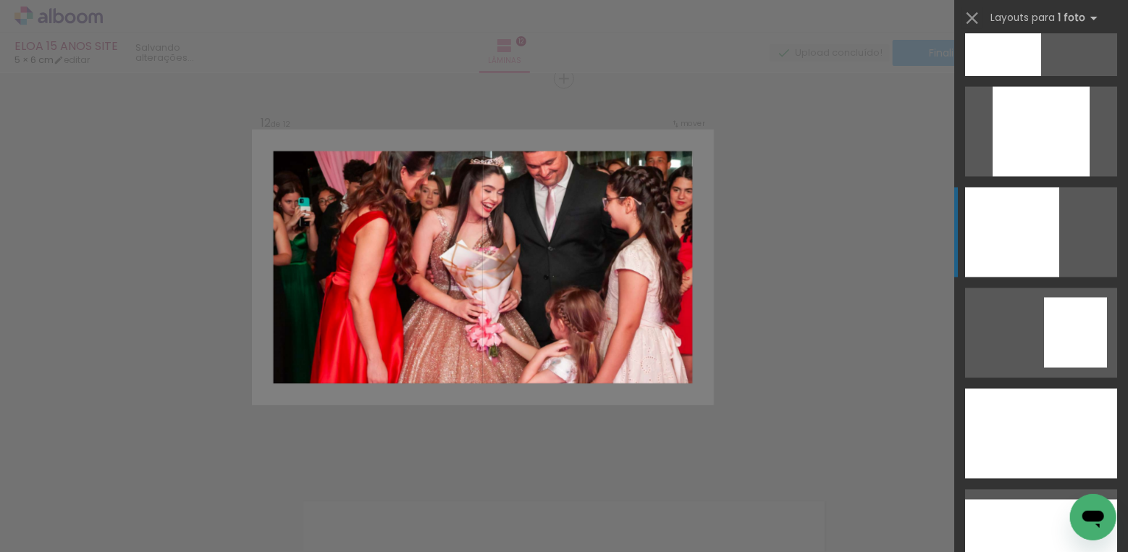
scroll to position [1362, 0]
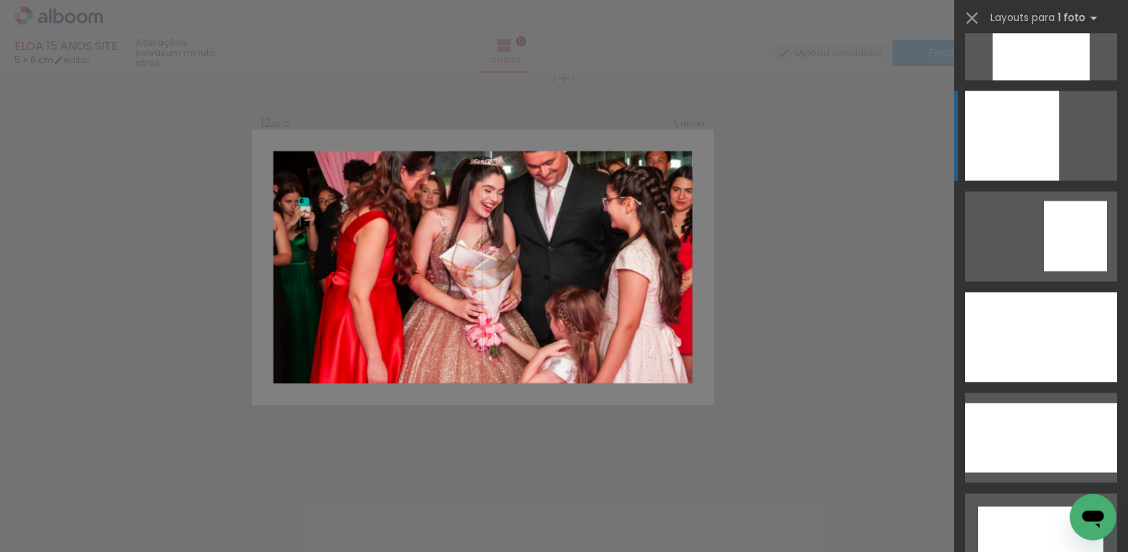
click at [1040, 326] on div at bounding box center [1041, 338] width 152 height 90
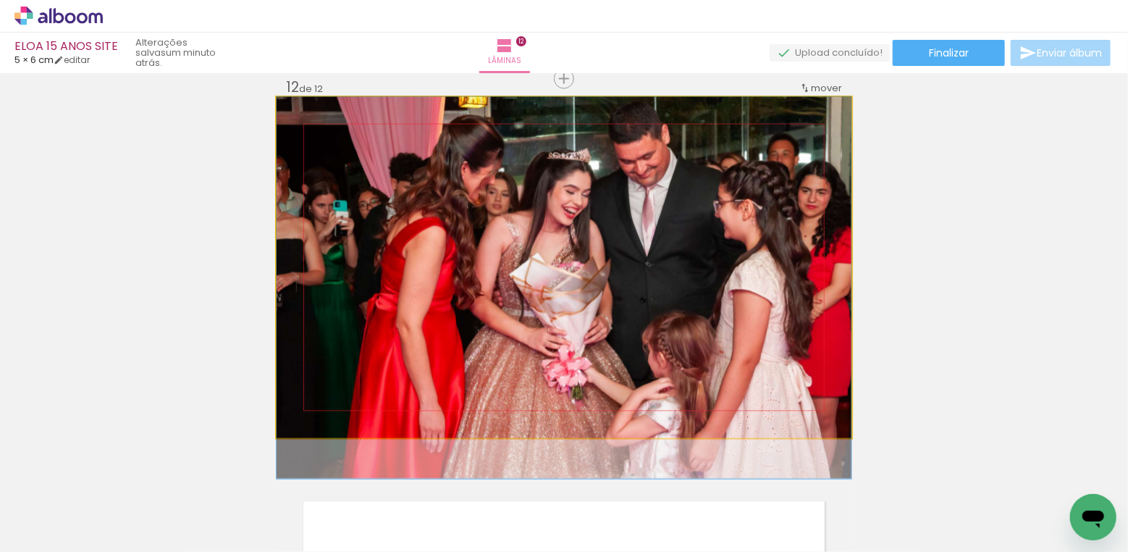
drag, startPoint x: 709, startPoint y: 285, endPoint x: 706, endPoint y: 317, distance: 32.7
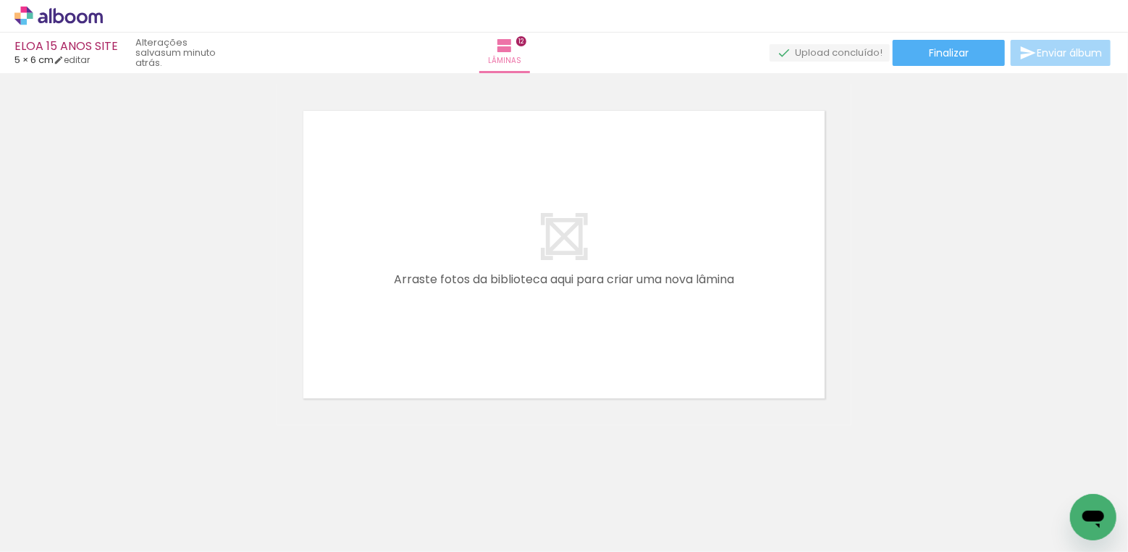
scroll to position [4551, 0]
drag, startPoint x: 573, startPoint y: 494, endPoint x: 552, endPoint y: 295, distance: 200.2
click at [552, 295] on quentale-workspace at bounding box center [564, 276] width 1128 height 552
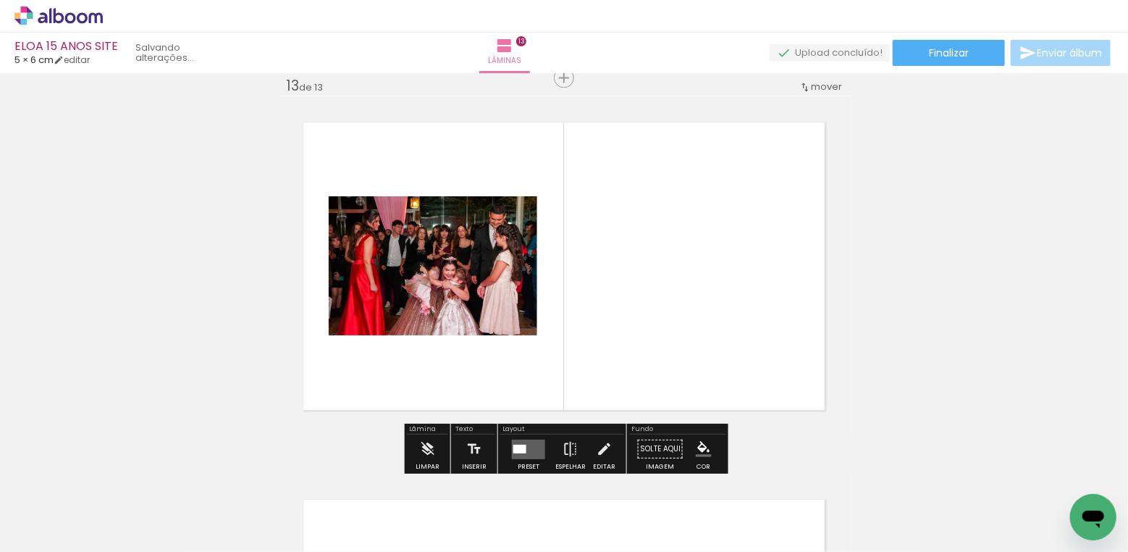
scroll to position [4545, 0]
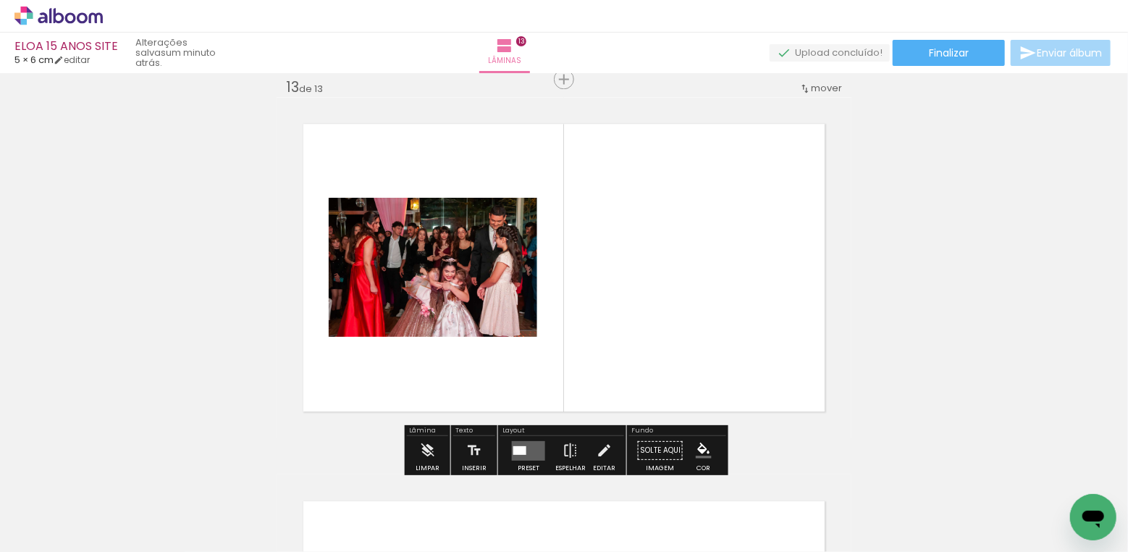
click at [516, 448] on div at bounding box center [519, 449] width 13 height 9
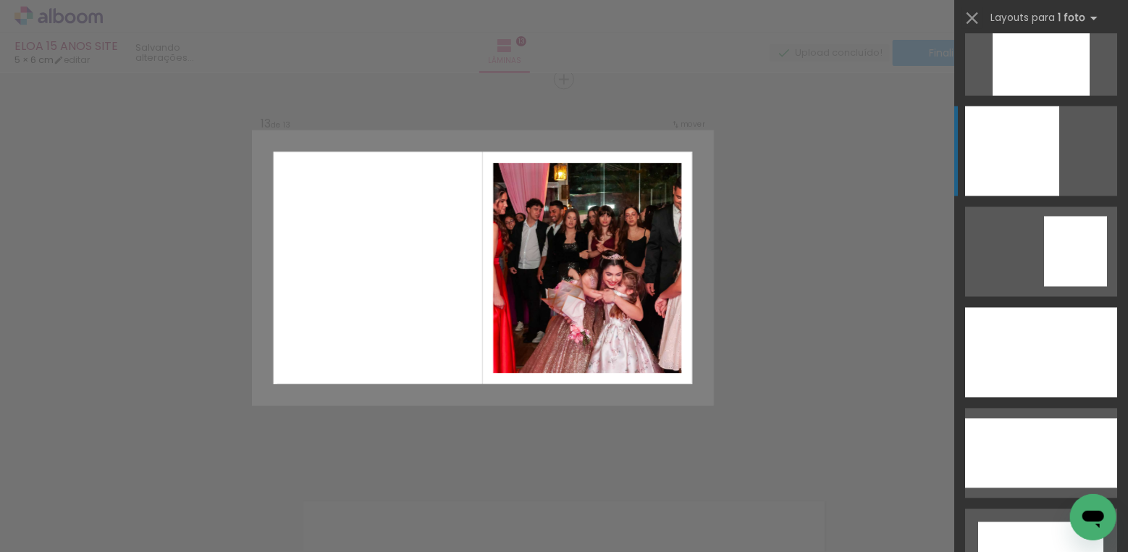
scroll to position [1353, 0]
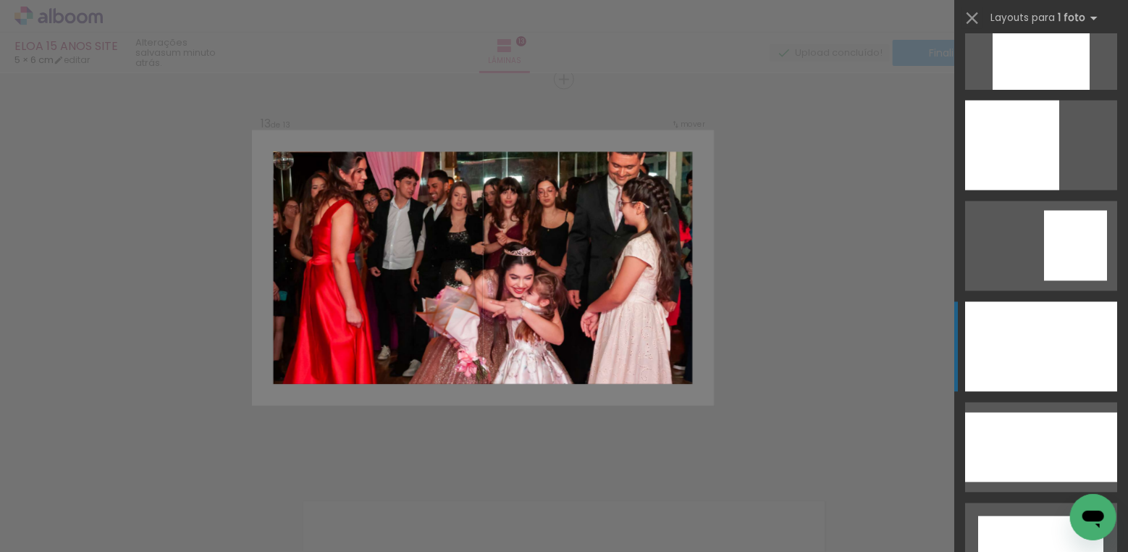
click at [1040, 351] on div at bounding box center [1041, 347] width 152 height 90
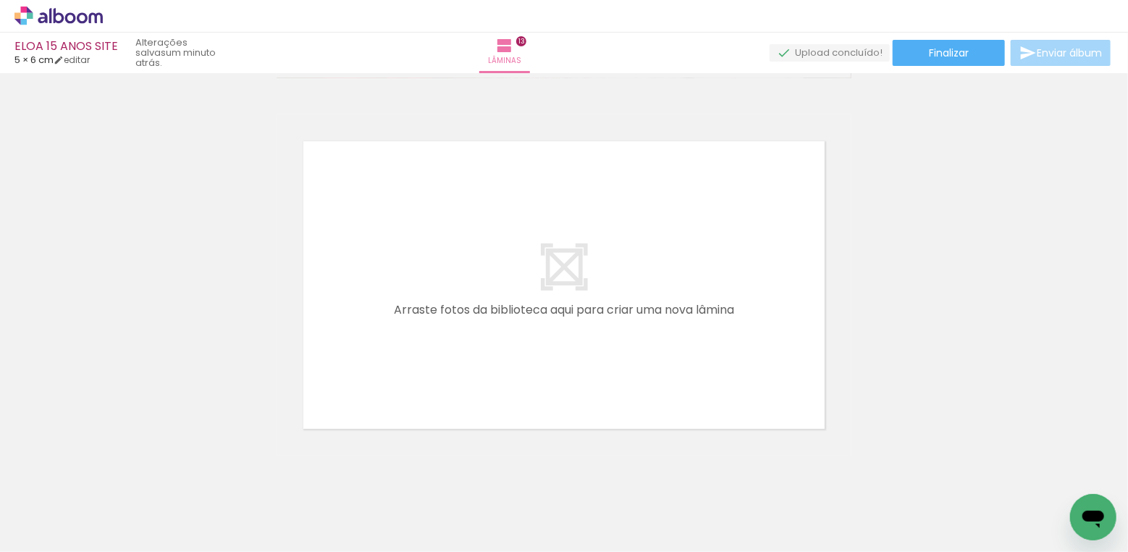
scroll to position [4926, 0]
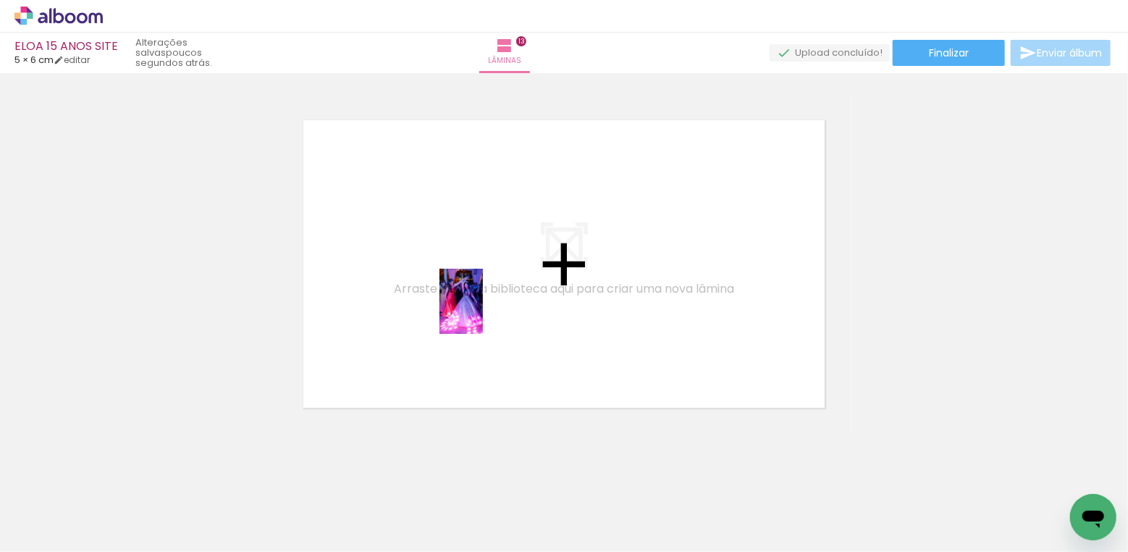
drag, startPoint x: 332, startPoint y: 504, endPoint x: 484, endPoint y: 312, distance: 244.8
click at [484, 312] on quentale-workspace at bounding box center [564, 276] width 1128 height 552
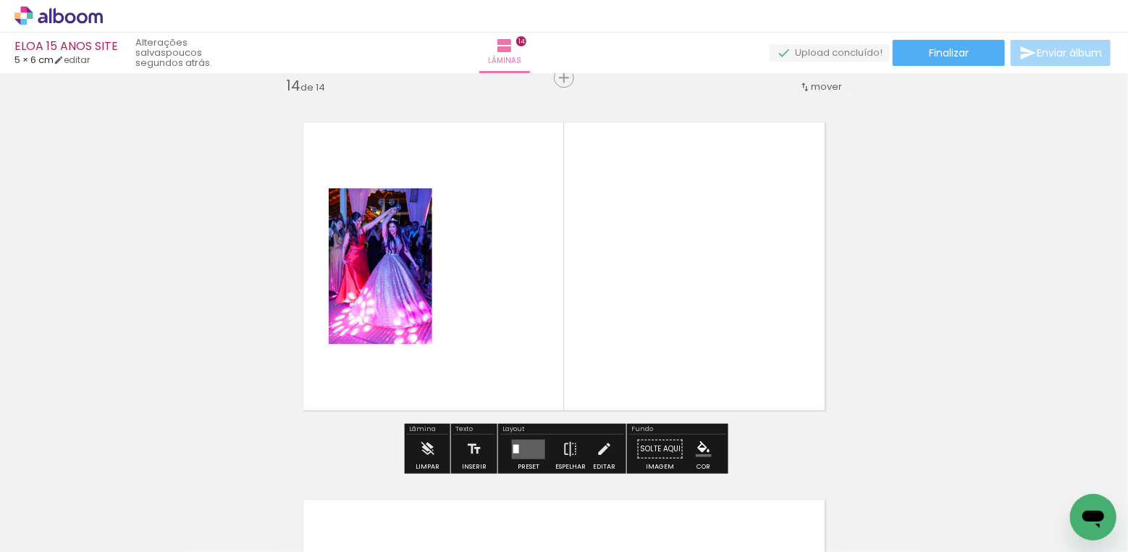
scroll to position [4922, 0]
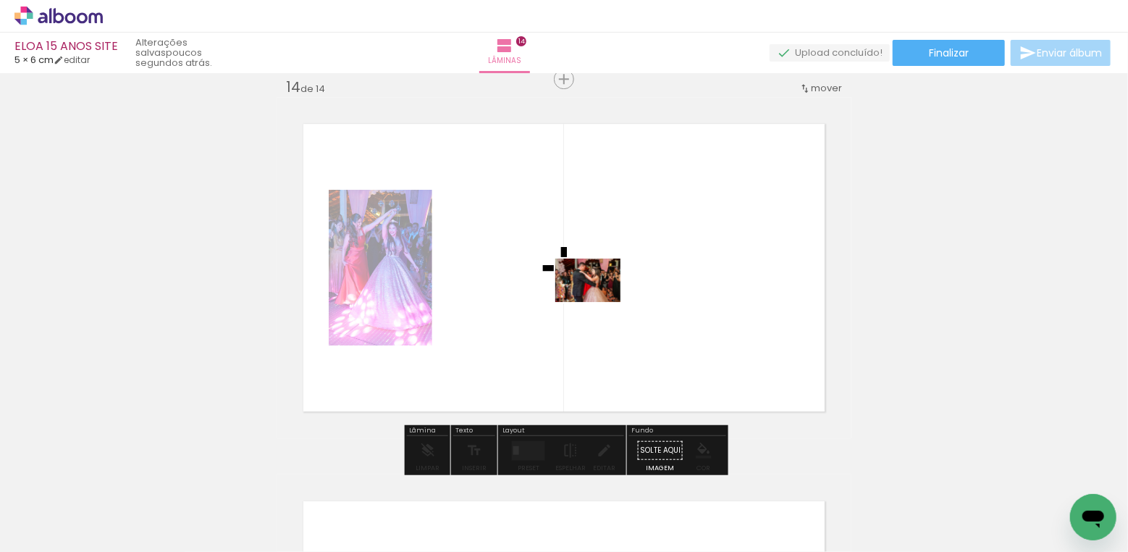
drag, startPoint x: 658, startPoint y: 512, endPoint x: 599, endPoint y: 301, distance: 218.9
click at [599, 301] on quentale-workspace at bounding box center [564, 276] width 1128 height 552
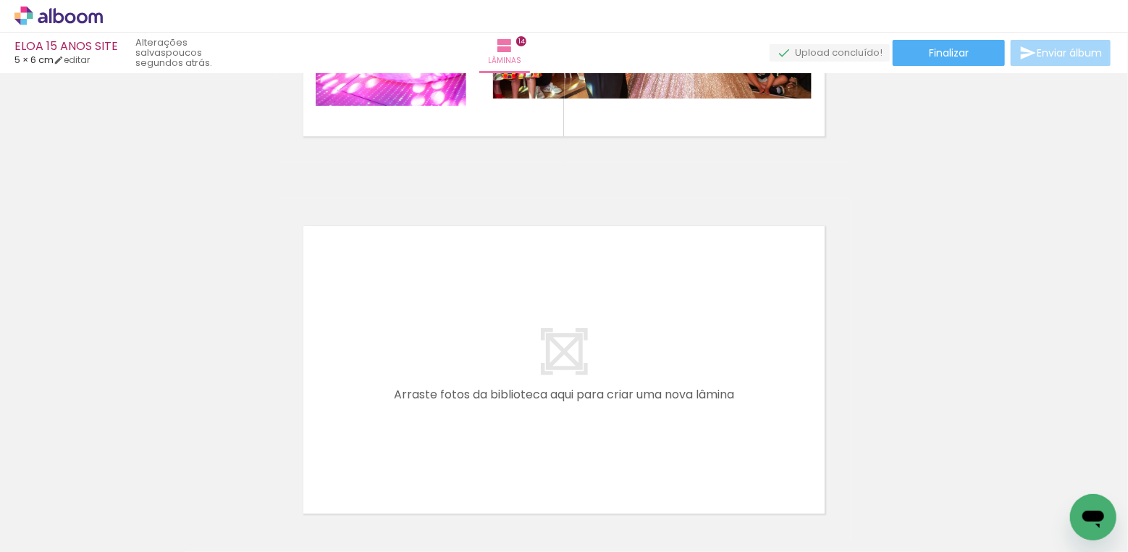
scroll to position [5326, 0]
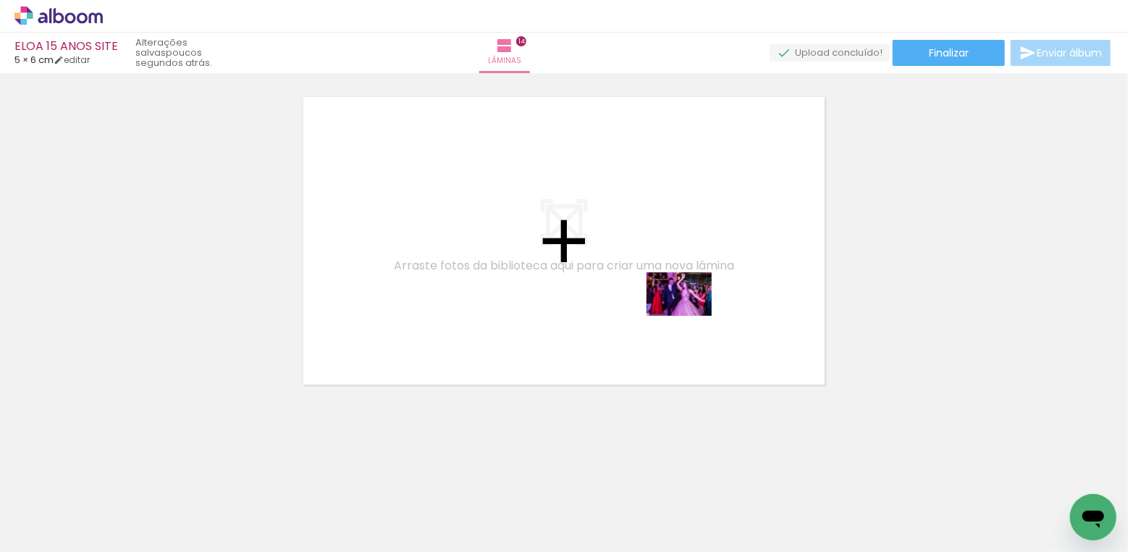
drag, startPoint x: 746, startPoint y: 518, endPoint x: 690, endPoint y: 316, distance: 209.6
click at [690, 316] on quentale-workspace at bounding box center [564, 276] width 1128 height 552
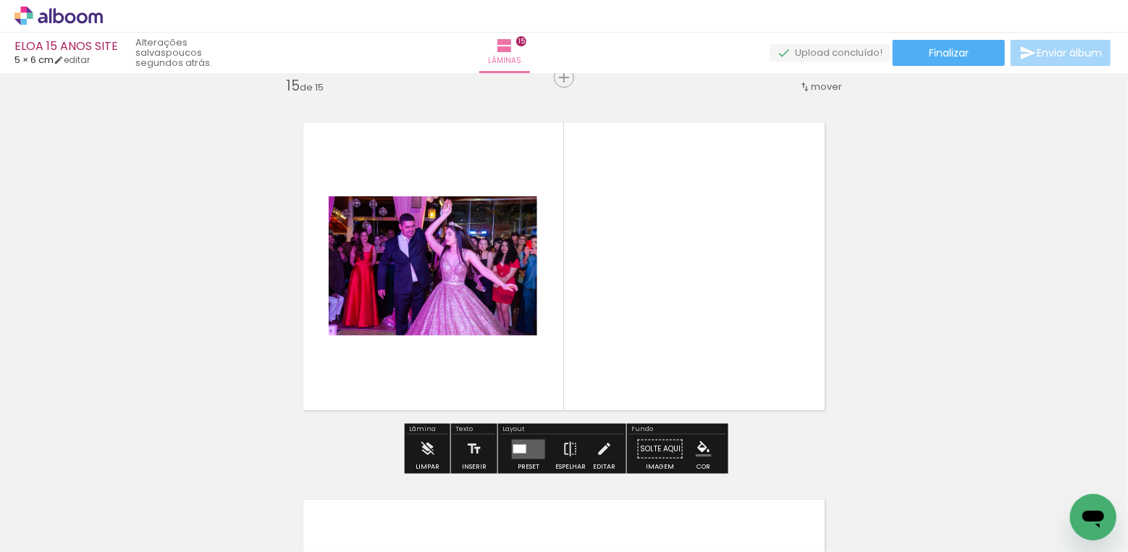
scroll to position [5299, 0]
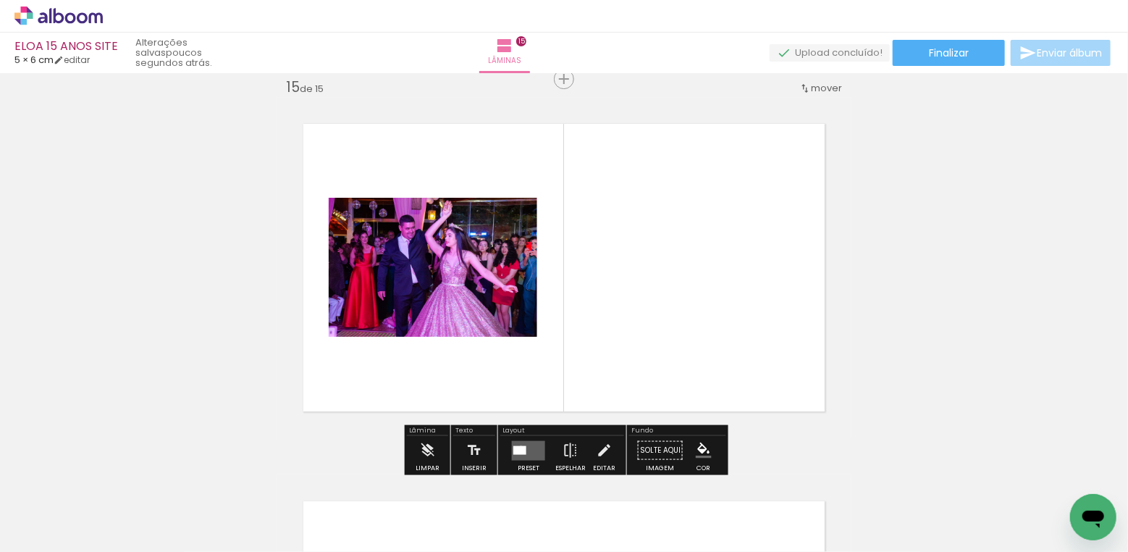
click at [518, 445] on div at bounding box center [519, 449] width 13 height 9
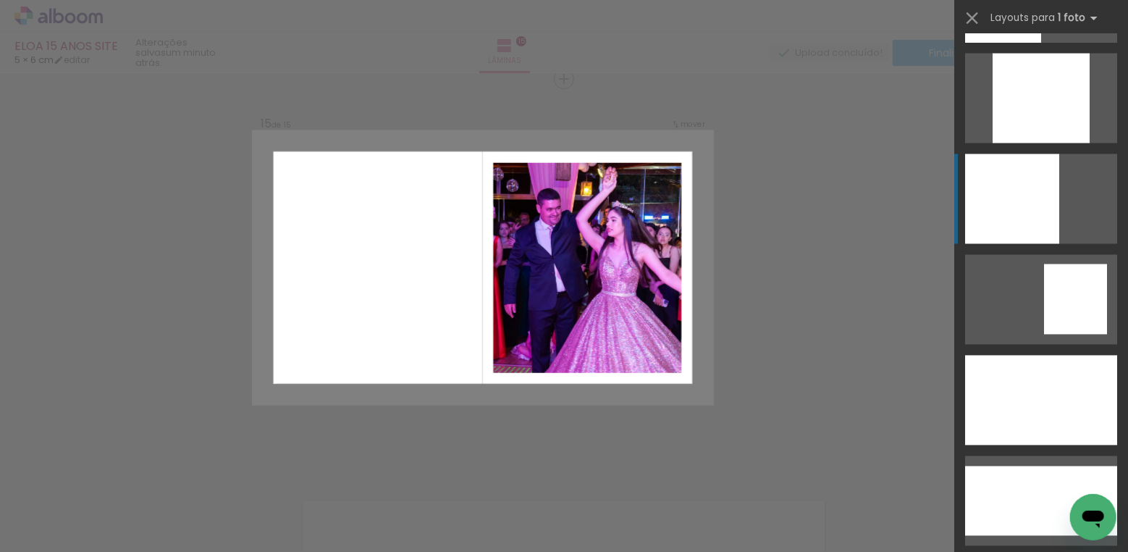
scroll to position [1461, 0]
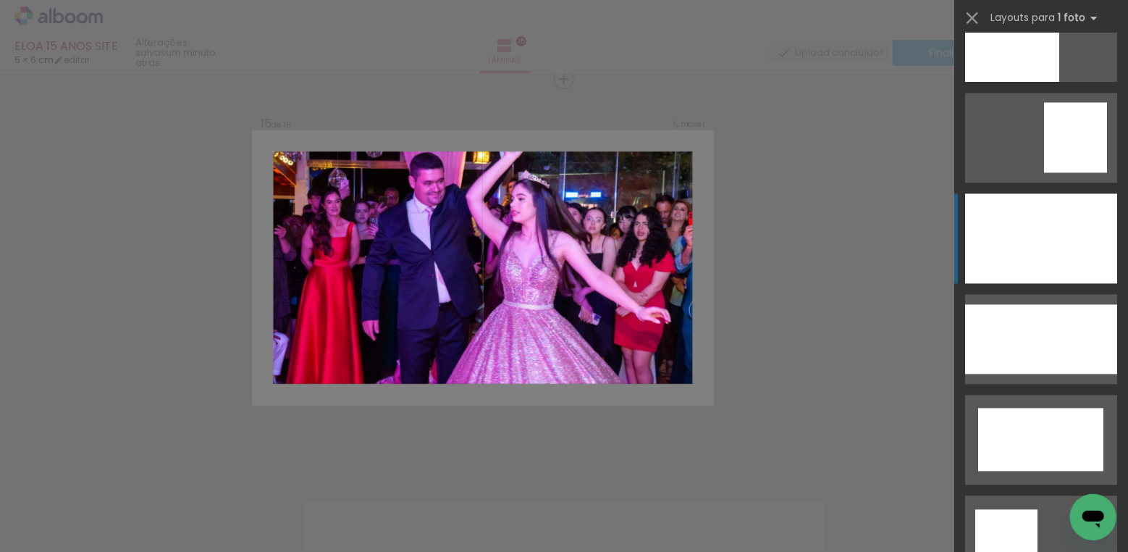
click at [1012, 237] on div at bounding box center [1041, 238] width 152 height 90
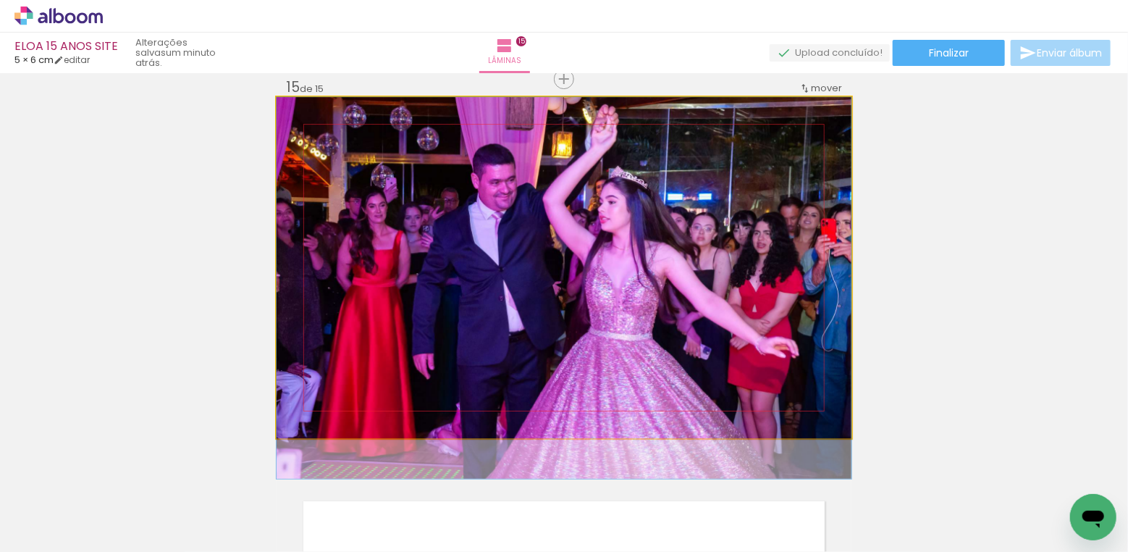
drag, startPoint x: 720, startPoint y: 274, endPoint x: 706, endPoint y: 351, distance: 78.7
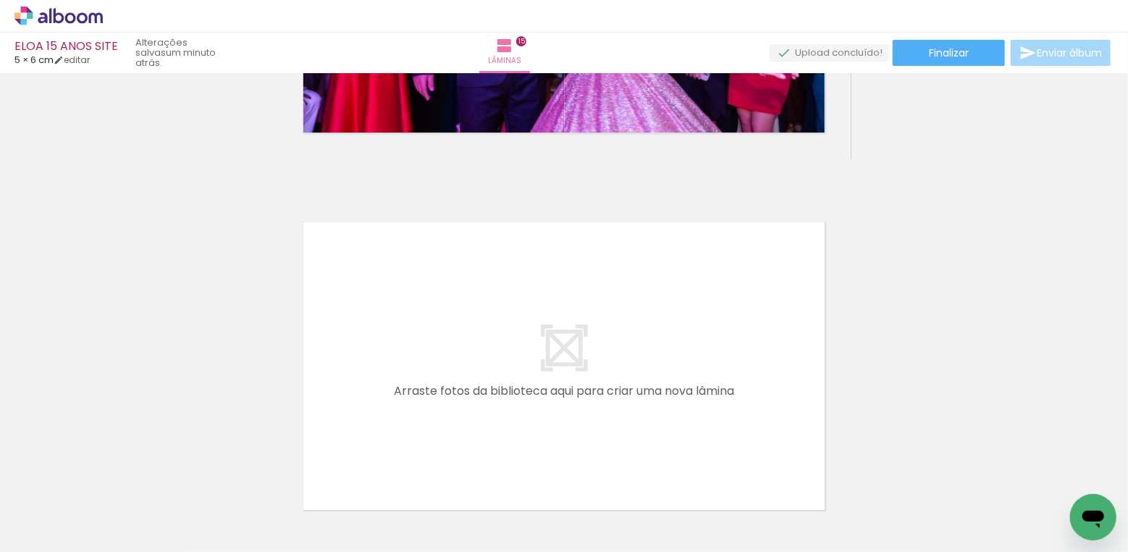
scroll to position [5678, 0]
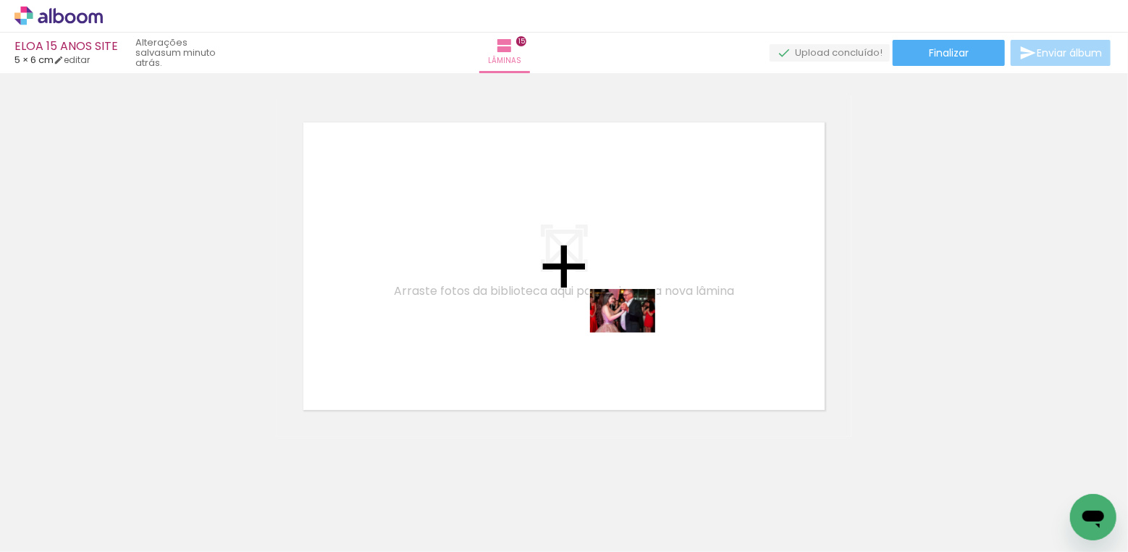
drag, startPoint x: 904, startPoint y: 496, endPoint x: 634, endPoint y: 332, distance: 316.4
click at [634, 332] on quentale-workspace at bounding box center [564, 276] width 1128 height 552
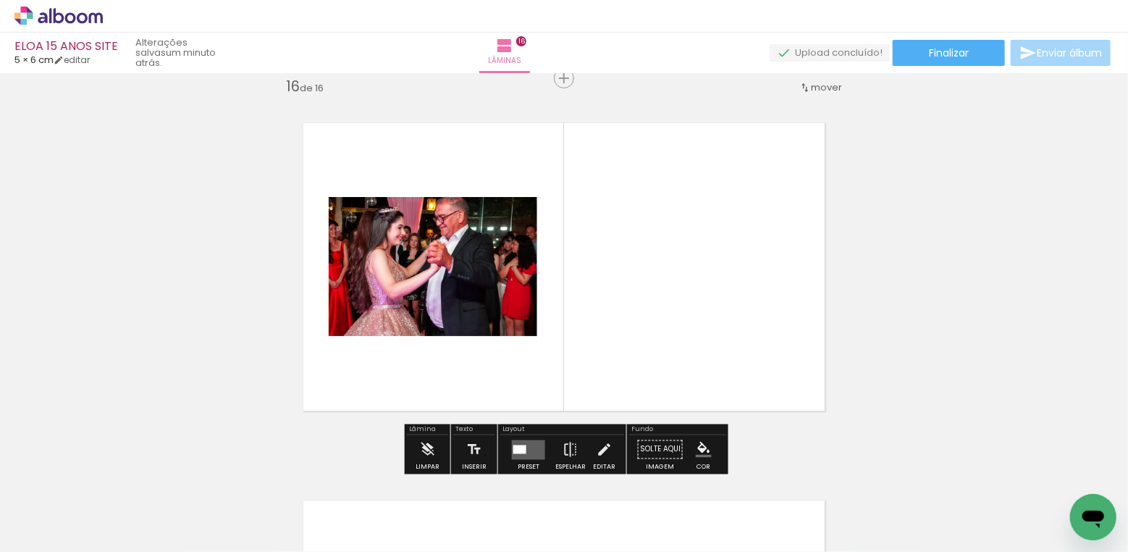
scroll to position [5677, 0]
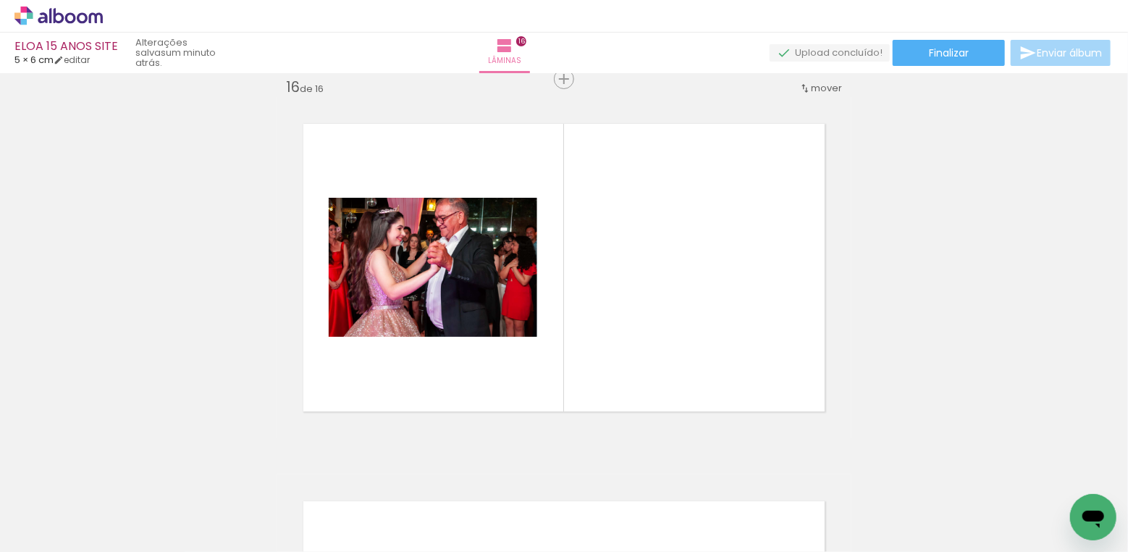
click at [778, 468] on iron-icon at bounding box center [774, 473] width 15 height 15
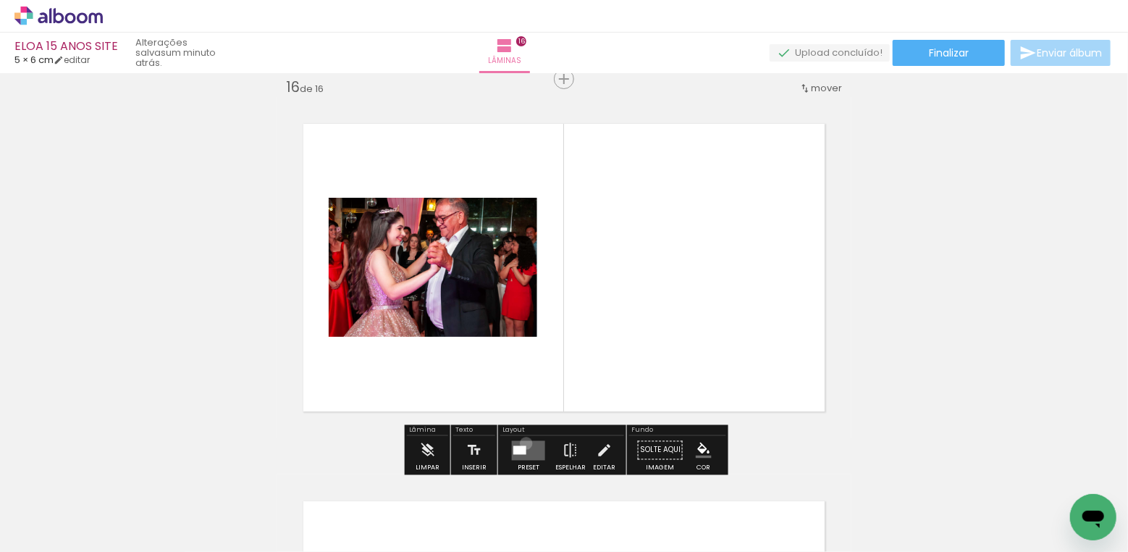
click at [523, 442] on quentale-layouter at bounding box center [528, 450] width 33 height 20
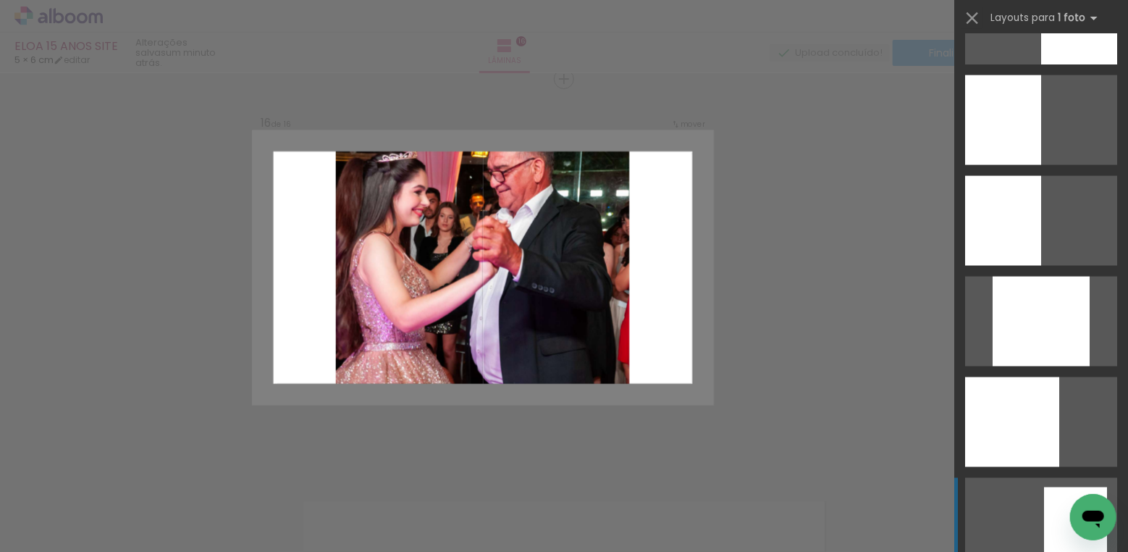
scroll to position [1303, 0]
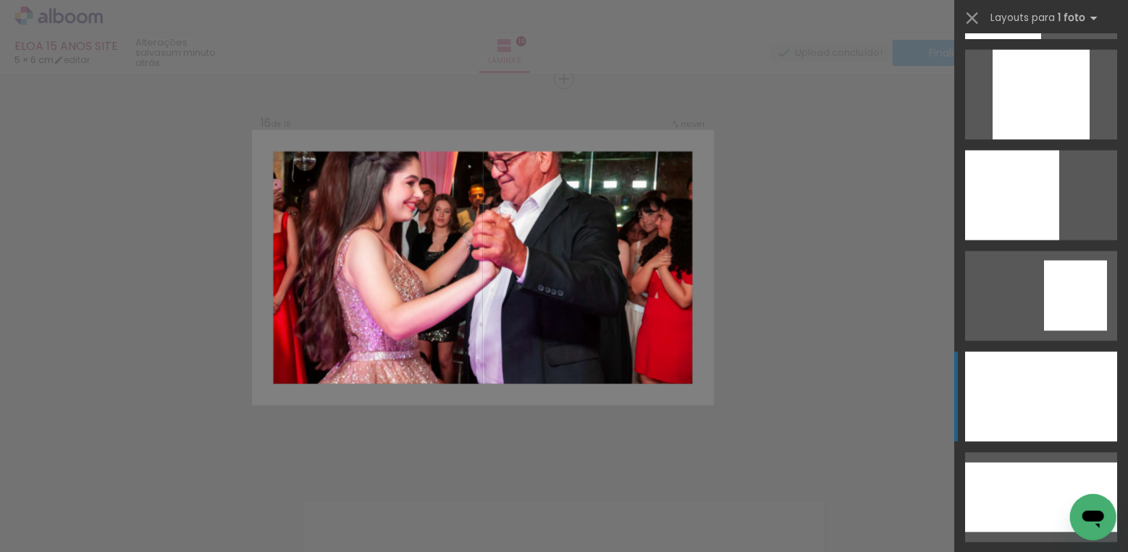
click at [1040, 374] on div at bounding box center [1041, 397] width 152 height 90
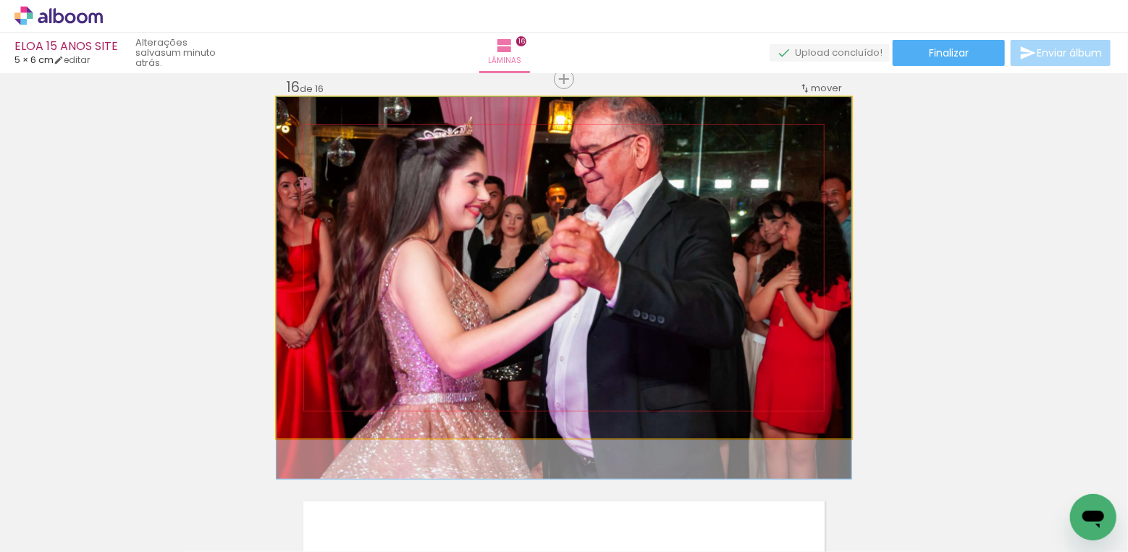
drag, startPoint x: 679, startPoint y: 269, endPoint x: 686, endPoint y: 348, distance: 79.3
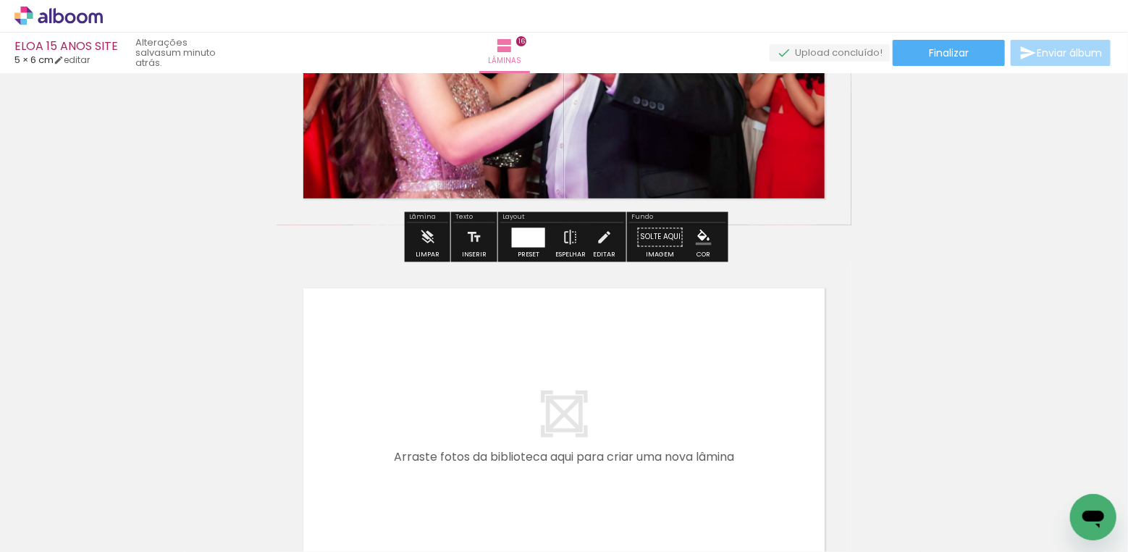
scroll to position [6068, 0]
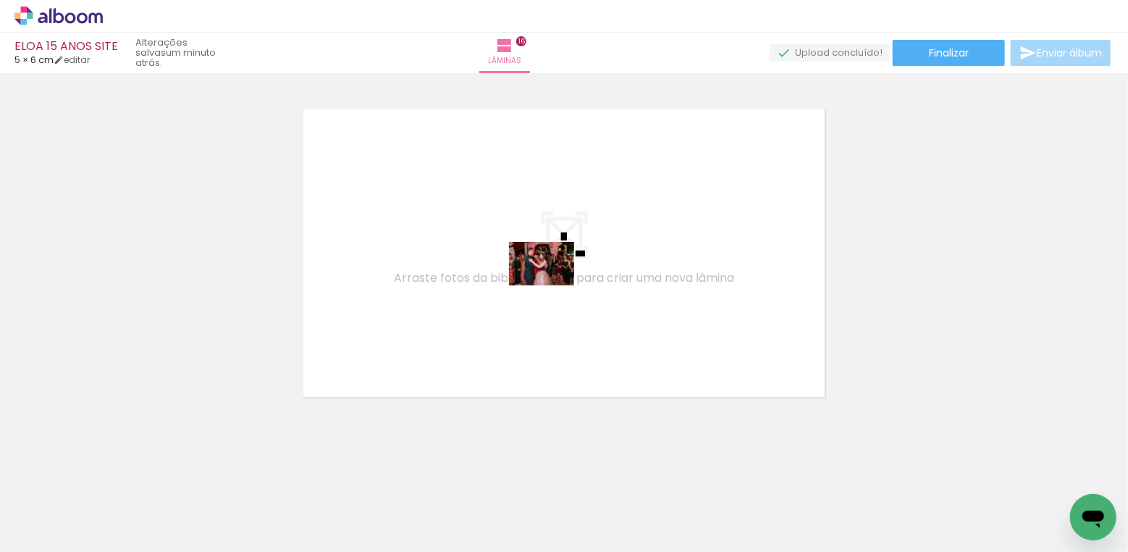
drag, startPoint x: 902, startPoint y: 495, endPoint x: 552, endPoint y: 285, distance: 407.5
click at [552, 285] on quentale-workspace at bounding box center [564, 276] width 1128 height 552
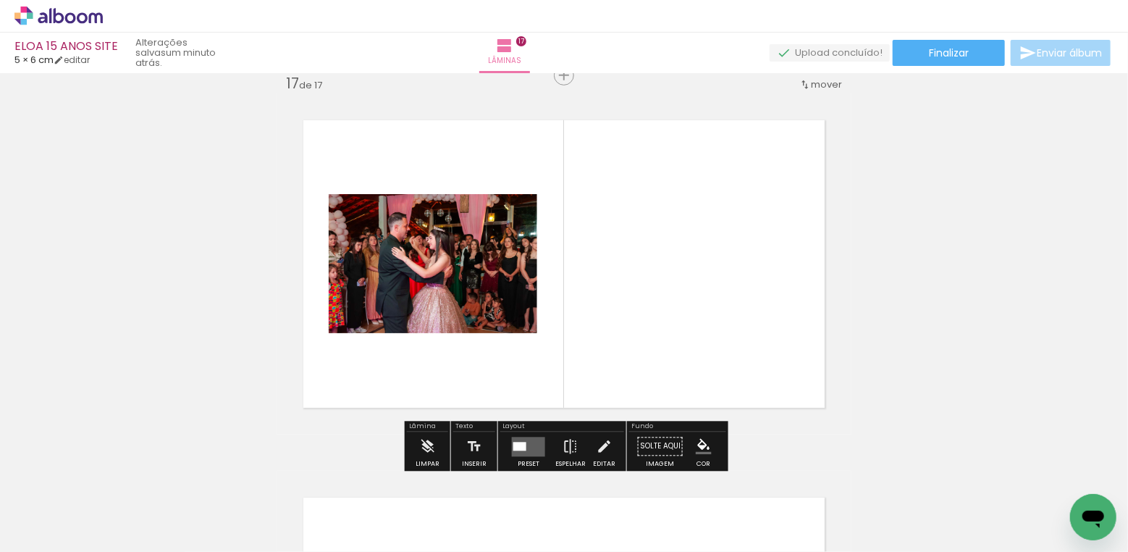
scroll to position [6054, 0]
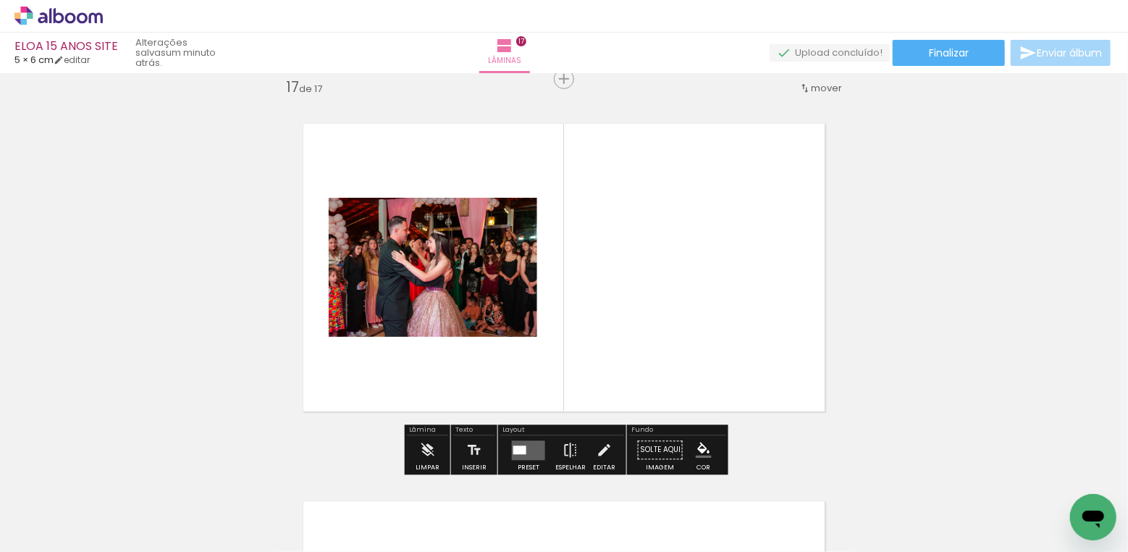
click at [521, 447] on div at bounding box center [519, 449] width 13 height 9
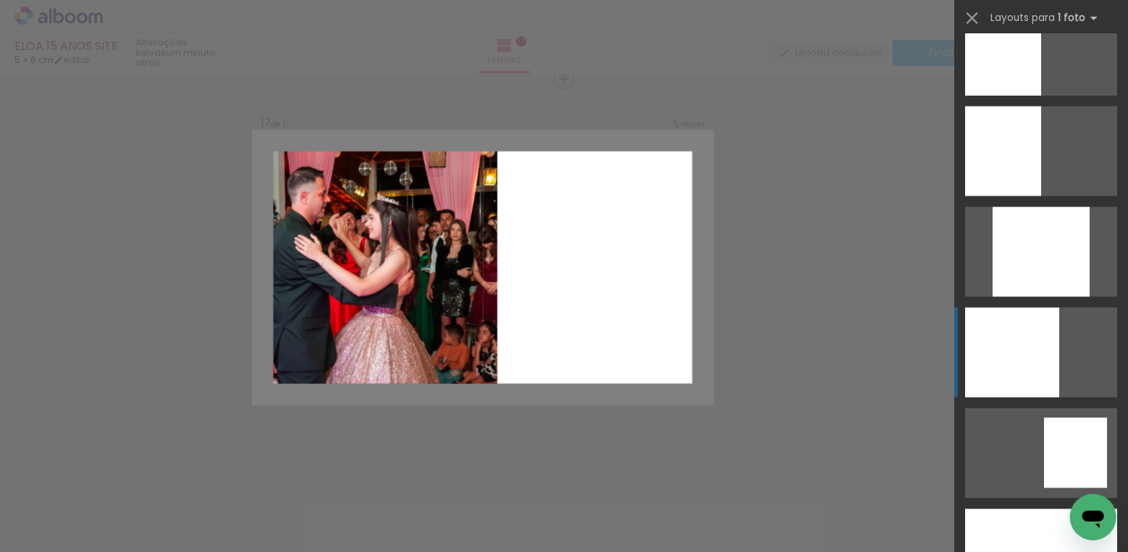
scroll to position [1354, 0]
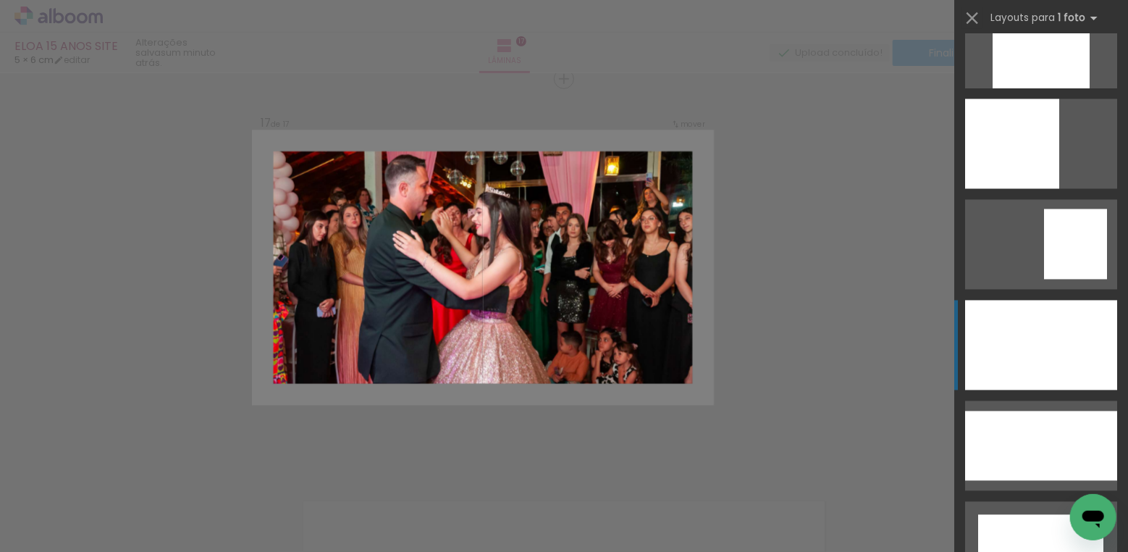
click at [1068, 332] on div at bounding box center [1041, 345] width 152 height 90
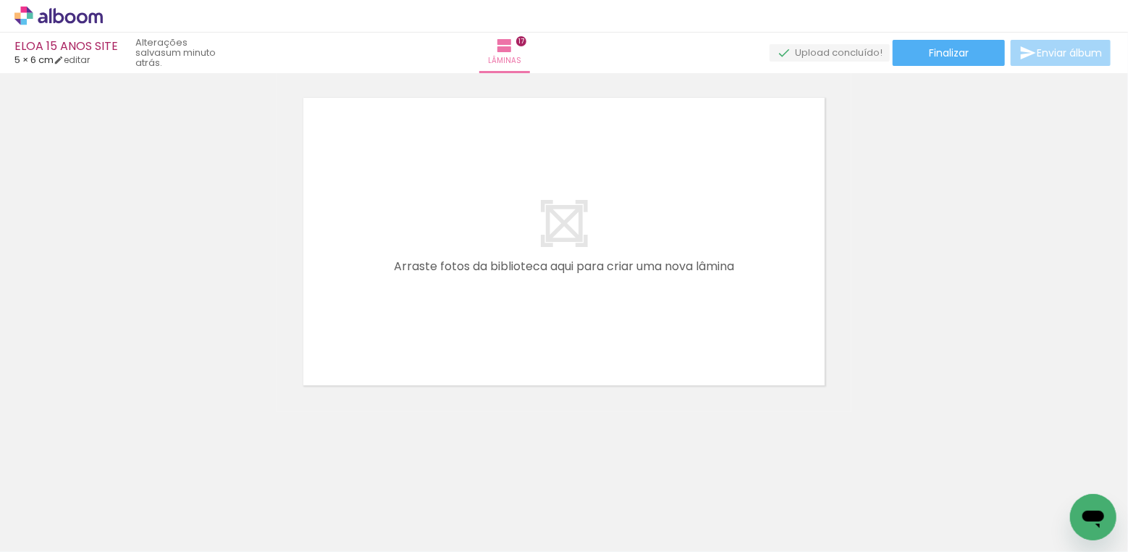
scroll to position [6458, 0]
drag, startPoint x: 973, startPoint y: 510, endPoint x: 567, endPoint y: 285, distance: 464.4
click at [567, 285] on quentale-workspace at bounding box center [564, 276] width 1128 height 552
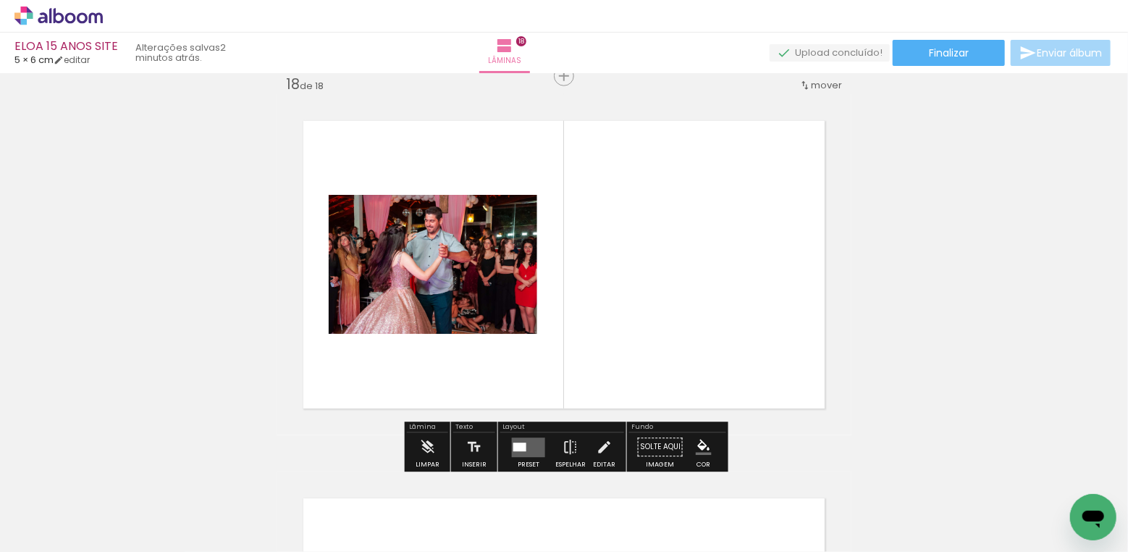
scroll to position [6431, 0]
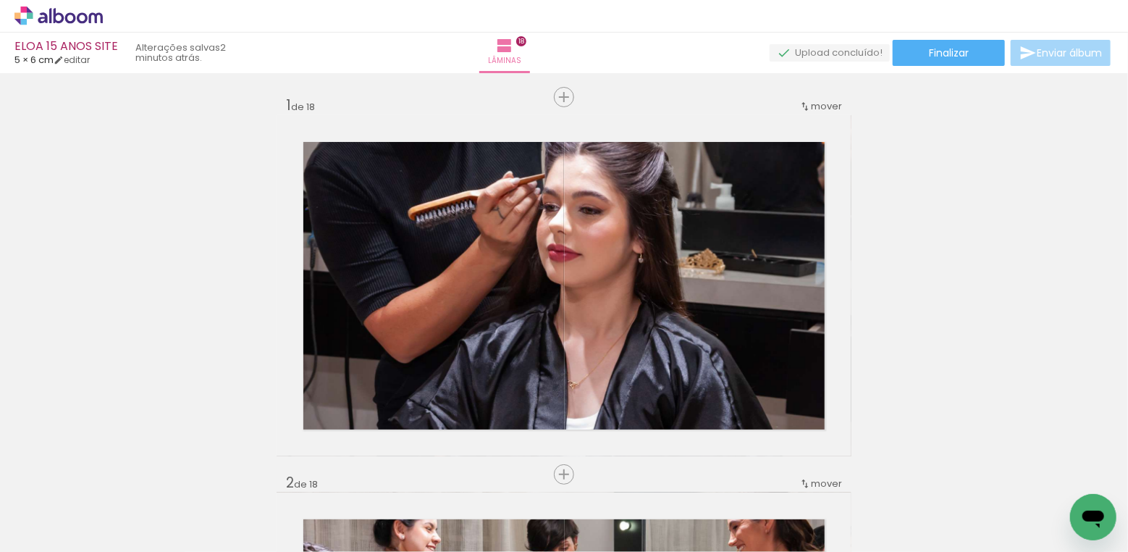
scroll to position [0, 961]
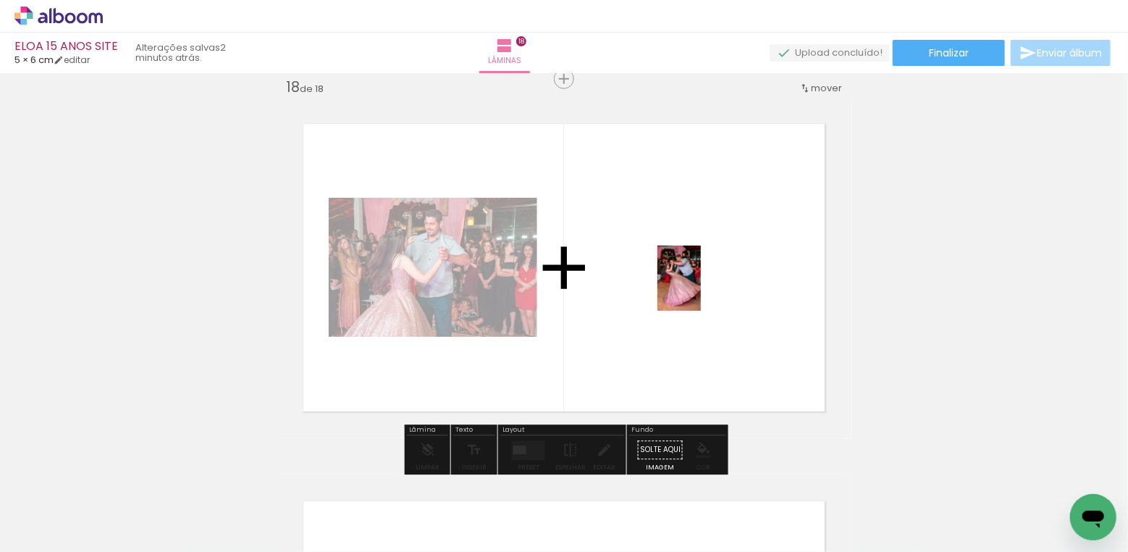
drag, startPoint x: 1069, startPoint y: 495, endPoint x: 701, endPoint y: 289, distance: 421.4
click at [701, 289] on quentale-workspace at bounding box center [564, 276] width 1128 height 552
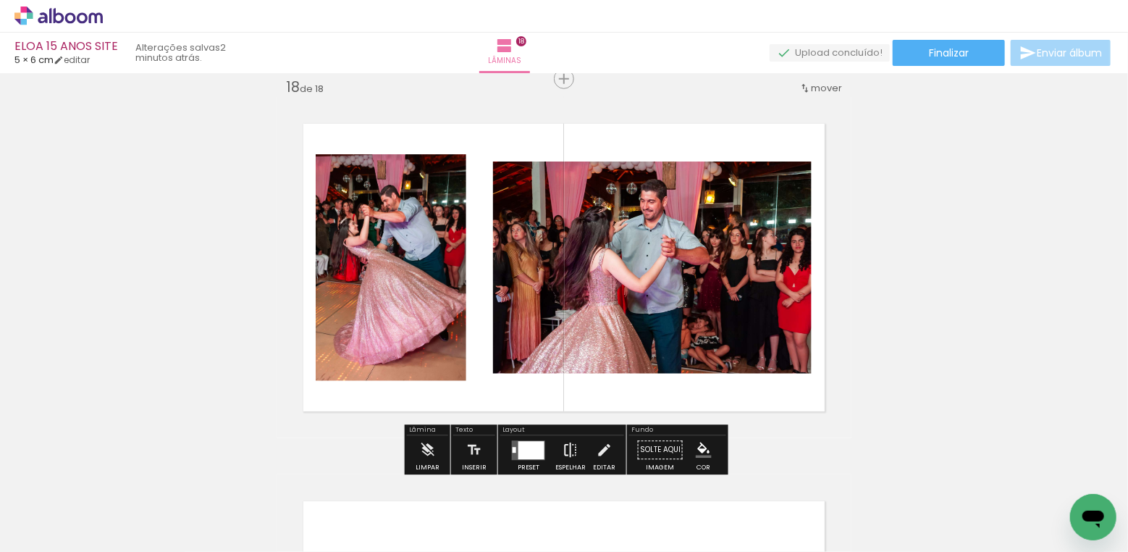
click at [566, 453] on iron-icon at bounding box center [571, 450] width 16 height 29
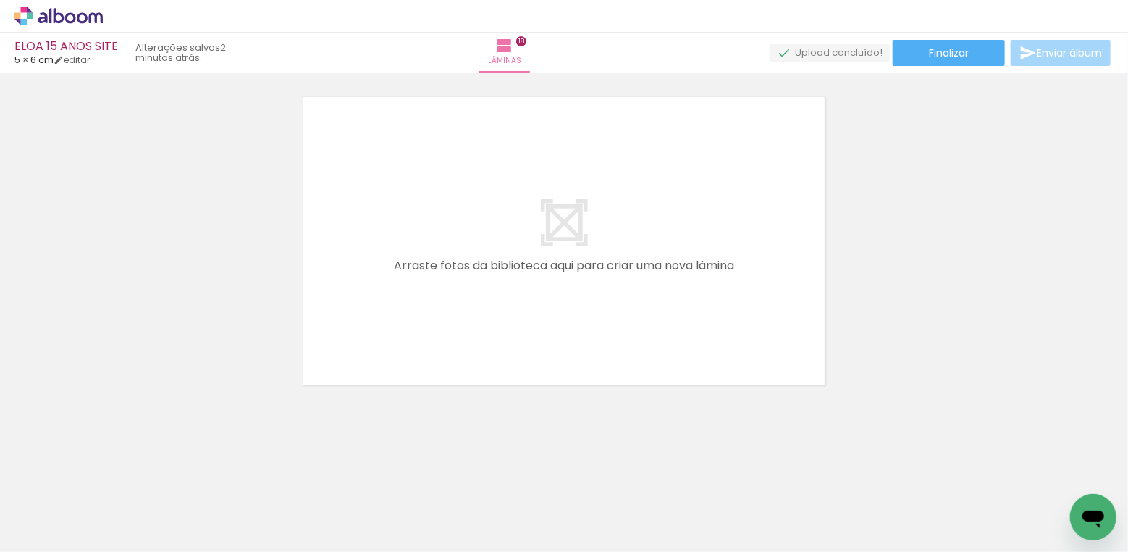
scroll to position [0, 1588]
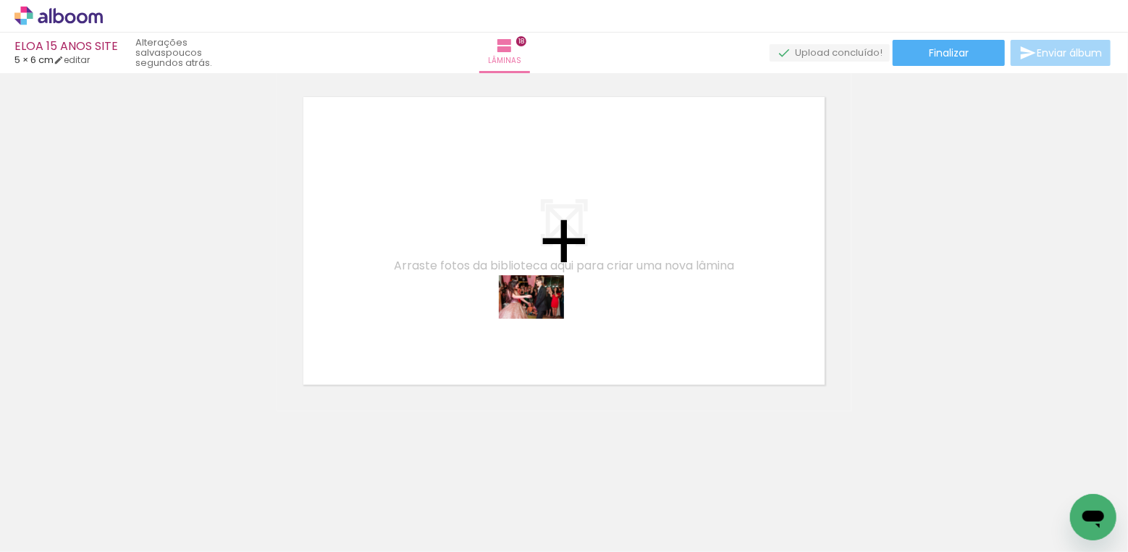
drag, startPoint x: 522, startPoint y: 518, endPoint x: 542, endPoint y: 319, distance: 200.1
click at [542, 319] on quentale-workspace at bounding box center [564, 276] width 1128 height 552
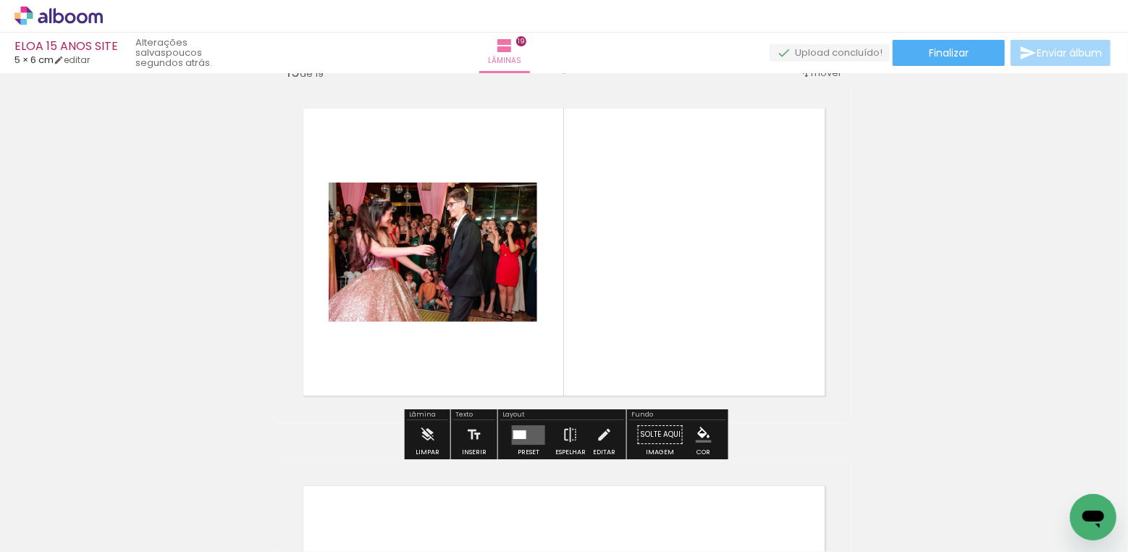
scroll to position [6808, 0]
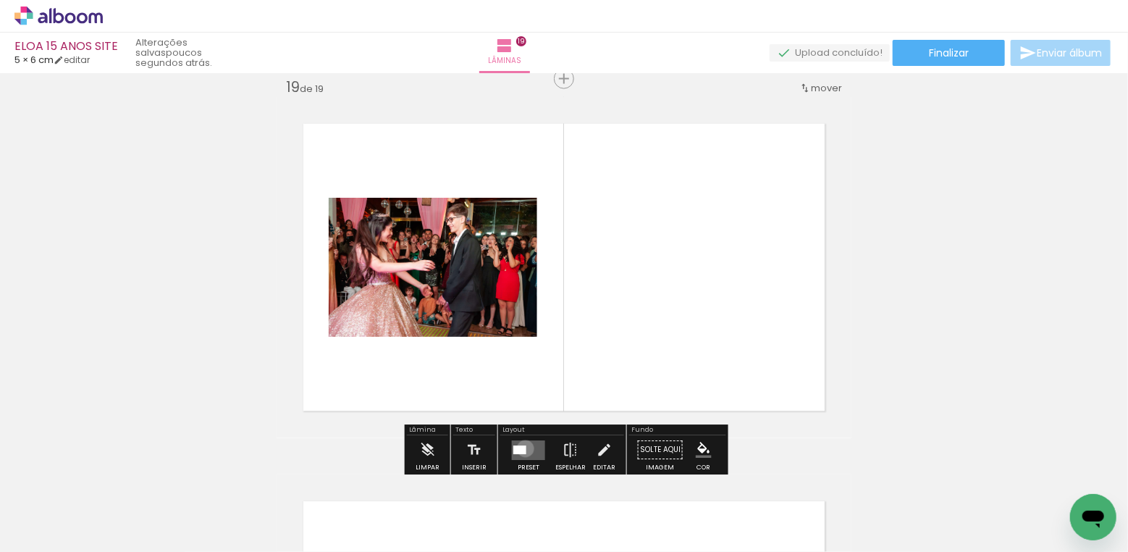
click at [522, 448] on div at bounding box center [519, 449] width 13 height 9
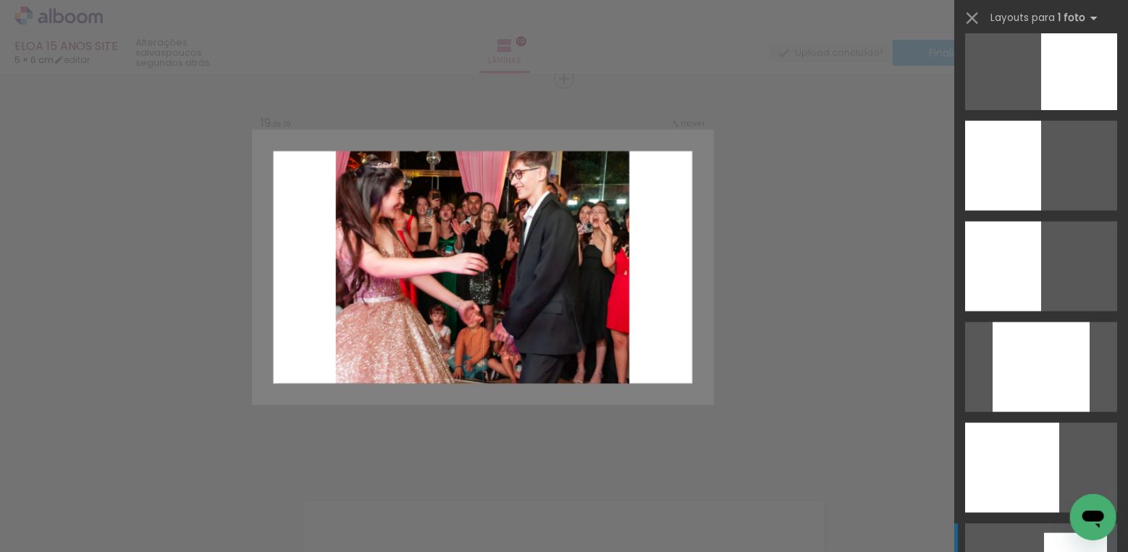
scroll to position [1415, 0]
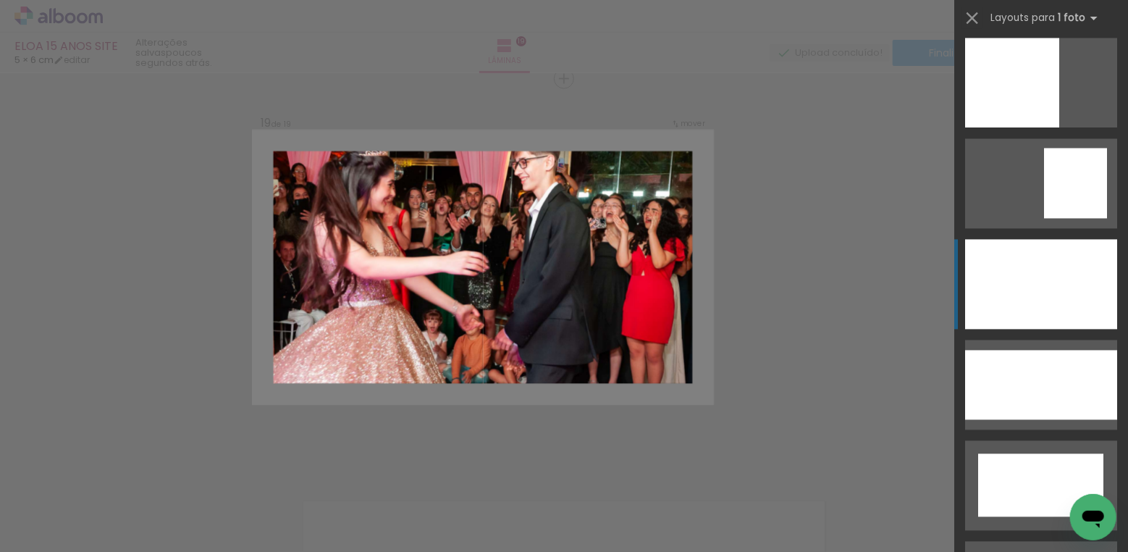
click at [1050, 277] on div at bounding box center [1041, 285] width 152 height 90
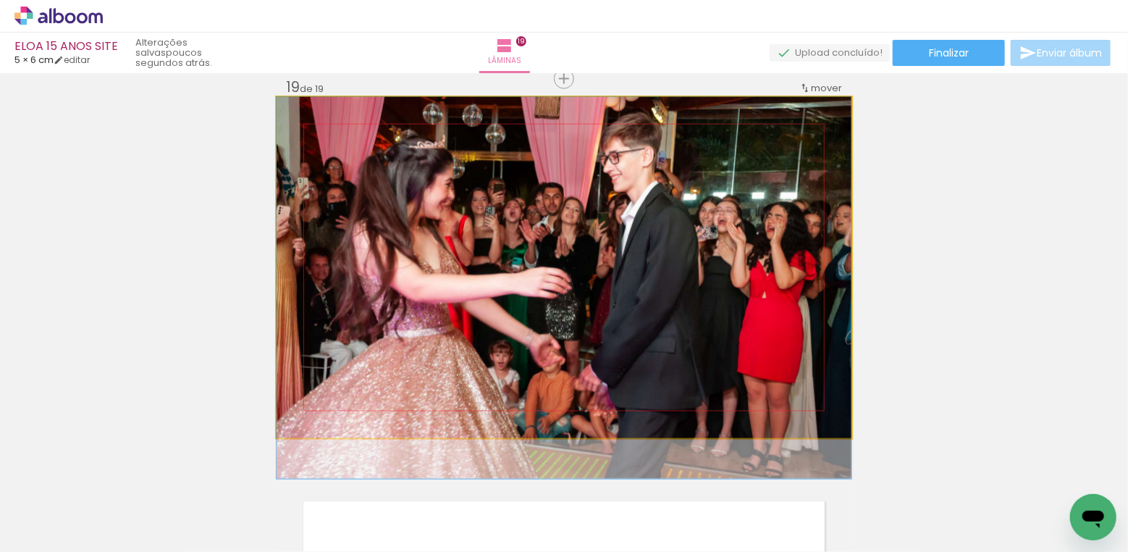
drag, startPoint x: 723, startPoint y: 250, endPoint x: 723, endPoint y: 301, distance: 51.4
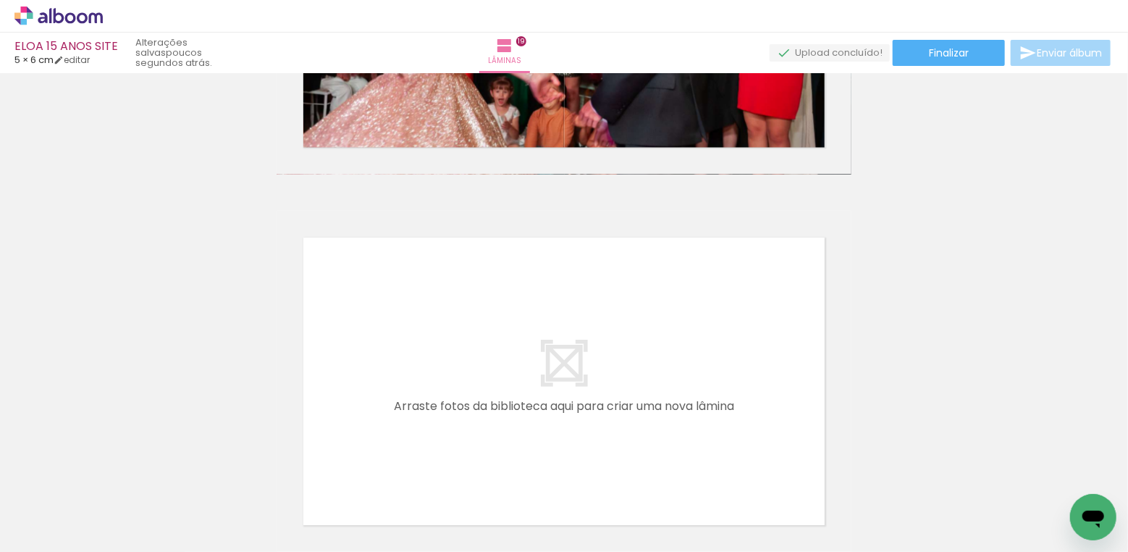
scroll to position [7212, 0]
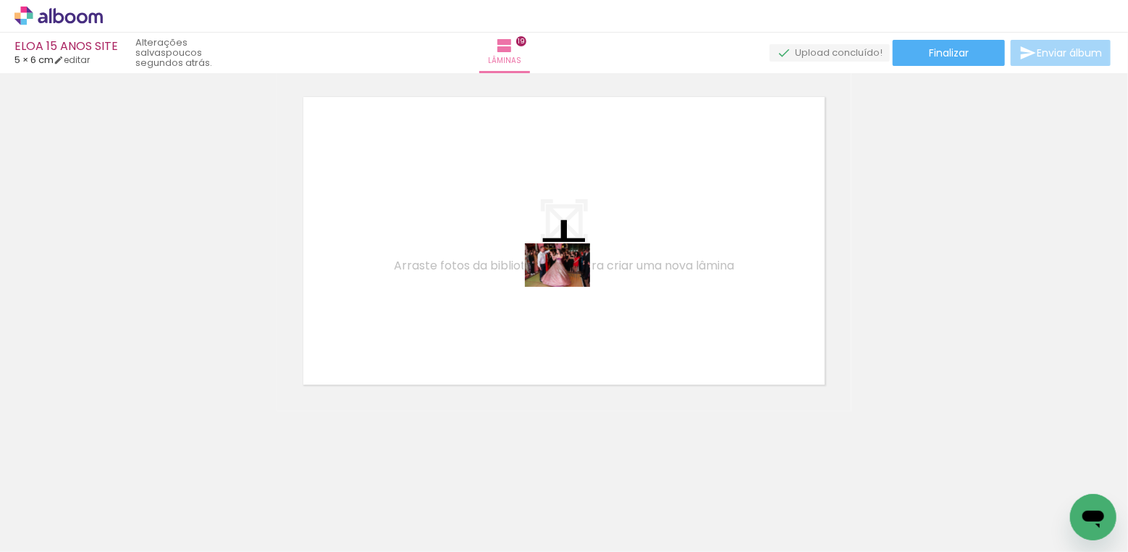
drag, startPoint x: 591, startPoint y: 455, endPoint x: 568, endPoint y: 287, distance: 170.2
click at [568, 287] on quentale-workspace at bounding box center [564, 276] width 1128 height 552
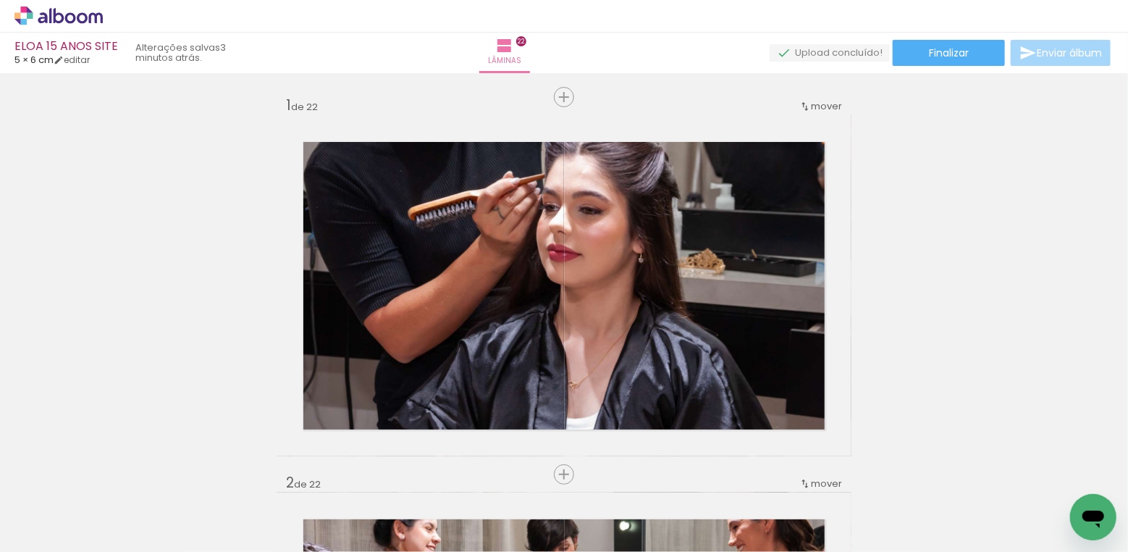
scroll to position [0, 1588]
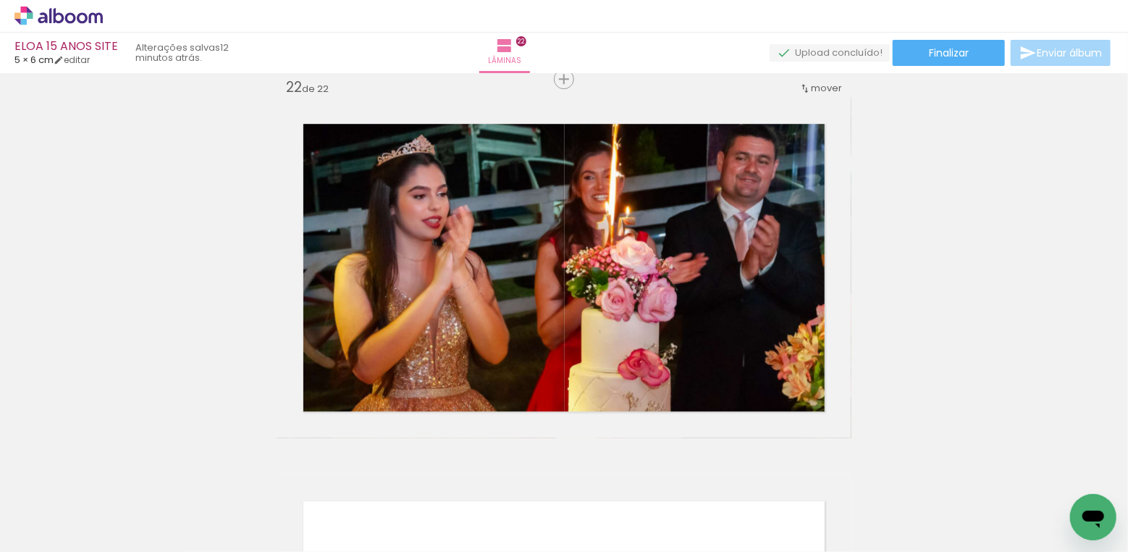
scroll to position [0, 1588]
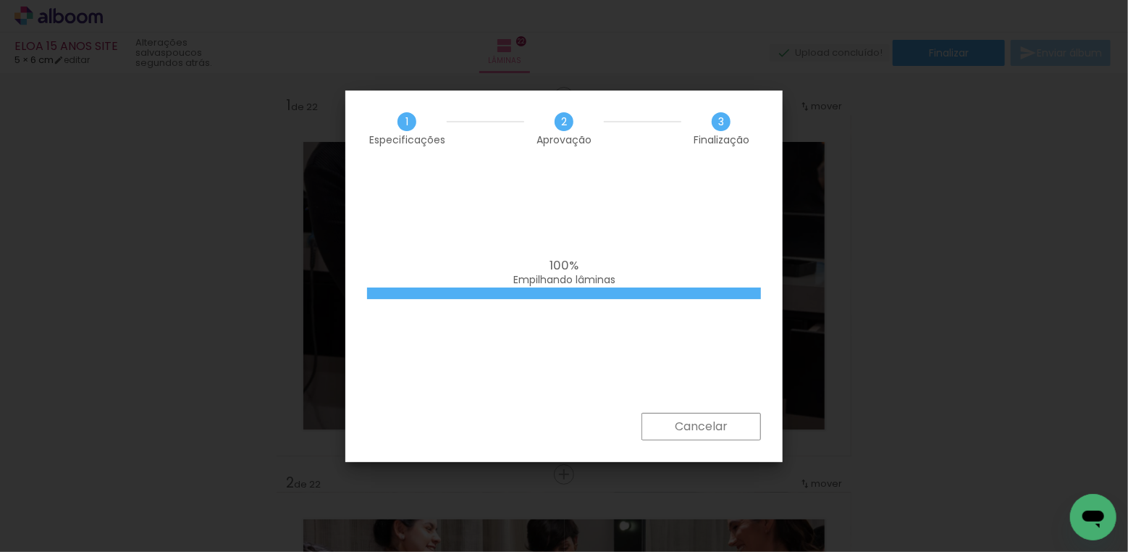
scroll to position [0, 2878]
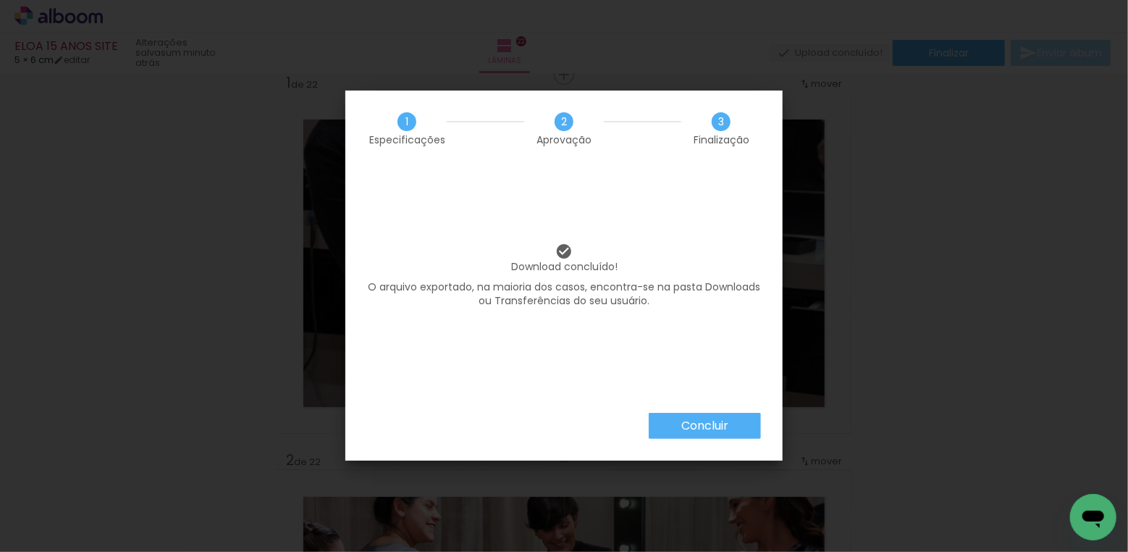
click at [737, 424] on paper-button "Concluir" at bounding box center [705, 426] width 112 height 26
